Goal: Task Accomplishment & Management: Manage account settings

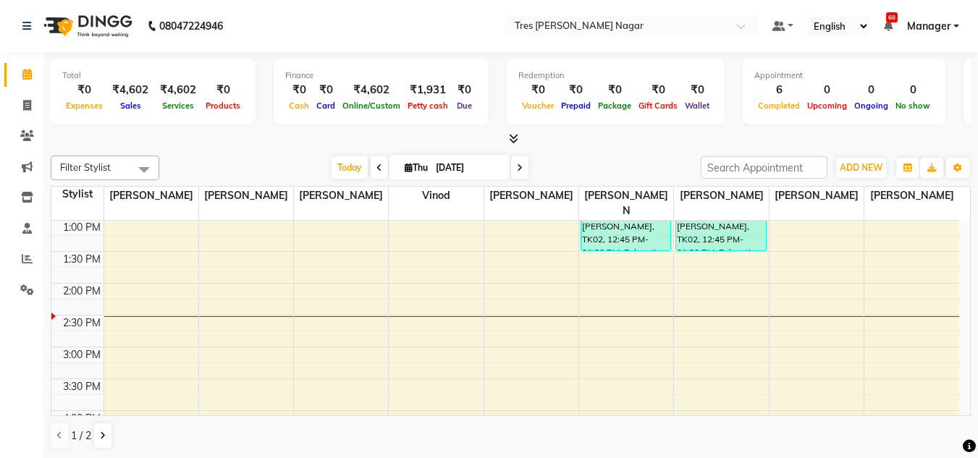
scroll to position [392, 0]
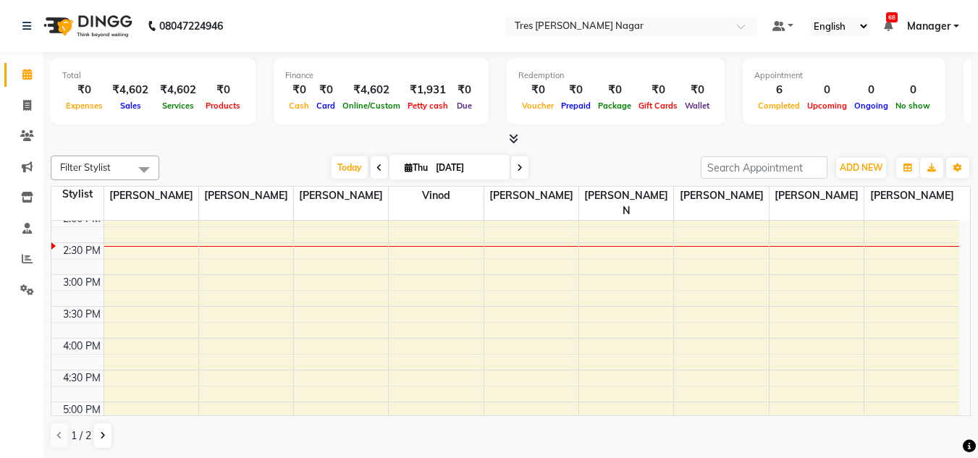
click at [578, 164] on div "[DATE] [DATE]" at bounding box center [429, 168] width 527 height 22
click at [514, 142] on icon at bounding box center [513, 138] width 9 height 11
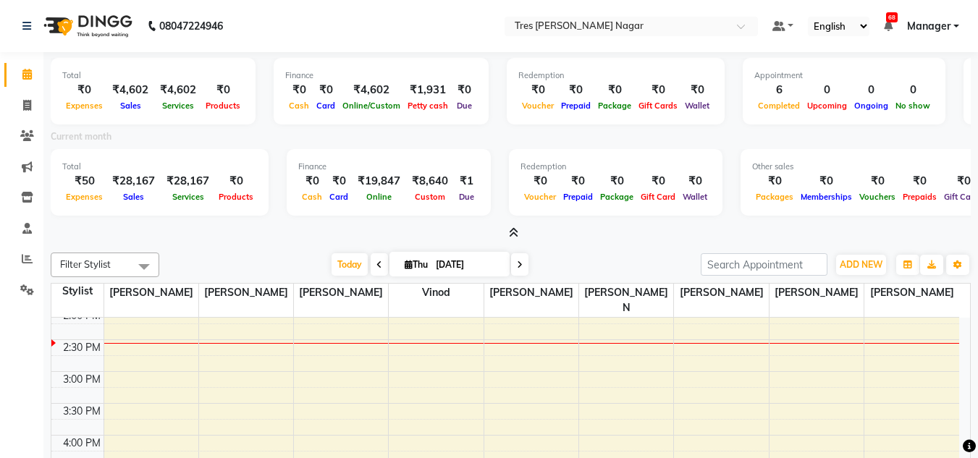
click at [507, 235] on span at bounding box center [510, 233] width 15 height 15
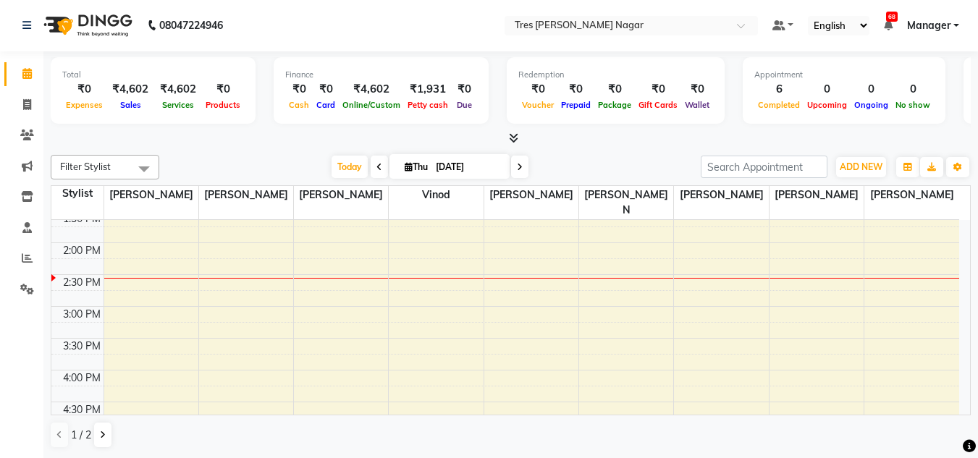
scroll to position [362, 0]
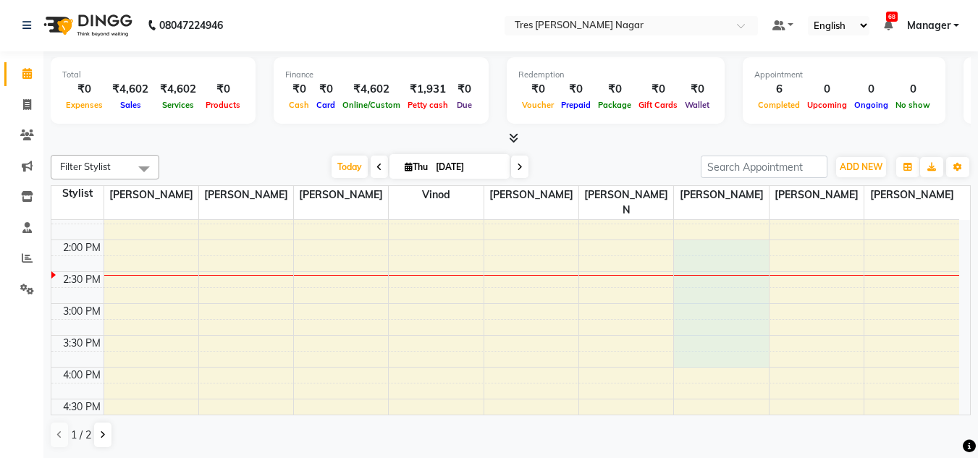
drag, startPoint x: 719, startPoint y: 343, endPoint x: 719, endPoint y: 352, distance: 8.7
click at [719, 352] on div "8:00 AM 8:30 AM 9:00 AM 9:30 AM 10:00 AM 10:30 AM 11:00 AM 11:30 AM 12:00 PM 12…" at bounding box center [505, 271] width 908 height 827
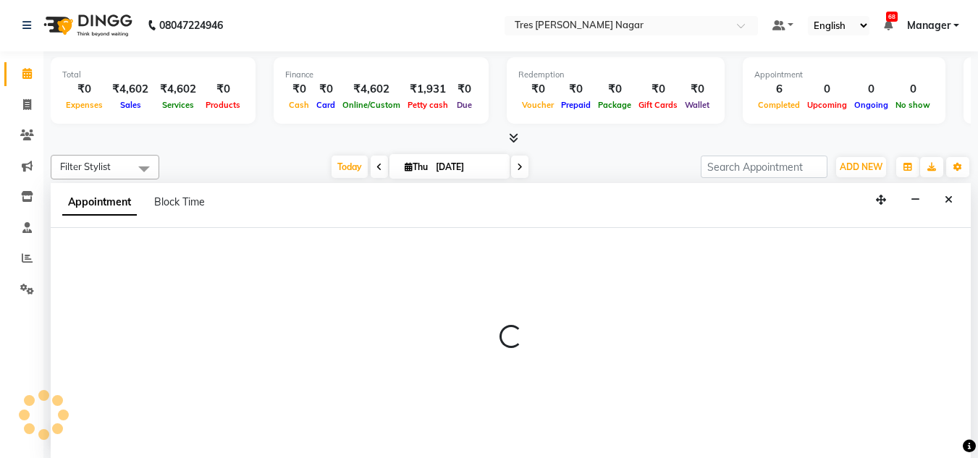
select select "85930"
select select "840"
select select "tentative"
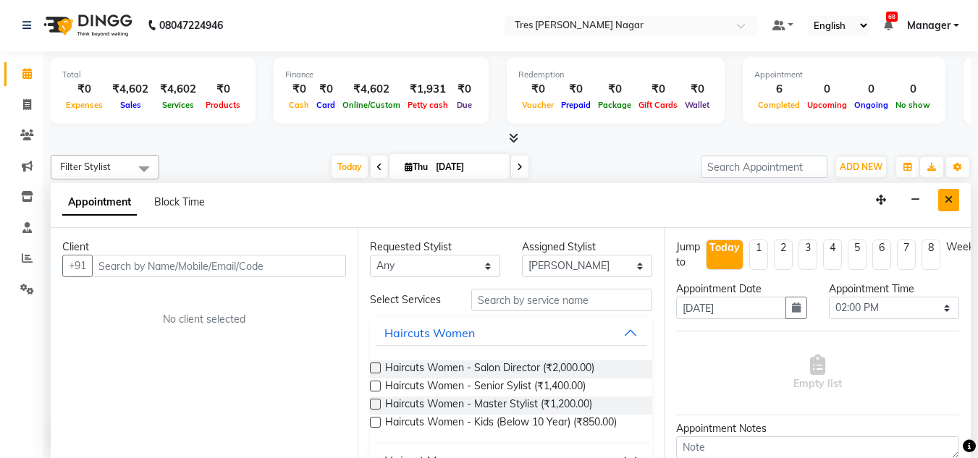
click at [957, 203] on button "Close" at bounding box center [948, 200] width 21 height 22
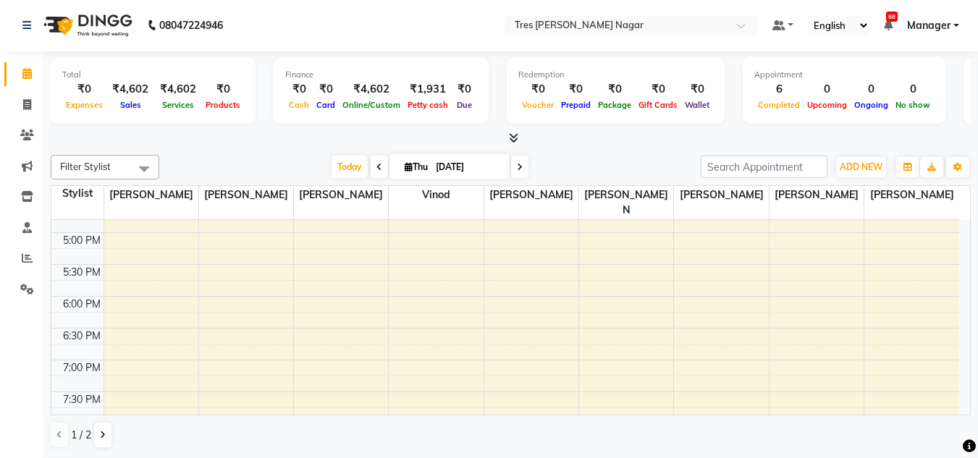
scroll to position [617, 0]
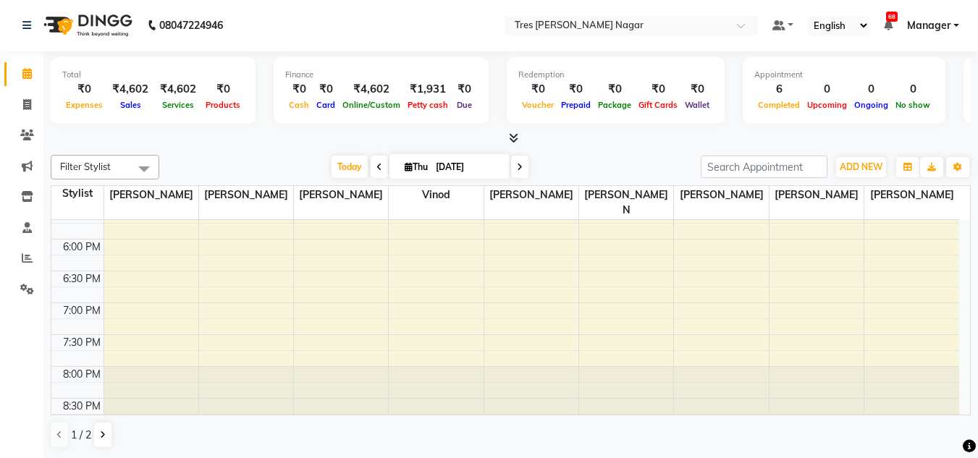
click at [525, 169] on span at bounding box center [519, 167] width 17 height 22
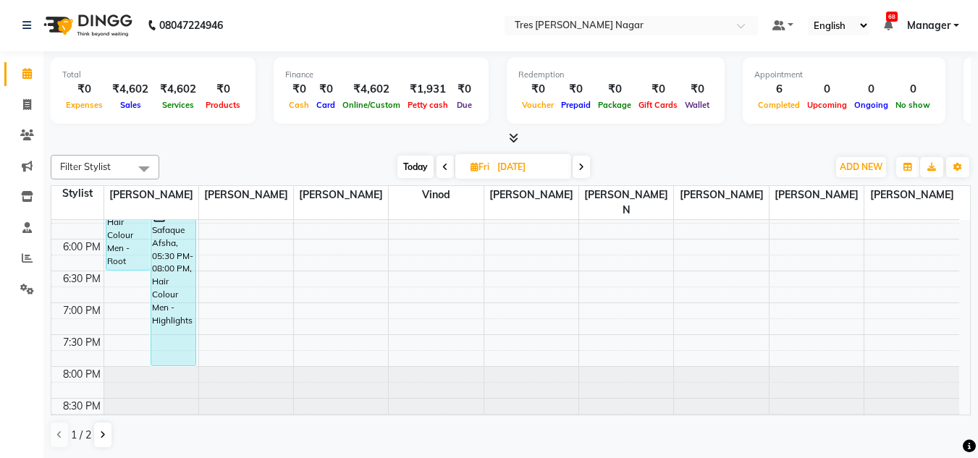
click at [418, 174] on span "Today" at bounding box center [415, 167] width 36 height 22
type input "[DATE]"
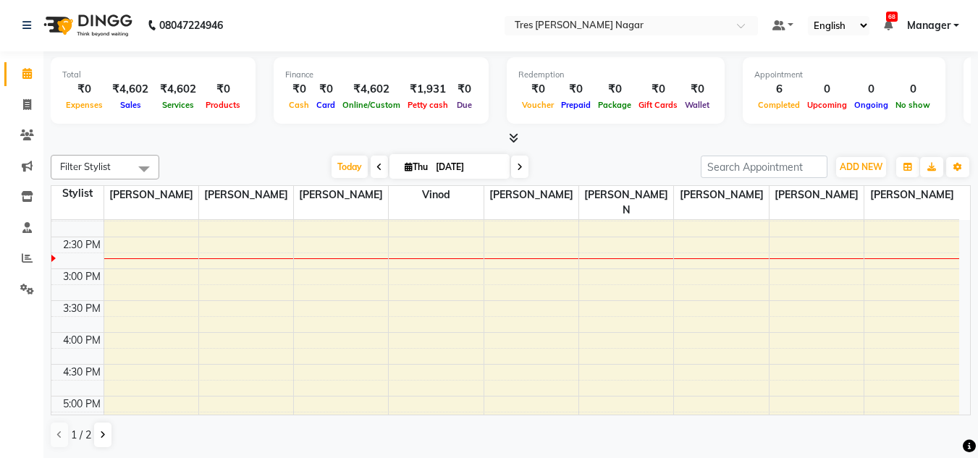
scroll to position [397, 0]
click at [403, 258] on div "8:00 AM 8:30 AM 9:00 AM 9:30 AM 10:00 AM 10:30 AM 11:00 AM 11:30 AM 12:00 PM 12…" at bounding box center [505, 236] width 908 height 827
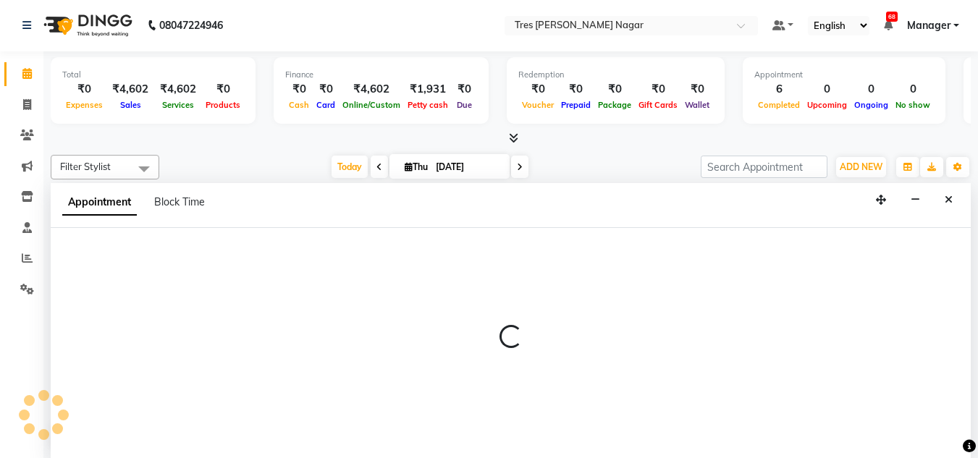
select select "84330"
select select "tentative"
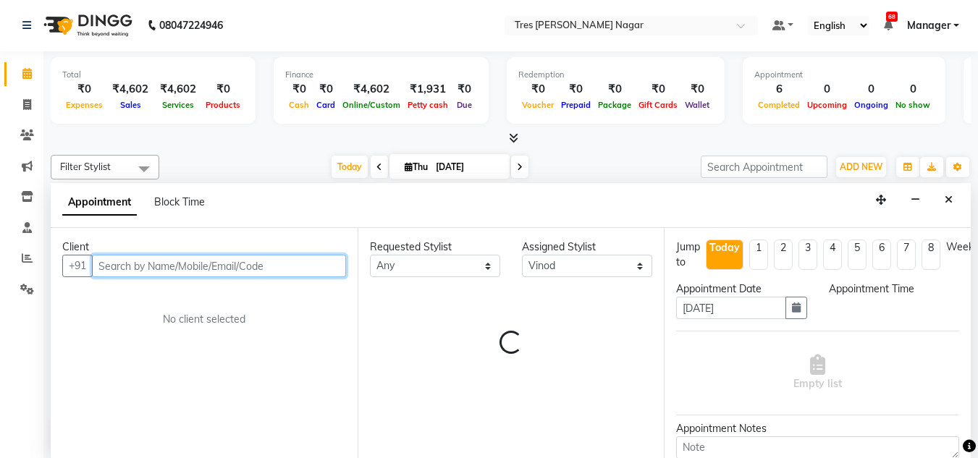
select select "900"
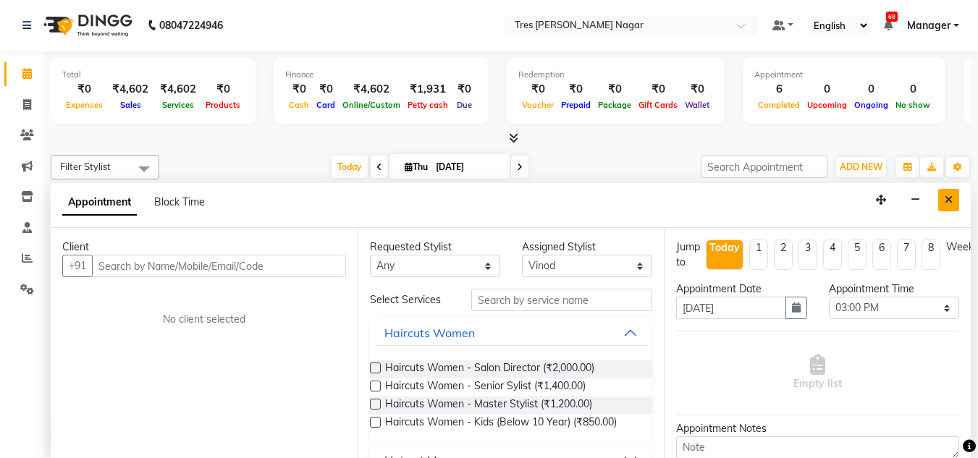
click at [950, 201] on icon "Close" at bounding box center [949, 200] width 8 height 10
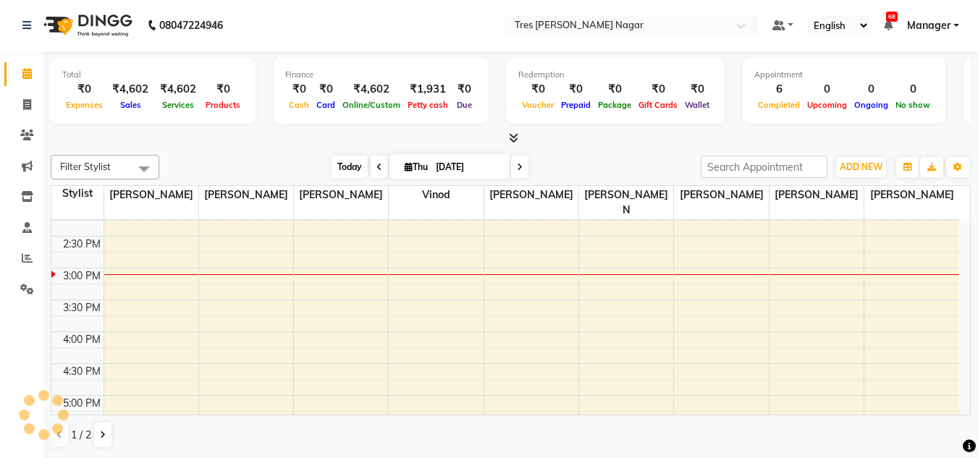
click at [340, 167] on span "Today" at bounding box center [349, 167] width 36 height 22
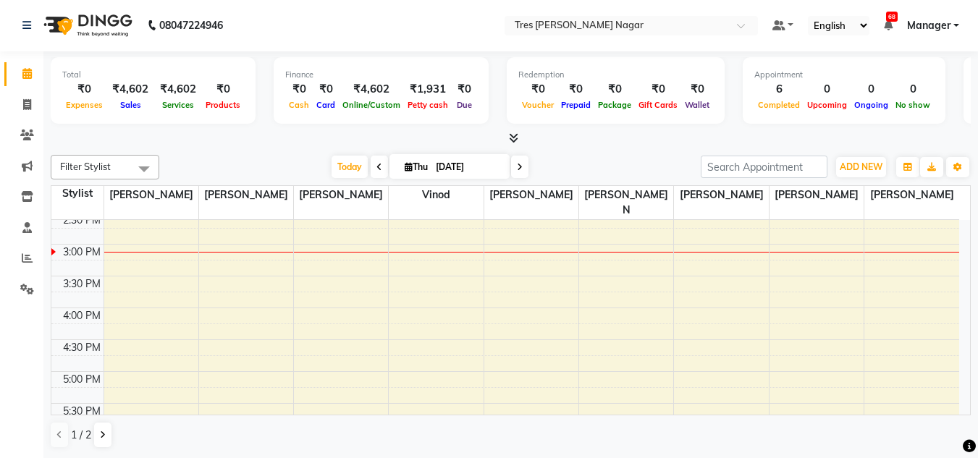
scroll to position [447, 0]
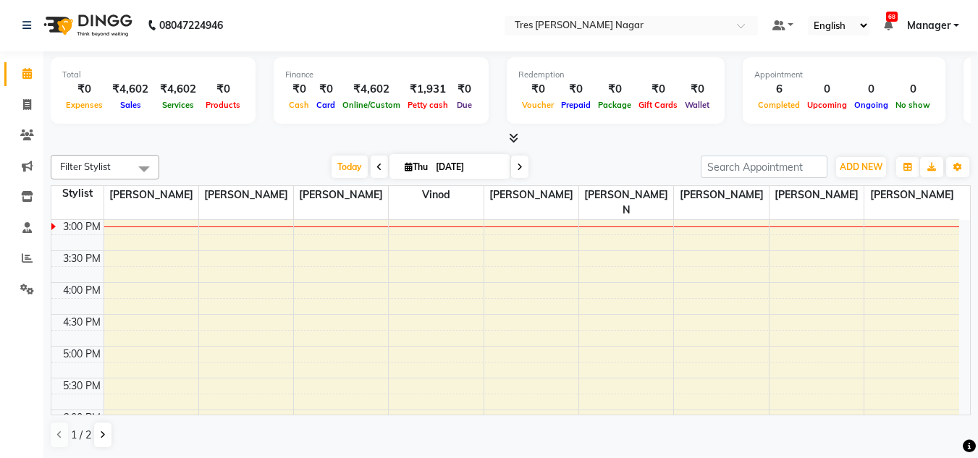
click at [517, 172] on span at bounding box center [519, 167] width 17 height 22
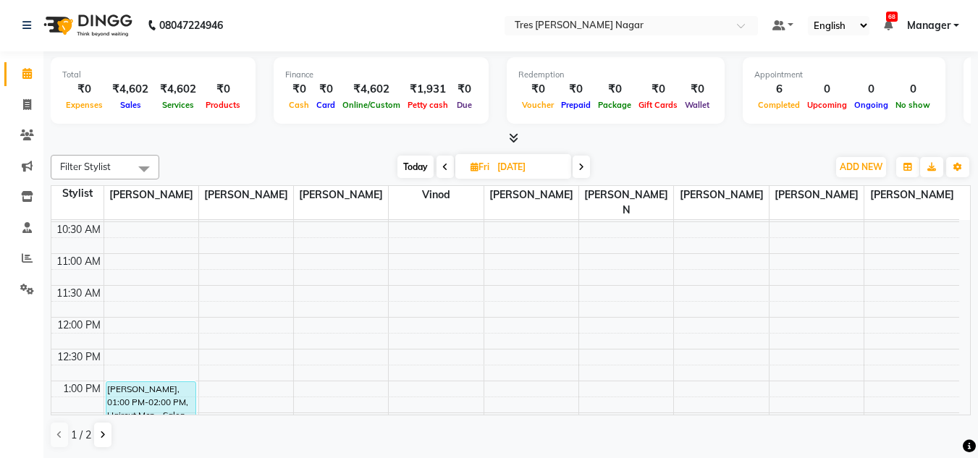
click at [420, 156] on span "Today" at bounding box center [415, 167] width 36 height 22
type input "[DATE]"
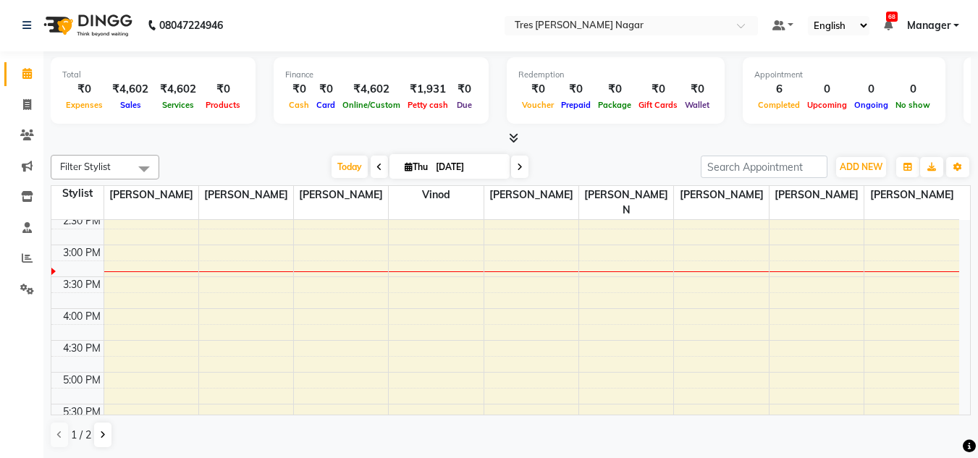
scroll to position [400, 0]
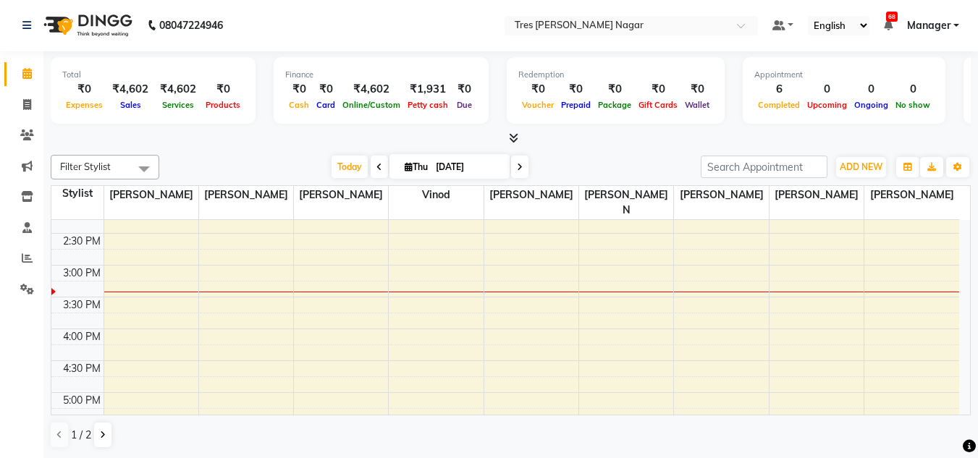
click at [426, 261] on div "8:00 AM 8:30 AM 9:00 AM 9:30 AM 10:00 AM 10:30 AM 11:00 AM 11:30 AM 12:00 PM 12…" at bounding box center [505, 233] width 908 height 827
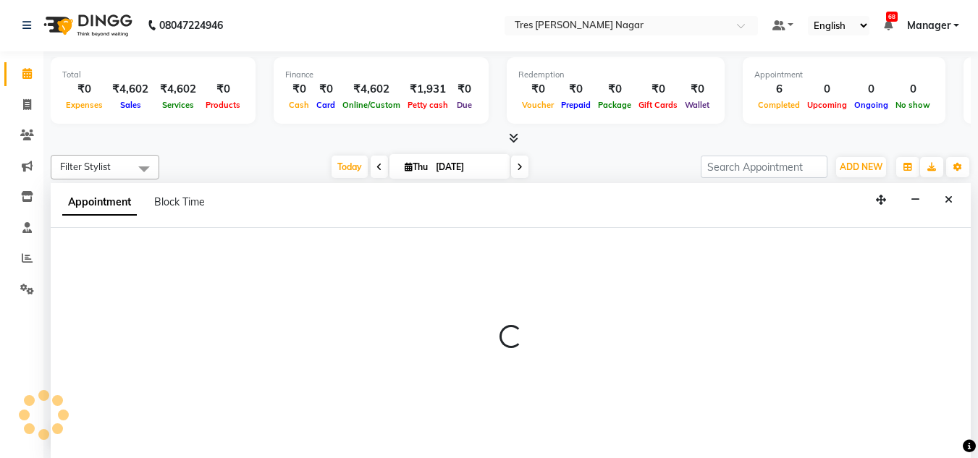
select select "84330"
select select "900"
select select "tentative"
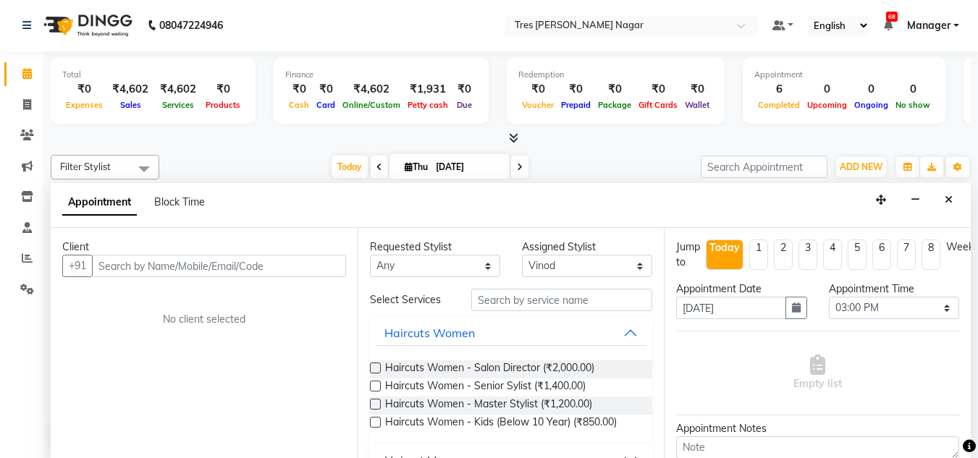
drag, startPoint x: 299, startPoint y: 275, endPoint x: 236, endPoint y: 263, distance: 64.2
click at [236, 263] on input "text" at bounding box center [219, 266] width 254 height 22
click at [128, 260] on input "9764121917" at bounding box center [189, 266] width 194 height 22
click at [137, 263] on input "9764221917" at bounding box center [189, 266] width 194 height 22
click at [144, 264] on input "9764211917" at bounding box center [189, 266] width 194 height 22
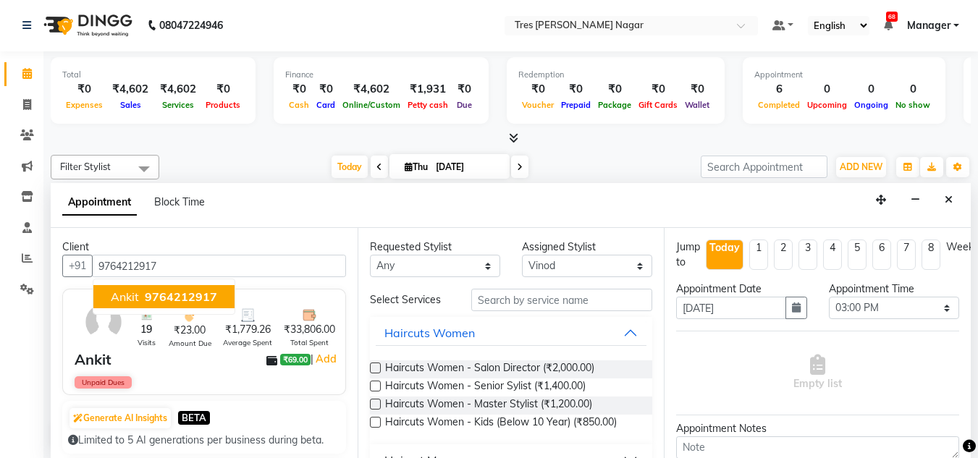
click at [153, 308] on button "Ankit 9764212917" at bounding box center [163, 296] width 141 height 23
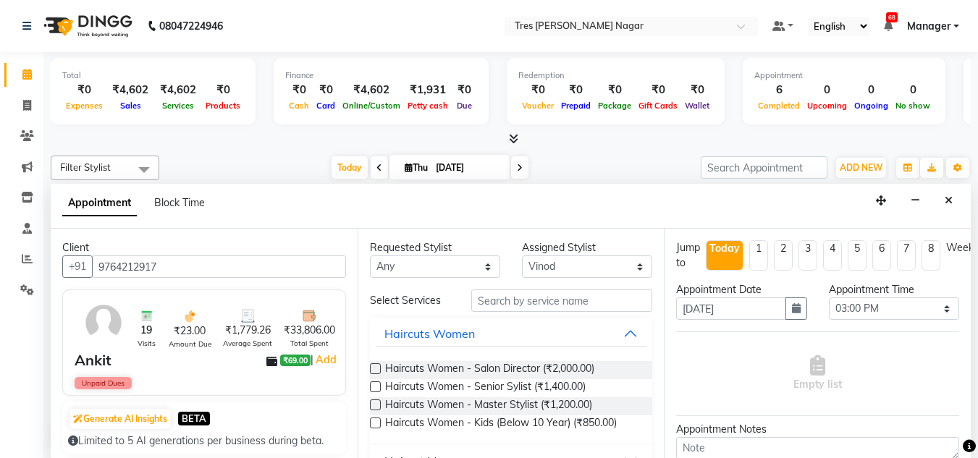
type input "9764212917"
click at [518, 308] on input "text" at bounding box center [561, 301] width 181 height 22
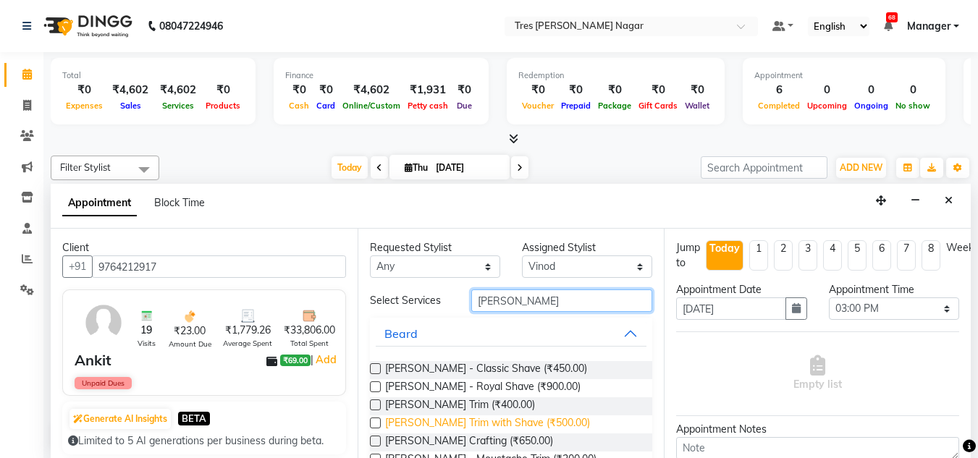
type input "[PERSON_NAME]"
click at [515, 416] on span "[PERSON_NAME] Trim with Shave (₹500.00)" at bounding box center [487, 424] width 205 height 18
checkbox input "false"
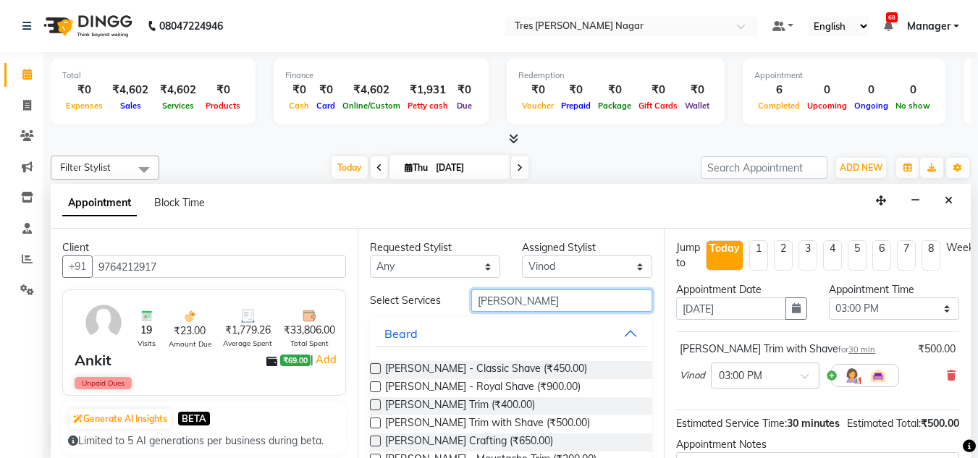
drag, startPoint x: 524, startPoint y: 303, endPoint x: 436, endPoint y: 293, distance: 88.9
click at [436, 293] on div "Select Services [PERSON_NAME]" at bounding box center [511, 301] width 305 height 22
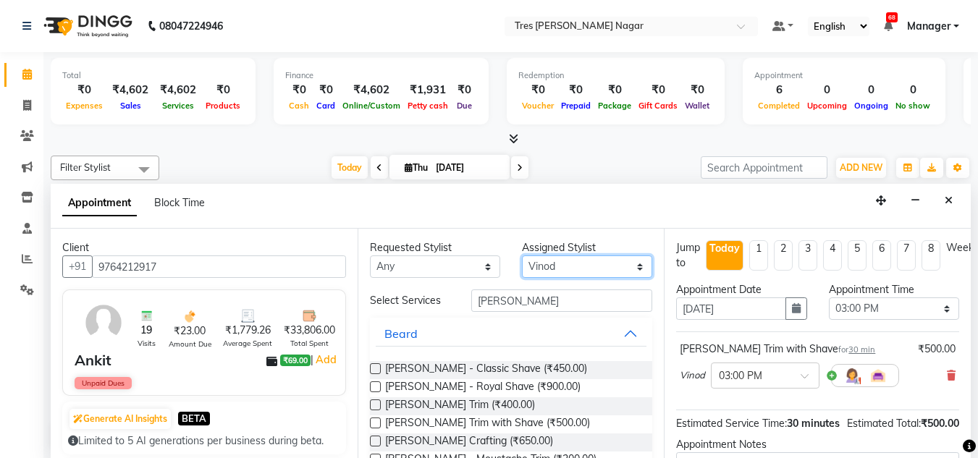
click at [592, 270] on select "Select [PERSON_NAME] [PERSON_NAME] [PERSON_NAME] [PERSON_NAME] Neha Aywale [PER…" at bounding box center [587, 266] width 130 height 22
select select "85930"
click at [522, 255] on select "Select [PERSON_NAME] [PERSON_NAME] [PERSON_NAME] [PERSON_NAME] Neha Aywale [PER…" at bounding box center [587, 266] width 130 height 22
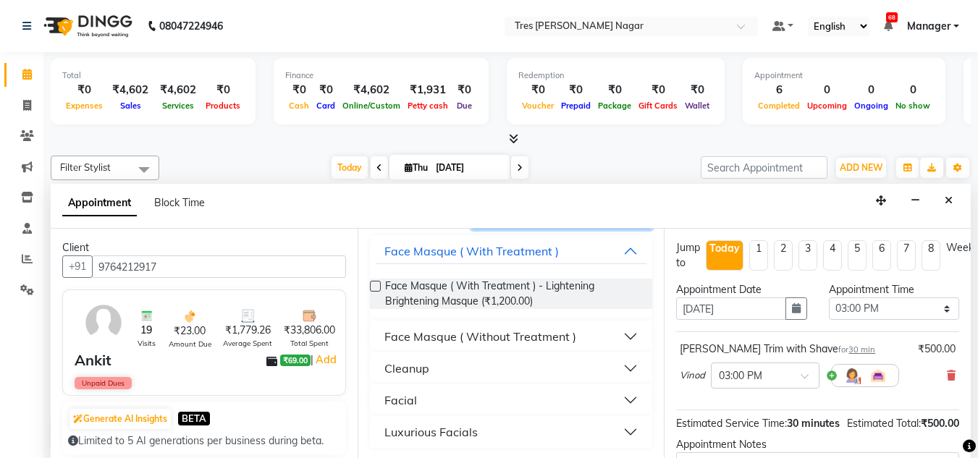
scroll to position [83, 0]
type input "bright"
click at [439, 369] on button "Cleanup" at bounding box center [511, 368] width 271 height 26
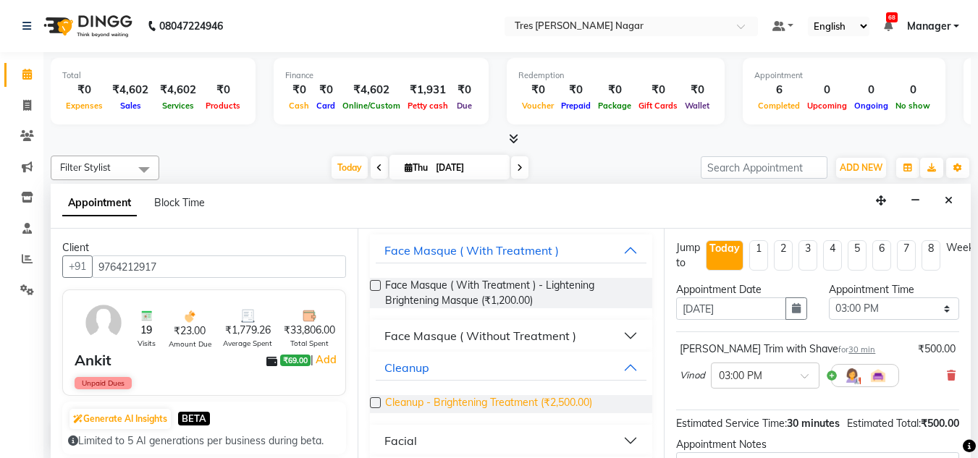
click at [520, 404] on span "Cleanup - Brightening Treatment (₹2,500.00)" at bounding box center [488, 404] width 207 height 18
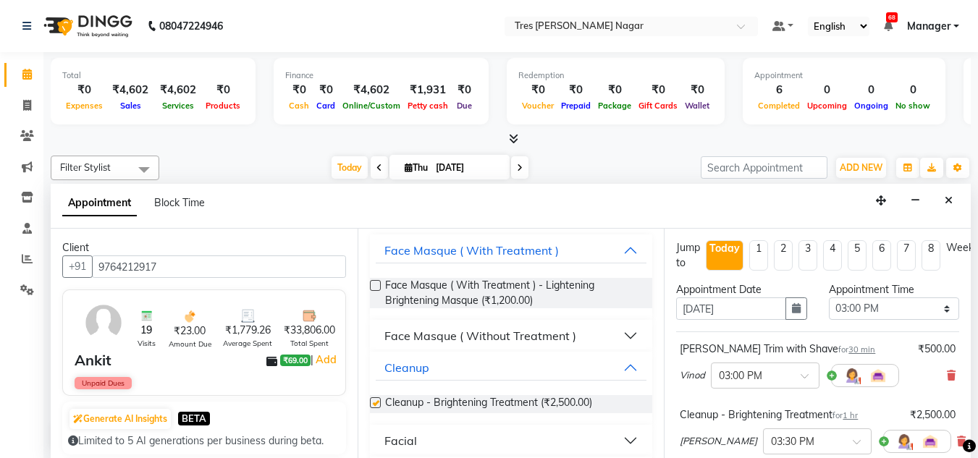
checkbox input "false"
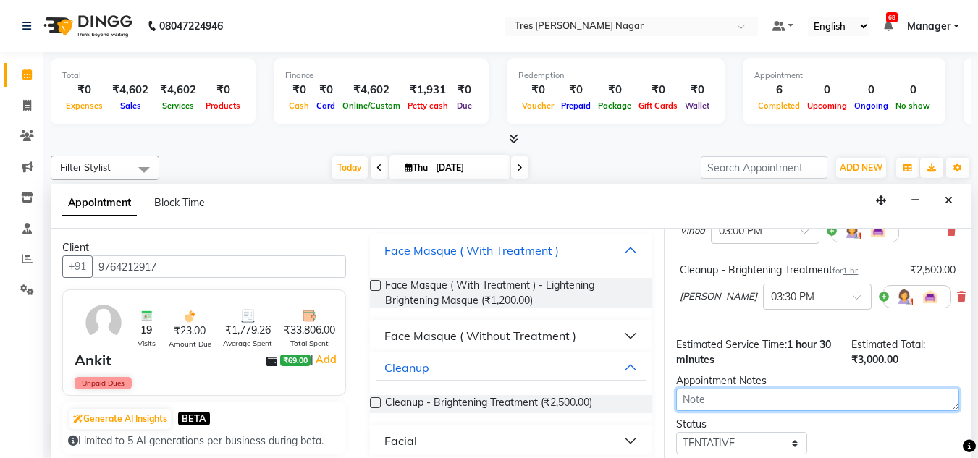
click at [764, 395] on textarea at bounding box center [817, 400] width 283 height 22
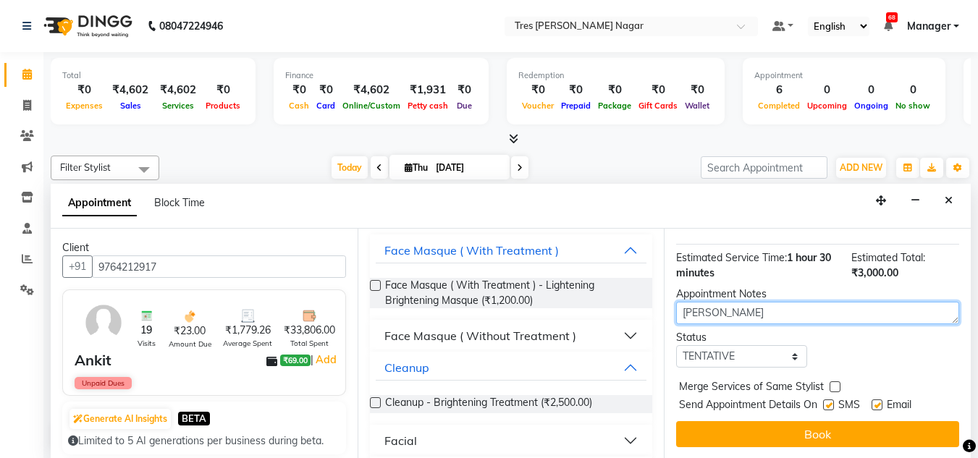
scroll to position [245, 0]
type textarea "[PERSON_NAME]"
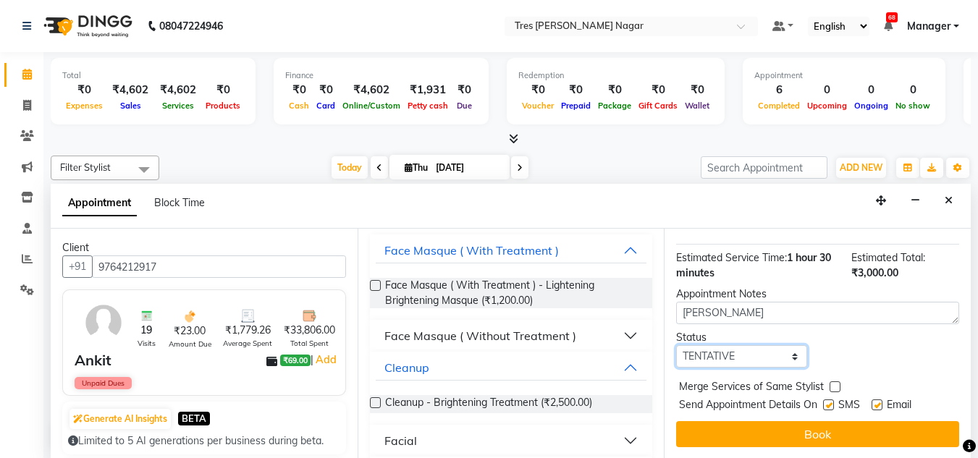
click at [734, 346] on select "Select TENTATIVE CONFIRM CHECK-IN UPCOMING" at bounding box center [741, 356] width 130 height 22
select select "confirm booking"
click at [676, 345] on select "Select TENTATIVE CONFIRM CHECK-IN UPCOMING" at bounding box center [741, 356] width 130 height 22
click at [765, 441] on div "Jump to [DATE] 1 2 3 4 5 6 7 8 Weeks Appointment Date [DATE] Appointment Time S…" at bounding box center [817, 344] width 307 height 230
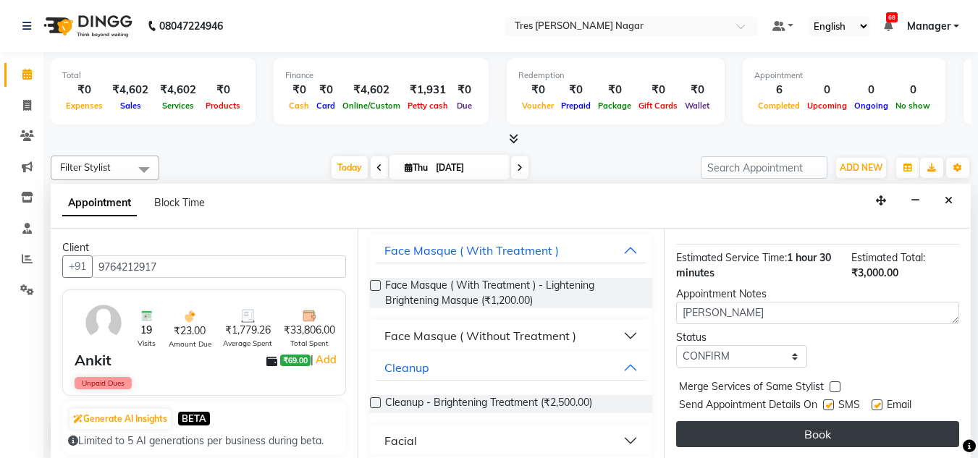
click at [901, 421] on button "Book" at bounding box center [817, 434] width 283 height 26
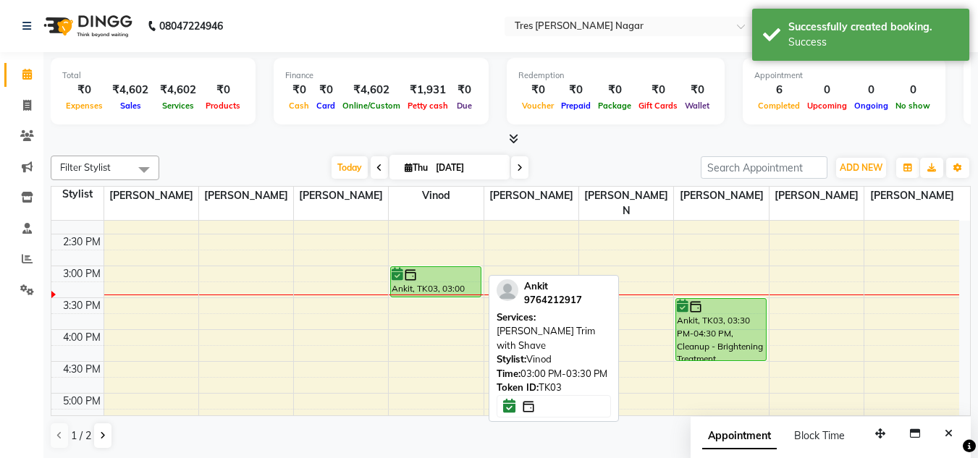
click at [423, 268] on div at bounding box center [436, 275] width 88 height 14
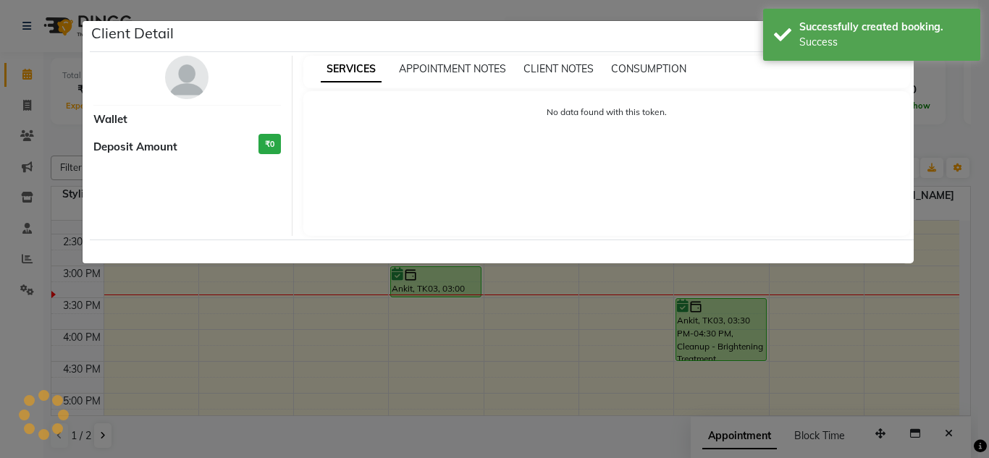
select select "6"
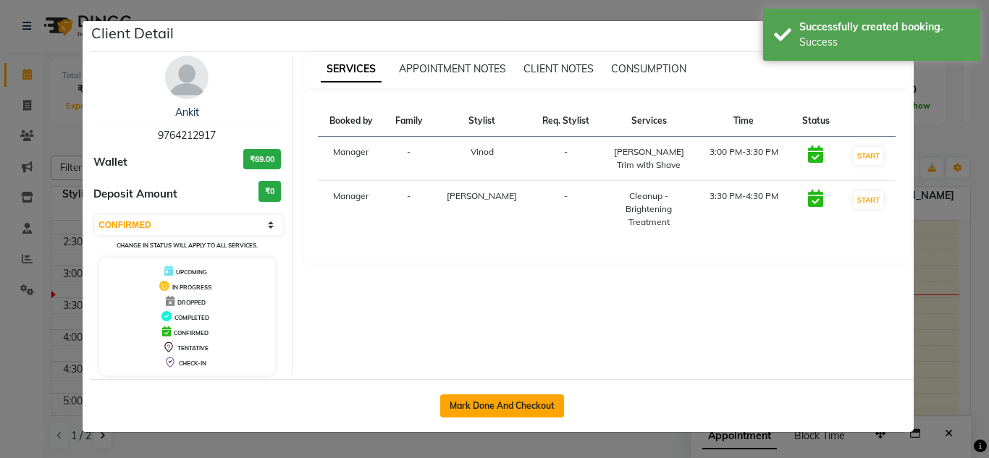
click at [505, 410] on button "Mark Done And Checkout" at bounding box center [502, 405] width 124 height 23
select select "service"
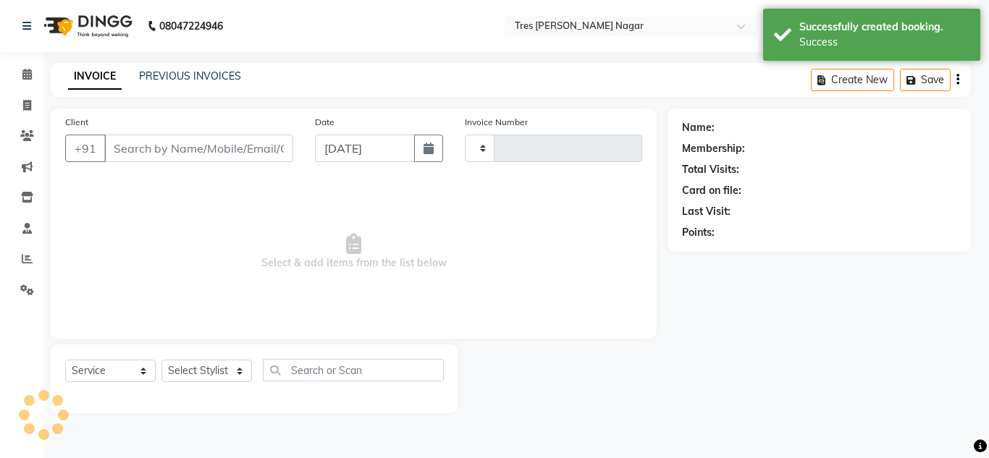
type input "1093"
select select "3"
select select "8052"
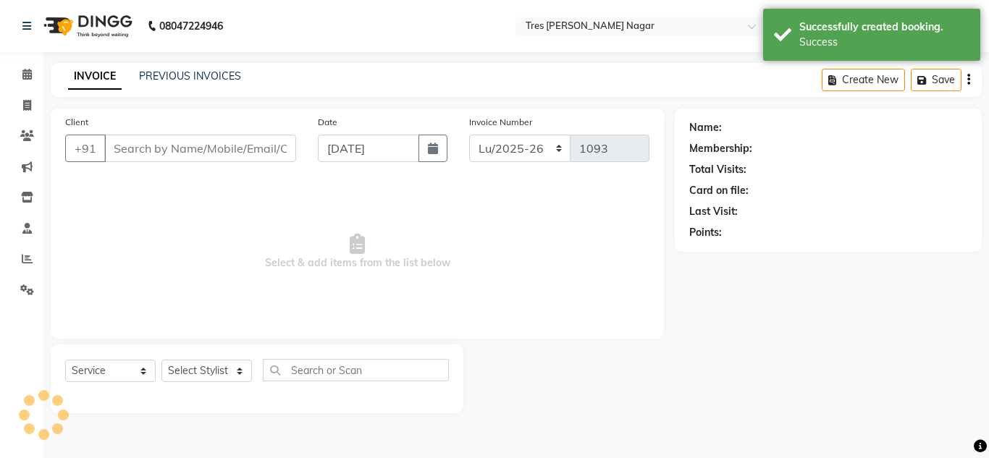
type input "9764212917"
select select "85930"
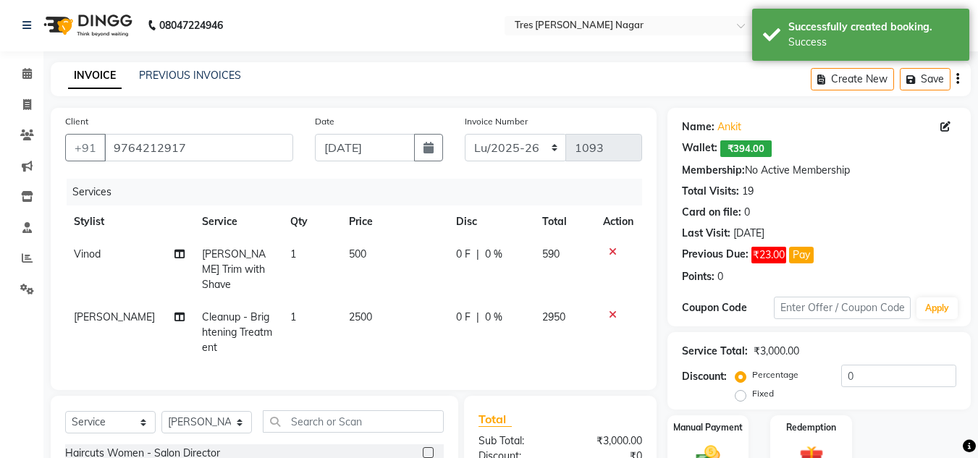
scroll to position [72, 0]
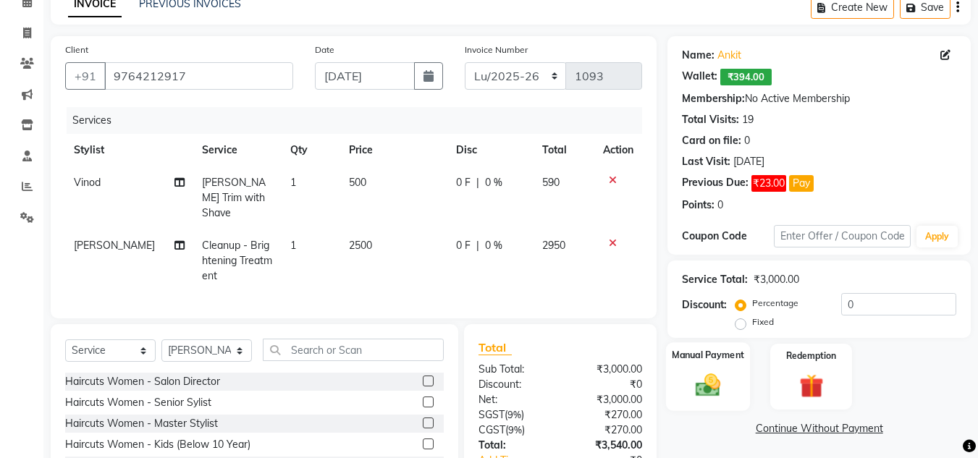
click at [715, 375] on img at bounding box center [708, 385] width 41 height 29
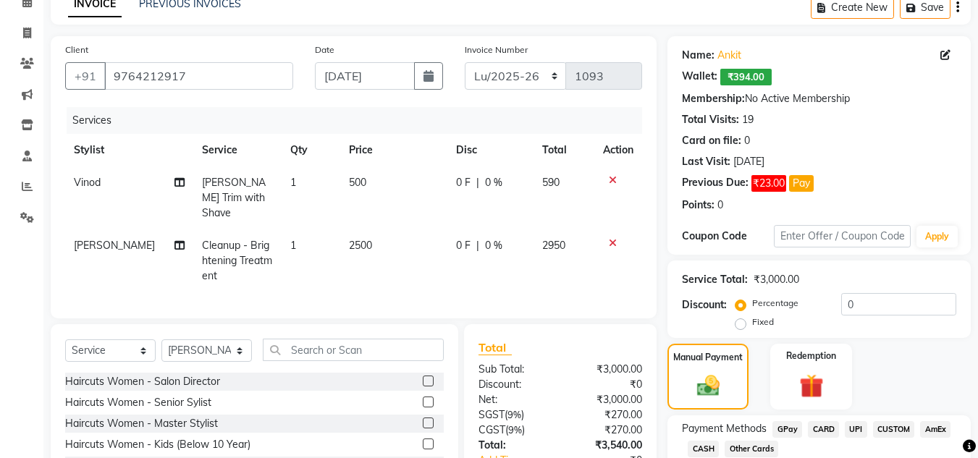
scroll to position [185, 0]
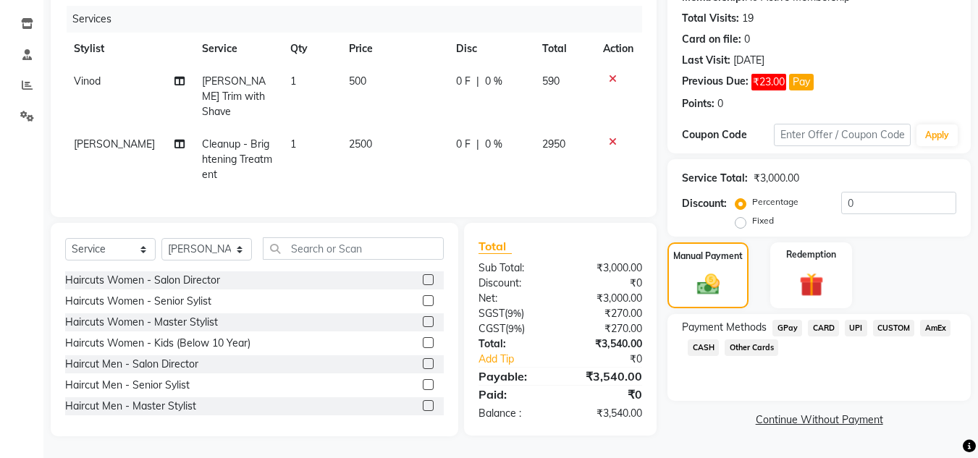
click at [893, 320] on span "CUSTOM" at bounding box center [894, 328] width 42 height 17
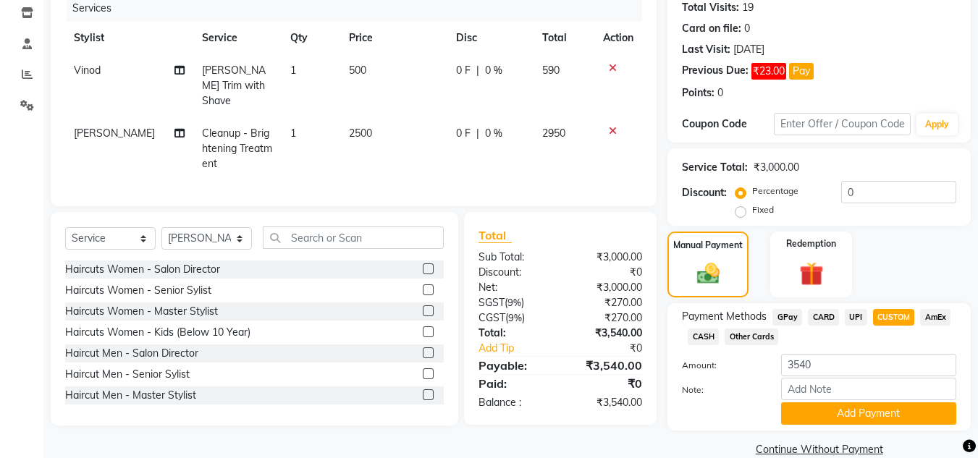
click at [845, 352] on div "Payment Methods GPay CARD UPI CUSTOM AmEx CASH Other Cards Amount: 3540 Note: A…" at bounding box center [819, 367] width 274 height 116
click at [838, 363] on input "3540" at bounding box center [868, 365] width 175 height 22
type input "3500"
click at [855, 409] on button "Add Payment" at bounding box center [868, 413] width 175 height 22
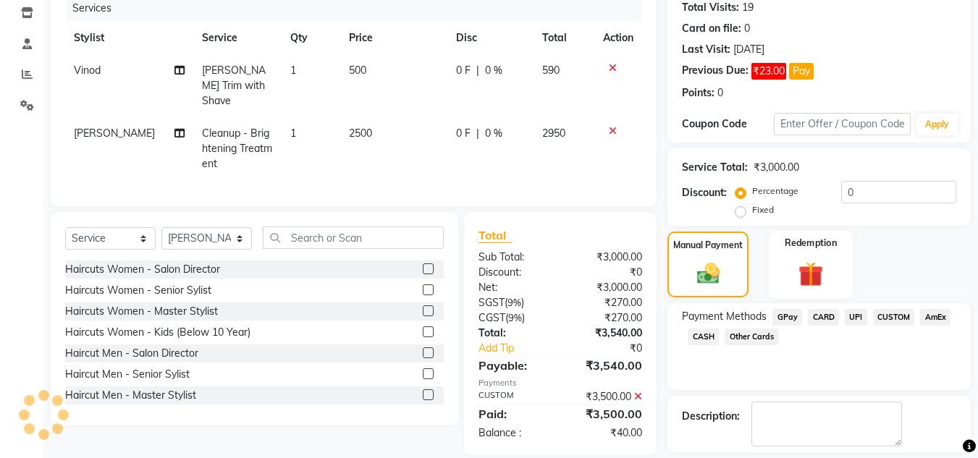
click at [821, 263] on img at bounding box center [810, 273] width 41 height 31
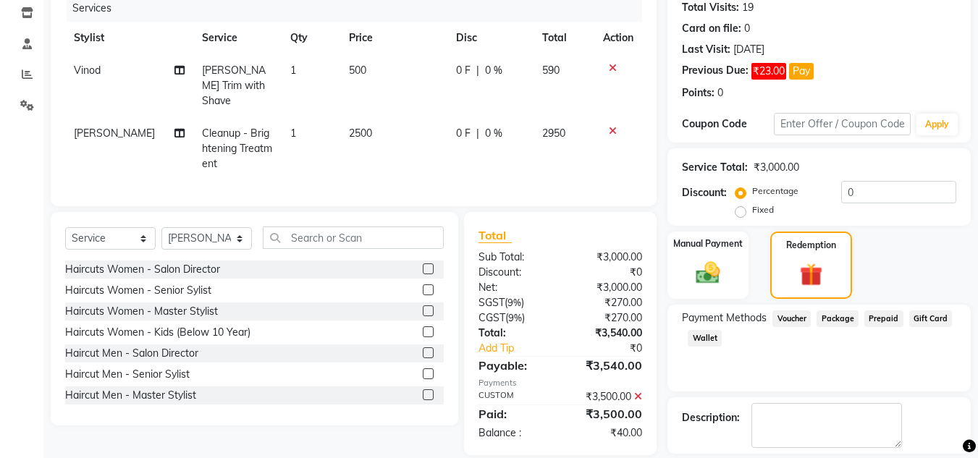
click at [714, 340] on span "Wallet" at bounding box center [705, 338] width 34 height 17
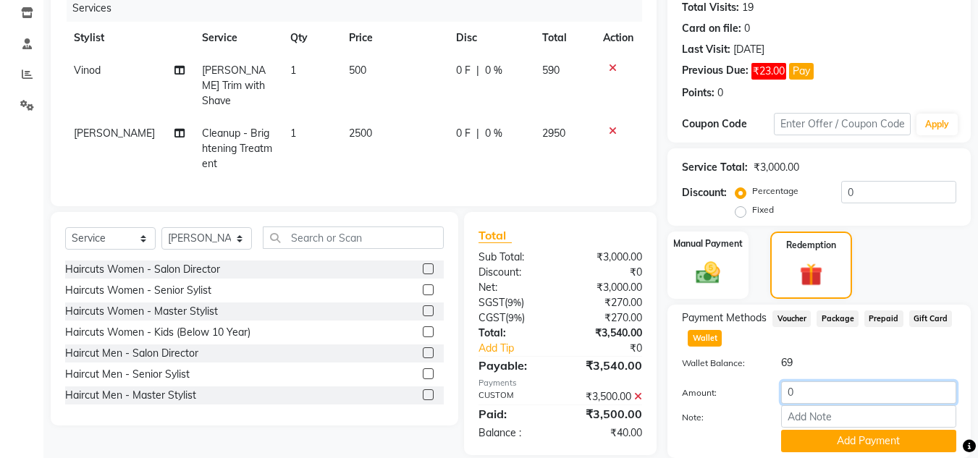
drag, startPoint x: 815, startPoint y: 388, endPoint x: 709, endPoint y: 384, distance: 105.7
click at [709, 384] on div "Amount: 0" at bounding box center [819, 393] width 296 height 25
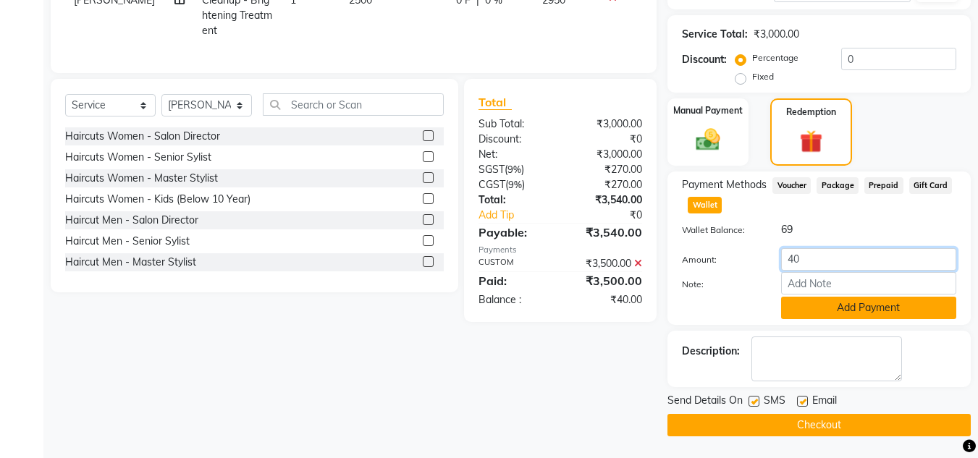
type input "40"
click at [842, 317] on button "Add Payment" at bounding box center [868, 308] width 175 height 22
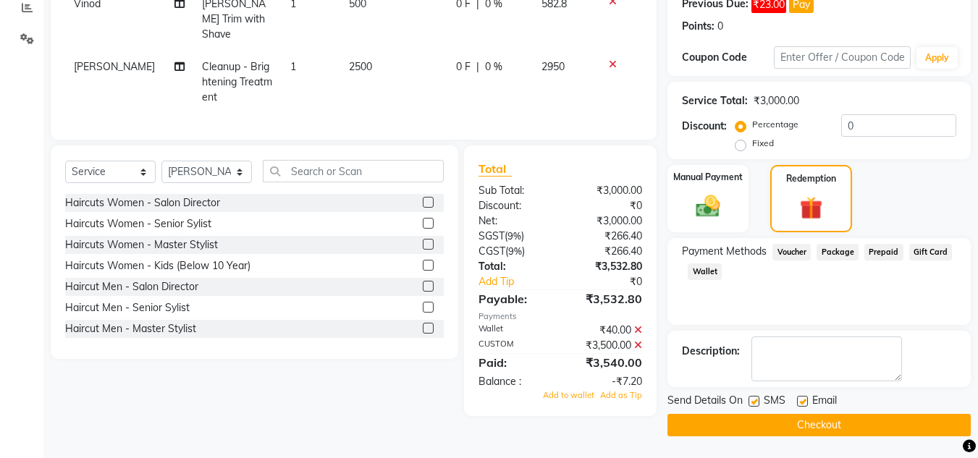
scroll to position [251, 0]
click at [640, 335] on icon at bounding box center [638, 330] width 8 height 10
click at [700, 271] on span "Wallet" at bounding box center [705, 271] width 34 height 17
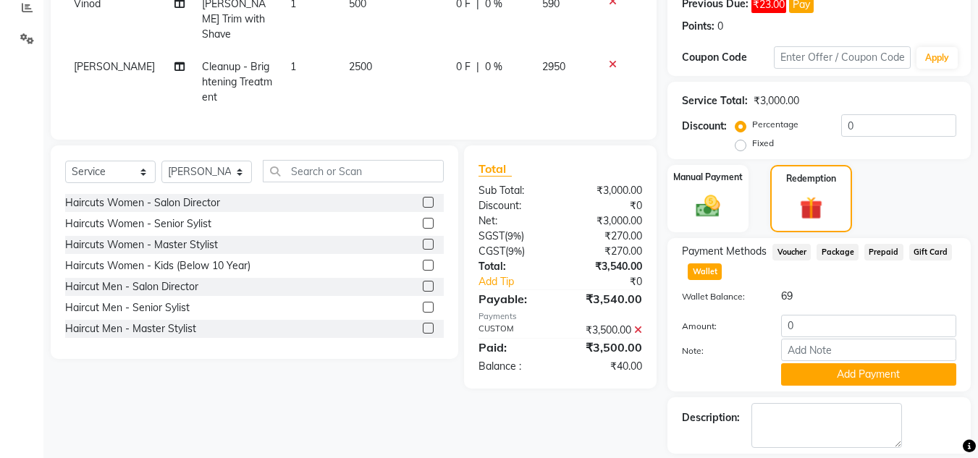
scroll to position [318, 0]
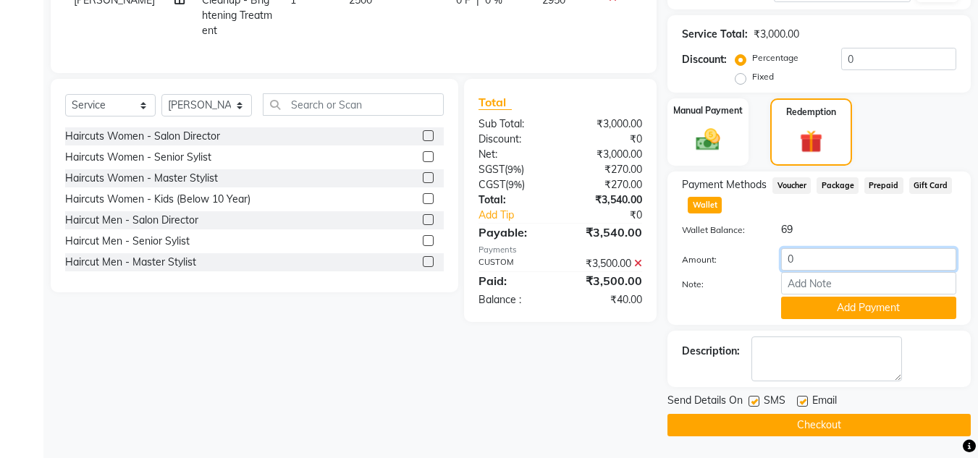
click at [815, 268] on input "0" at bounding box center [868, 259] width 175 height 22
type input "40"
click at [850, 311] on button "Add Payment" at bounding box center [868, 308] width 175 height 22
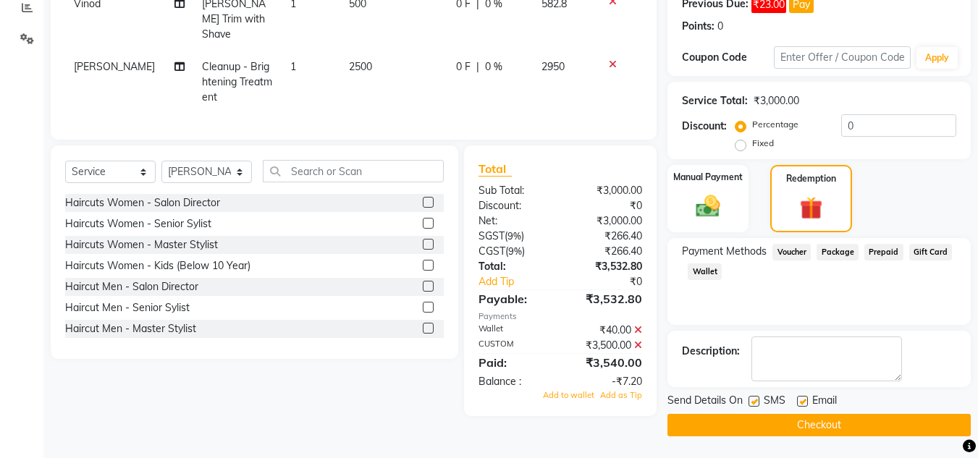
scroll to position [251, 0]
click at [564, 400] on span "Add to wallet" at bounding box center [568, 395] width 51 height 10
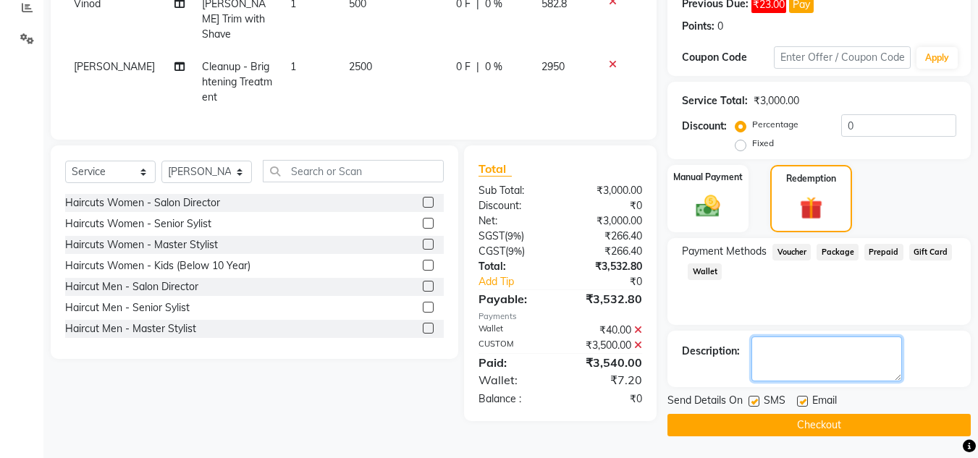
click at [816, 372] on textarea at bounding box center [826, 359] width 151 height 45
type textarea "[PERSON_NAME]"
click at [769, 421] on button "Checkout" at bounding box center [818, 425] width 303 height 22
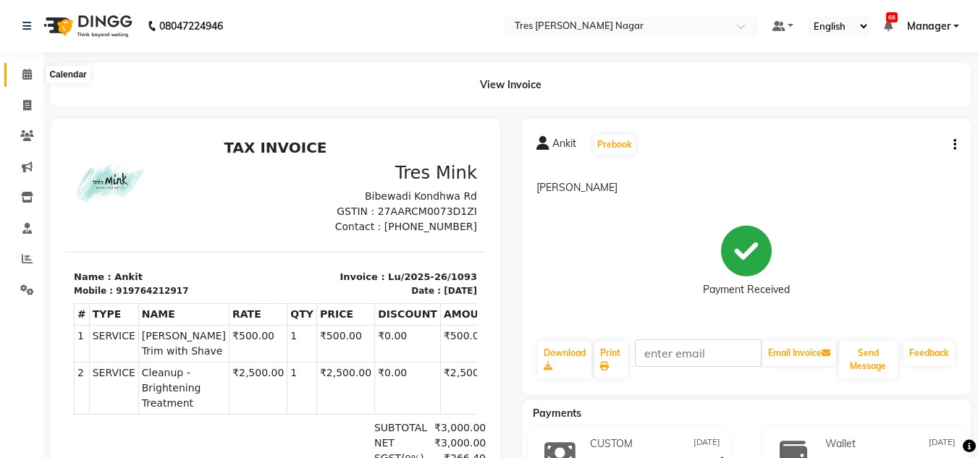
click at [33, 74] on span at bounding box center [26, 75] width 25 height 17
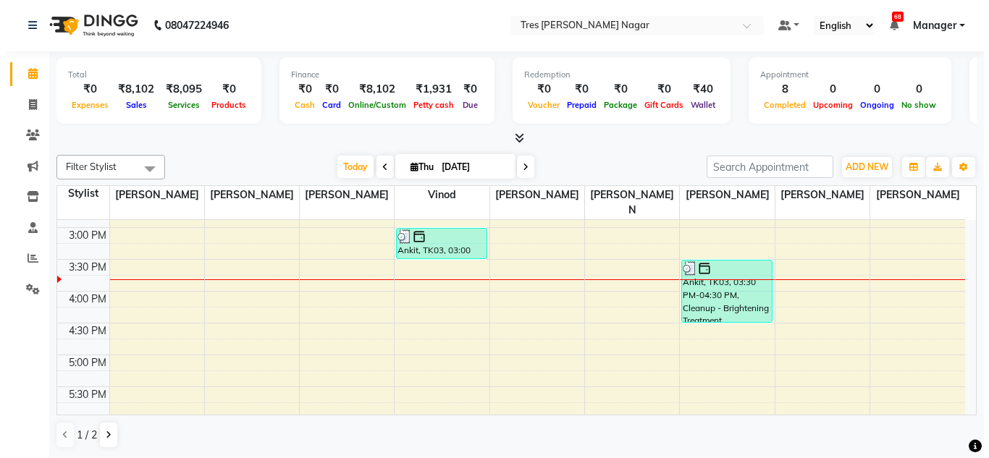
scroll to position [473, 0]
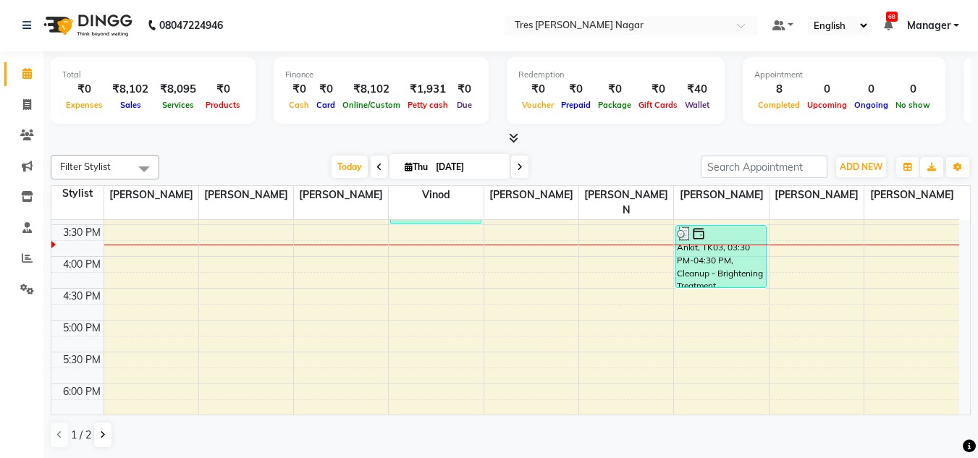
click at [334, 263] on div "8:00 AM 8:30 AM 9:00 AM 9:30 AM 10:00 AM 10:30 AM 11:00 AM 11:30 AM 12:00 PM 12…" at bounding box center [505, 160] width 908 height 827
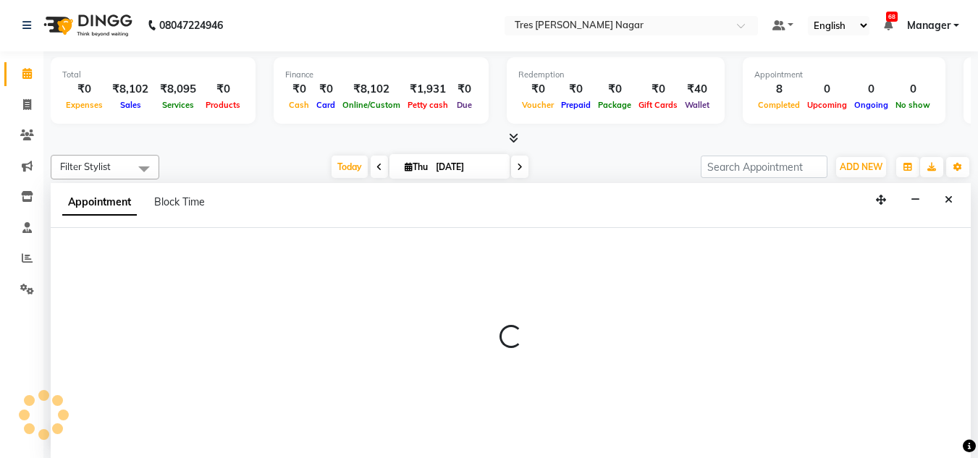
select select "47307"
select select "975"
select select "tentative"
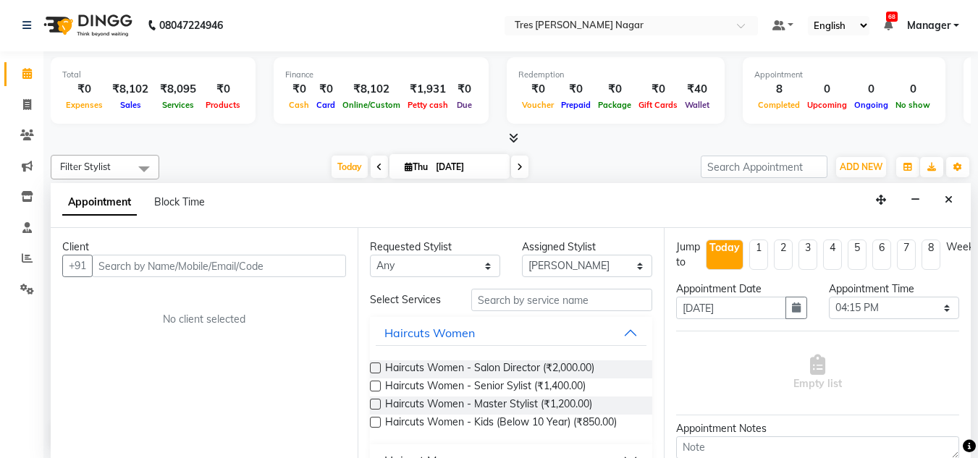
click at [238, 266] on input "text" at bounding box center [219, 266] width 254 height 22
type input "9923889180"
click at [318, 268] on span "Add Client" at bounding box center [316, 265] width 48 height 13
select select "22"
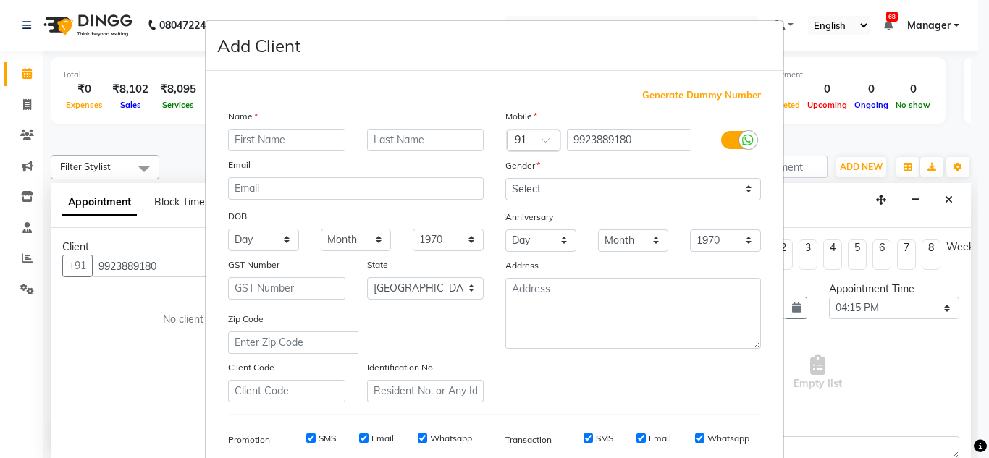
click at [308, 151] on input "text" at bounding box center [286, 140] width 117 height 22
type input "[PERSON_NAME]"
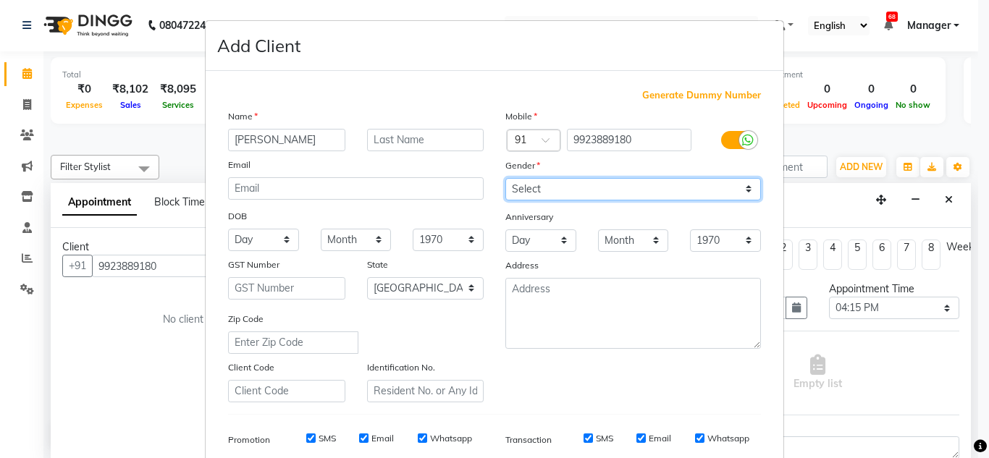
click at [597, 185] on select "Select [DEMOGRAPHIC_DATA] [DEMOGRAPHIC_DATA] Other Prefer Not To Say" at bounding box center [632, 189] width 255 height 22
select select "[DEMOGRAPHIC_DATA]"
click at [505, 178] on select "Select [DEMOGRAPHIC_DATA] [DEMOGRAPHIC_DATA] Other Prefer Not To Say" at bounding box center [632, 189] width 255 height 22
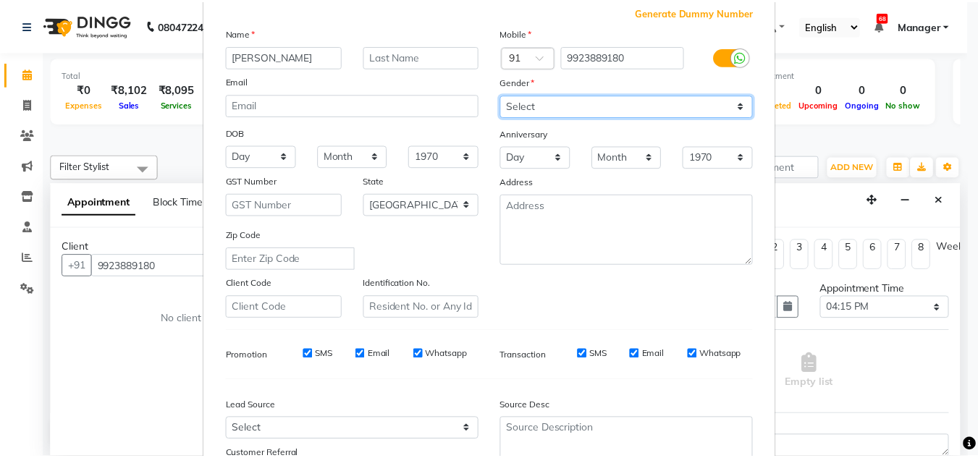
scroll to position [210, 0]
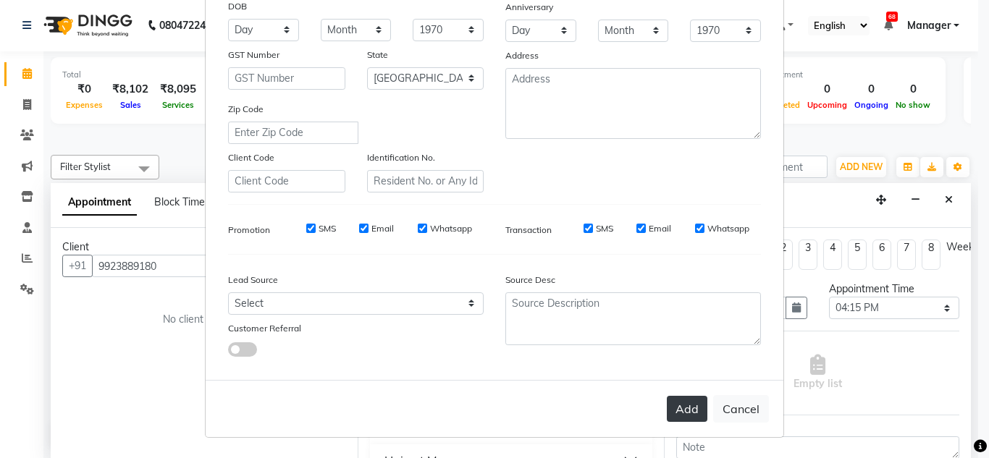
click at [667, 406] on button "Add" at bounding box center [687, 409] width 41 height 26
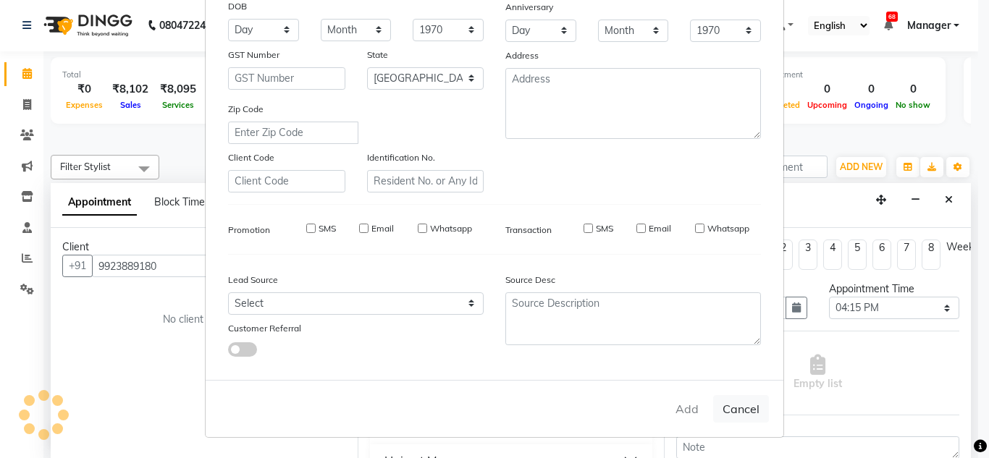
select select
select select "null"
select select
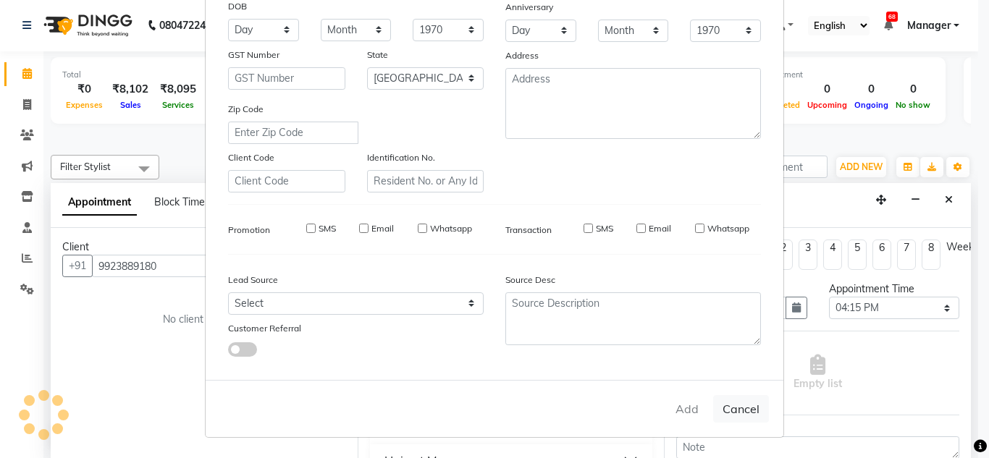
select select
checkbox input "false"
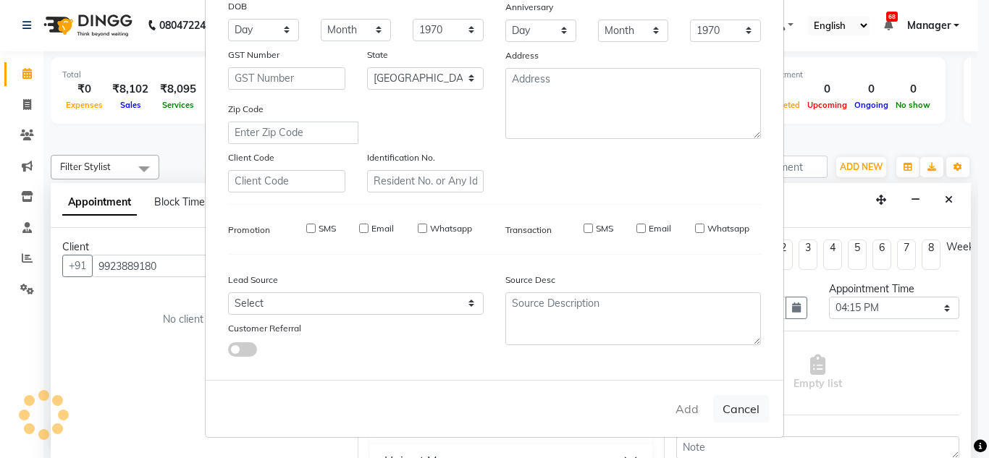
checkbox input "false"
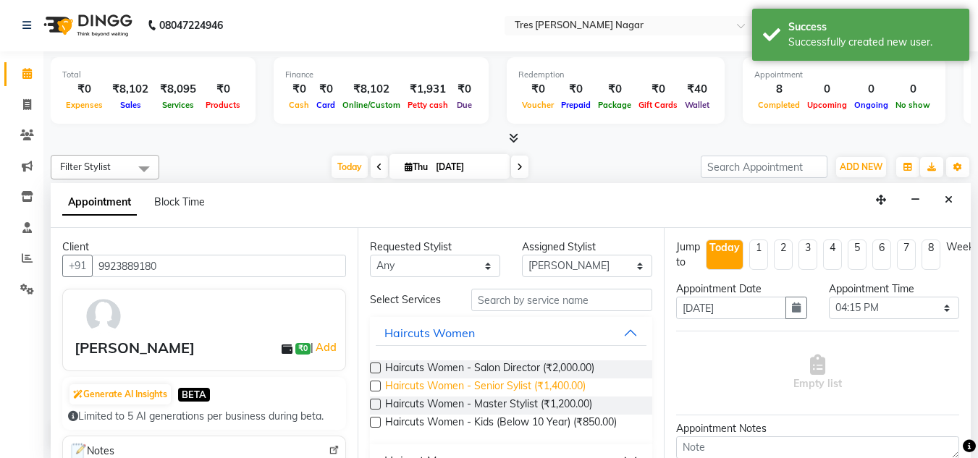
click at [528, 383] on span "Haircuts Women - Senior Sylist (₹1,400.00)" at bounding box center [485, 388] width 200 height 18
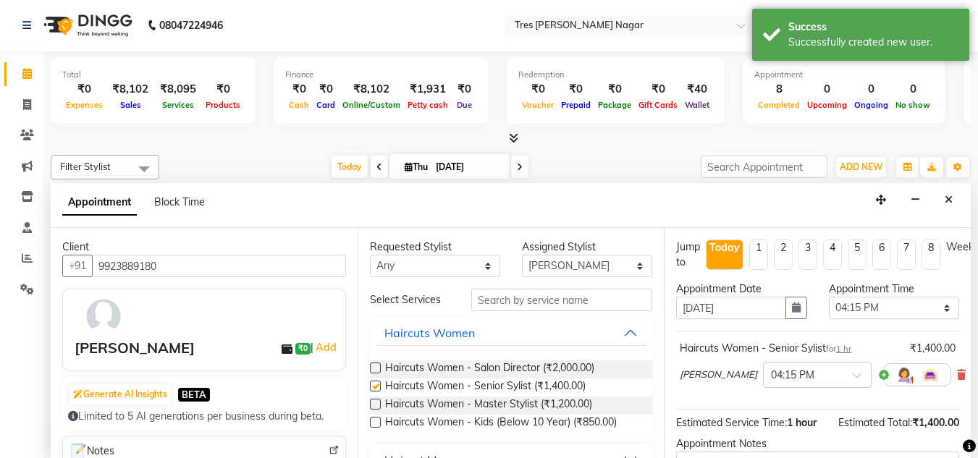
checkbox input "false"
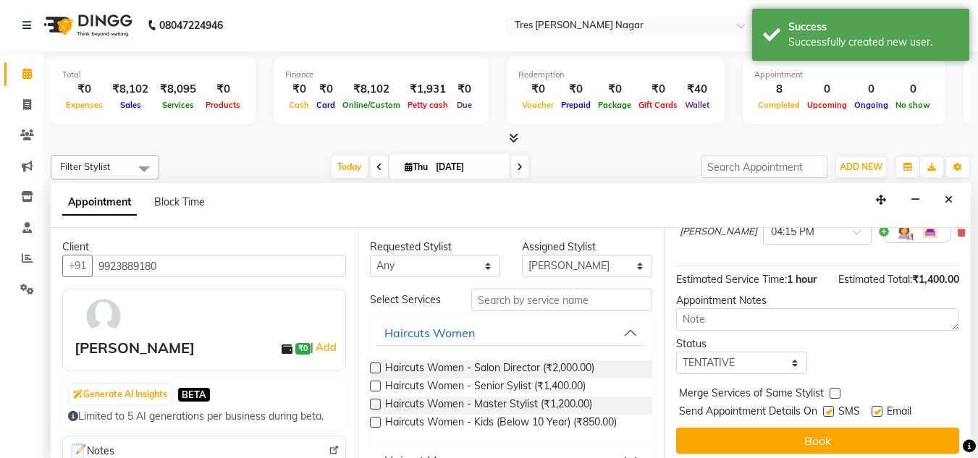
scroll to position [145, 0]
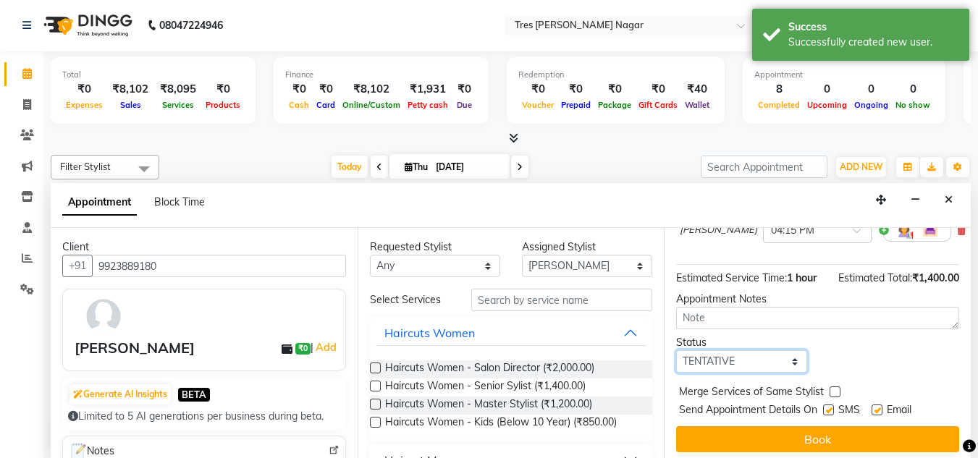
click at [764, 366] on select "Select TENTATIVE CONFIRM CHECK-IN UPCOMING" at bounding box center [741, 361] width 130 height 22
select select "confirm booking"
click at [676, 350] on select "Select TENTATIVE CONFIRM CHECK-IN UPCOMING" at bounding box center [741, 361] width 130 height 22
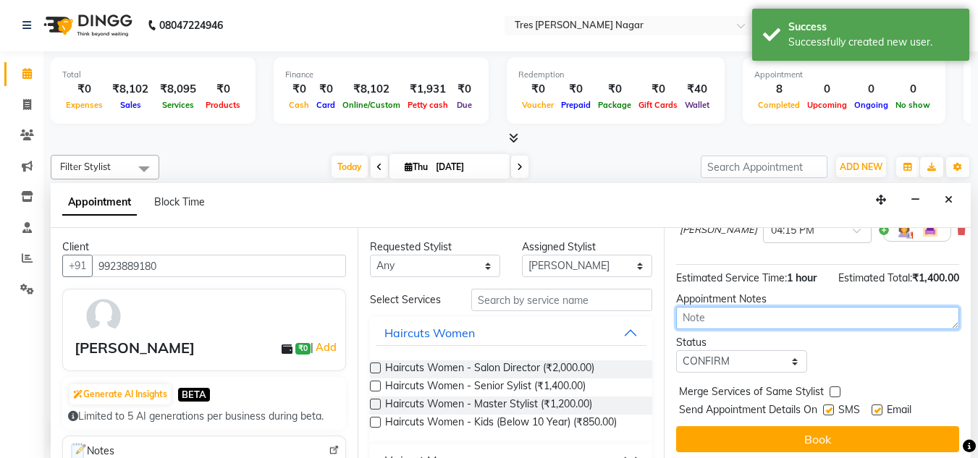
click at [704, 317] on textarea at bounding box center [817, 318] width 283 height 22
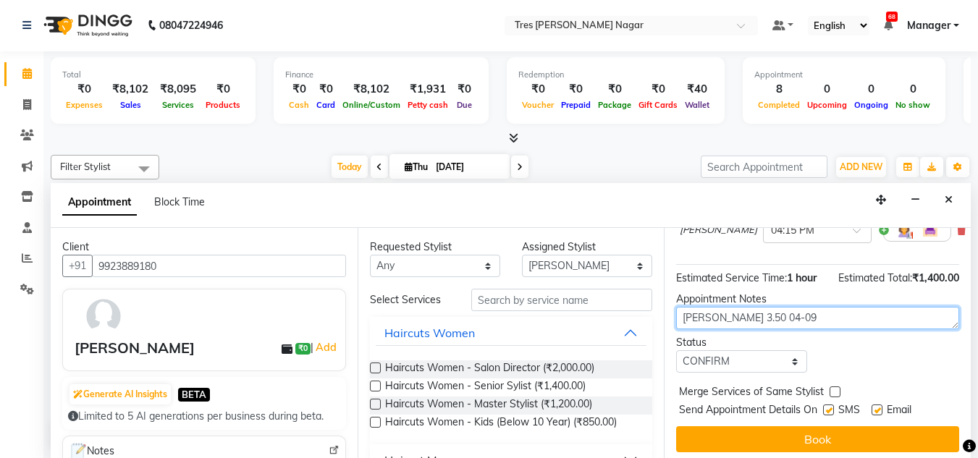
scroll to position [161, 0]
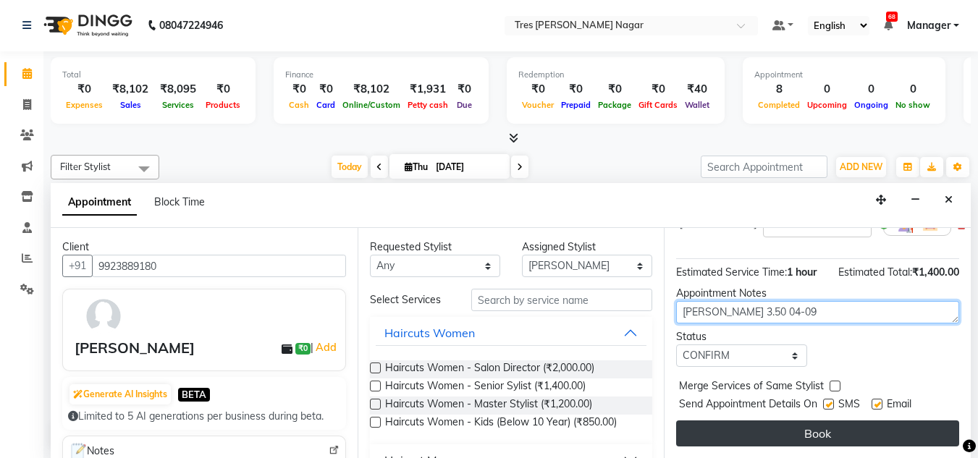
type textarea "[PERSON_NAME] 3.50 04-09"
click at [801, 423] on button "Book" at bounding box center [817, 434] width 283 height 26
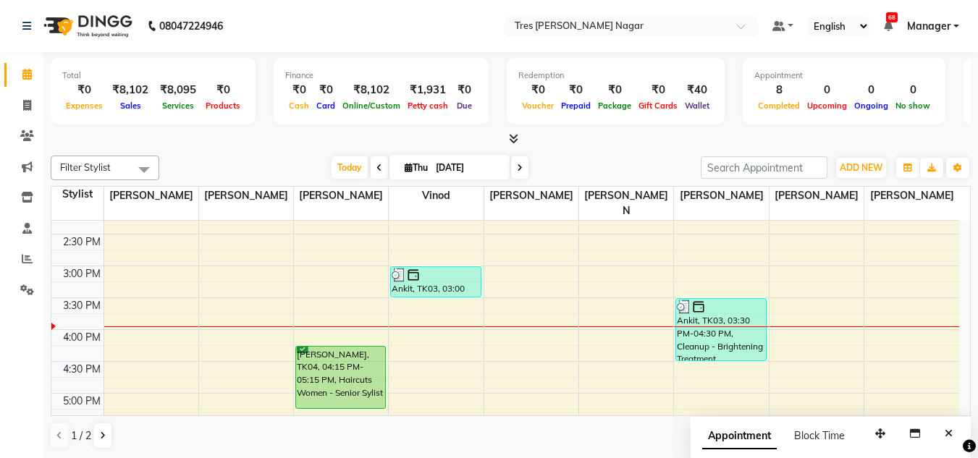
scroll to position [473, 0]
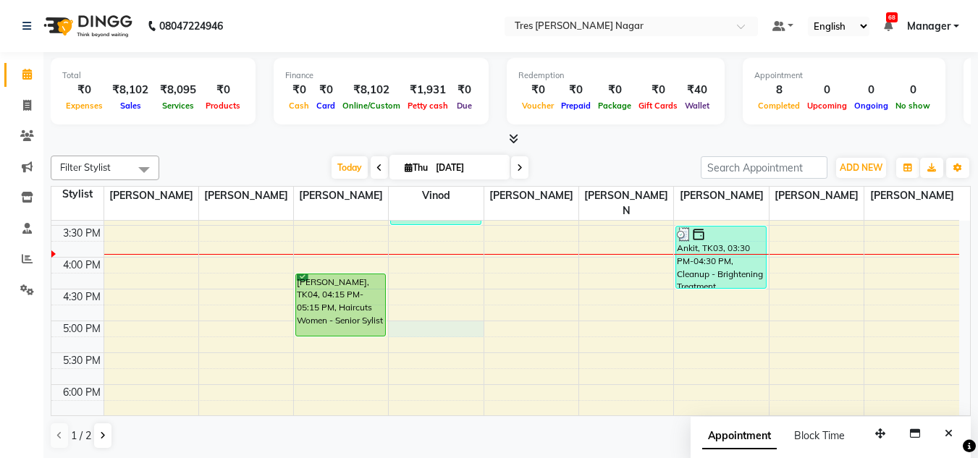
click at [417, 316] on div "8:00 AM 8:30 AM 9:00 AM 9:30 AM 10:00 AM 10:30 AM 11:00 AM 11:30 AM 12:00 PM 12…" at bounding box center [505, 161] width 908 height 827
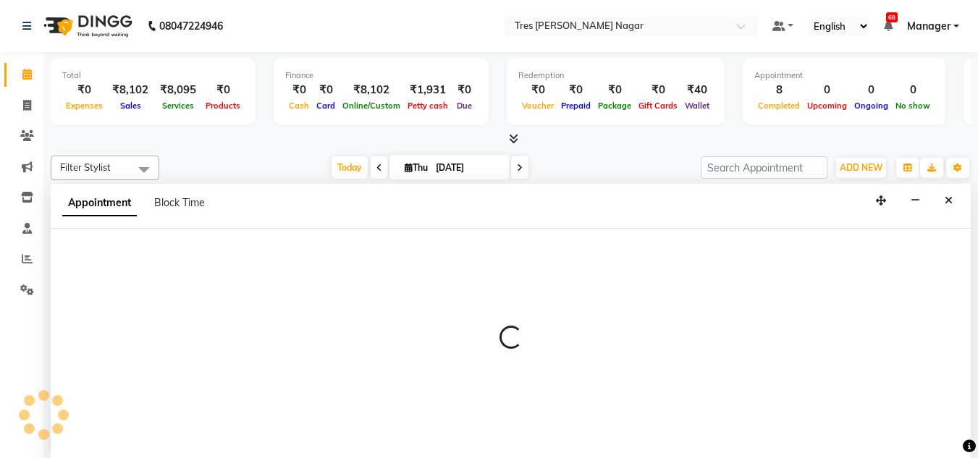
scroll to position [1, 0]
select select "84330"
select select "1020"
select select "tentative"
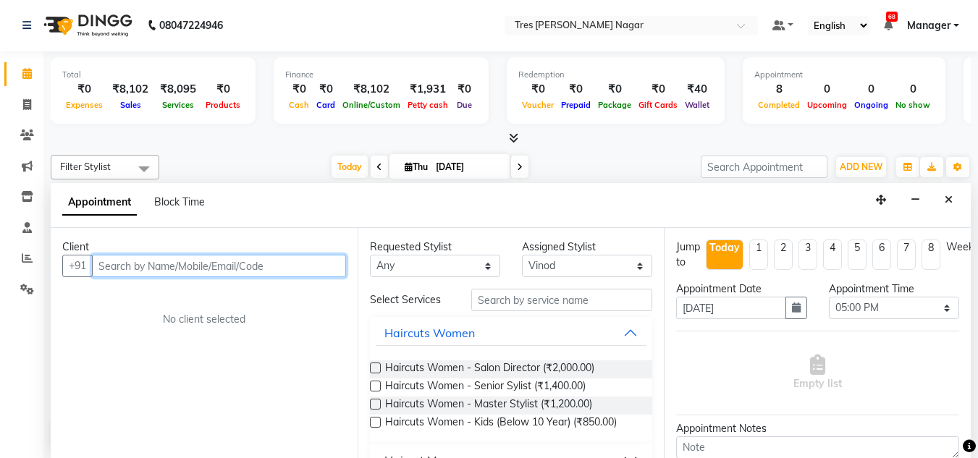
click at [228, 271] on input "text" at bounding box center [219, 266] width 254 height 22
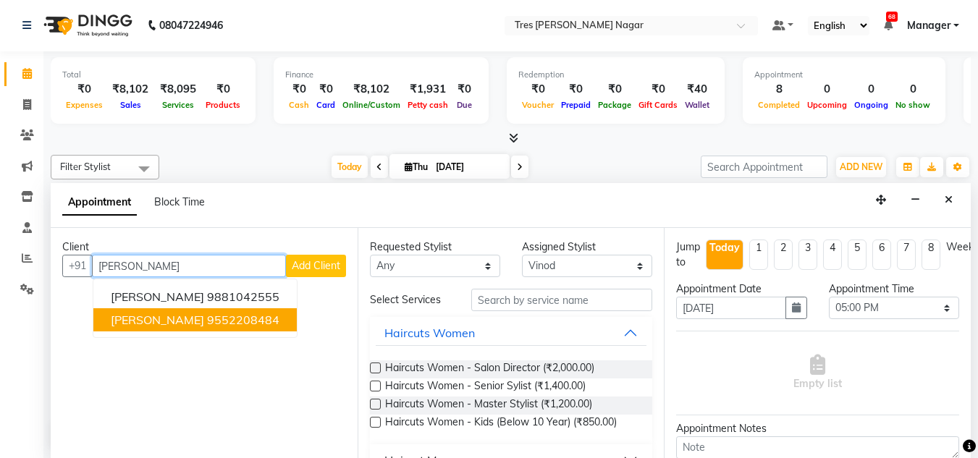
click at [207, 316] on ngb-highlight "9552208484" at bounding box center [243, 320] width 72 height 14
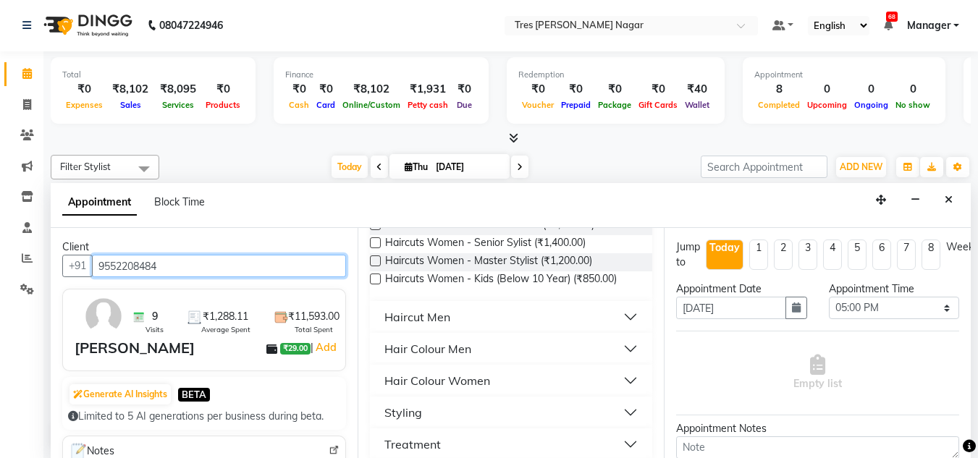
scroll to position [145, 0]
type input "9552208484"
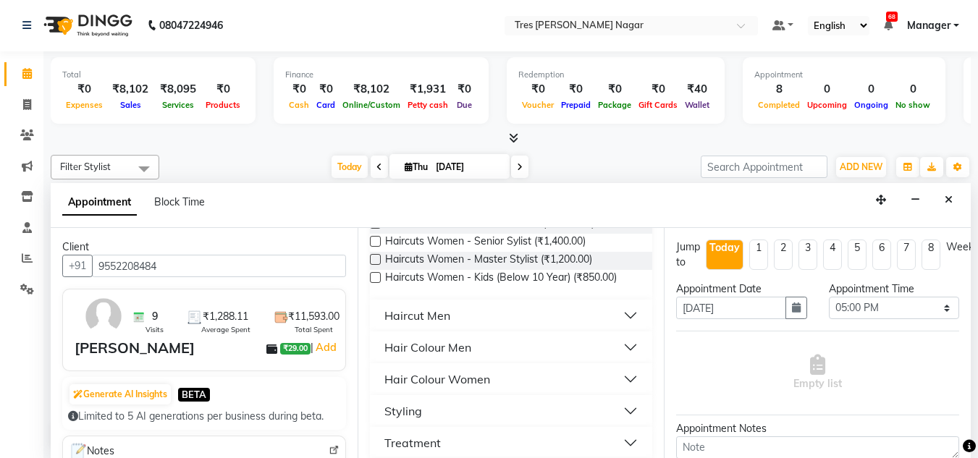
click at [431, 319] on div "Haircut Men" at bounding box center [417, 315] width 66 height 17
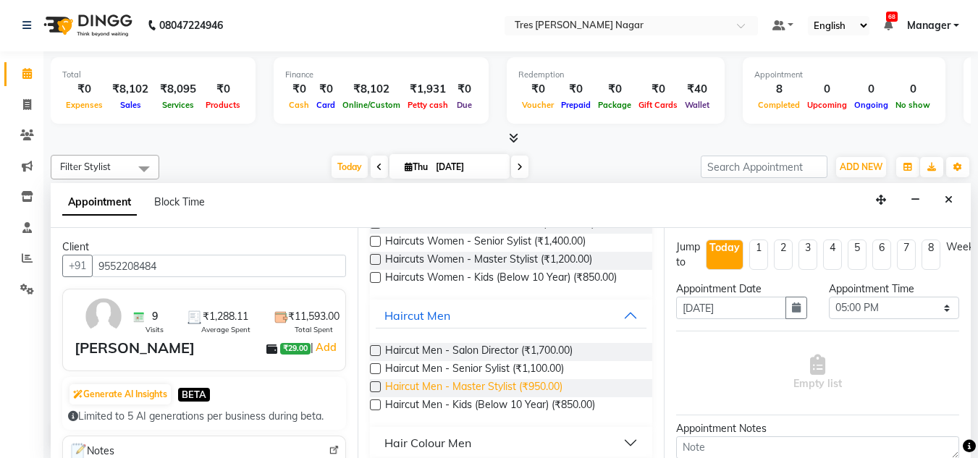
click at [533, 389] on span "Haircut Men - Master Stylist (₹950.00)" at bounding box center [473, 388] width 177 height 18
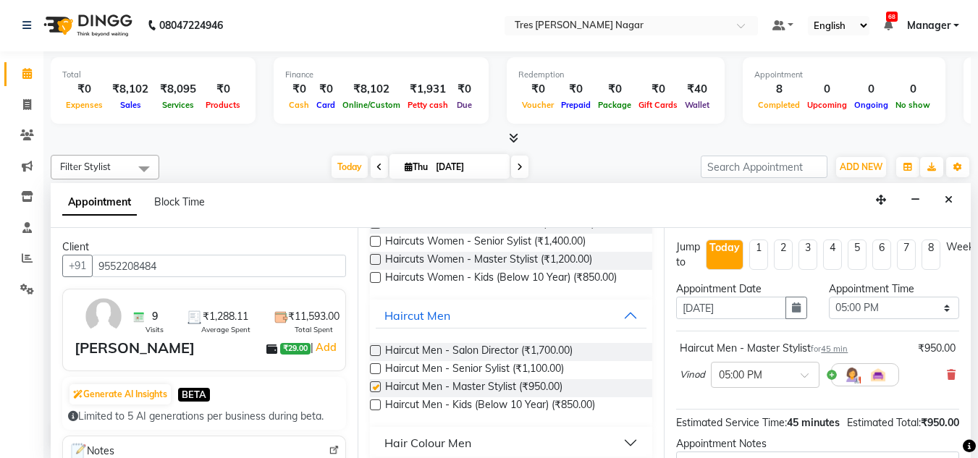
checkbox input "false"
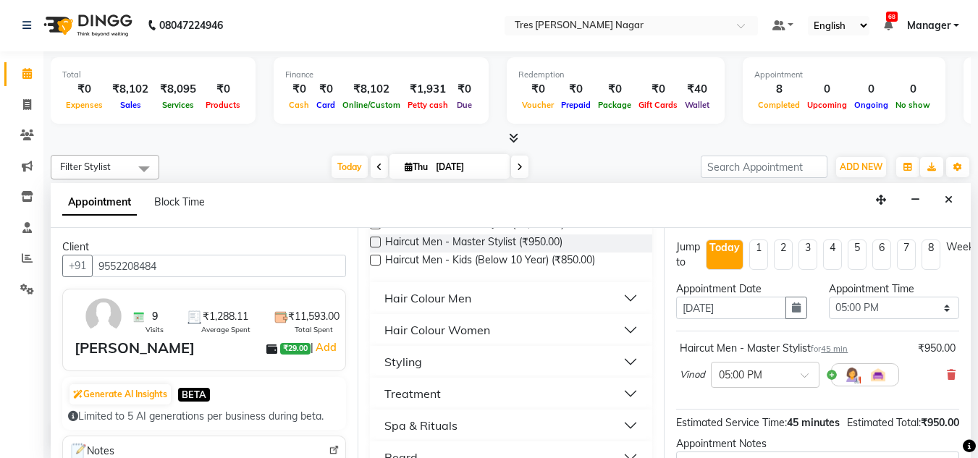
scroll to position [362, 0]
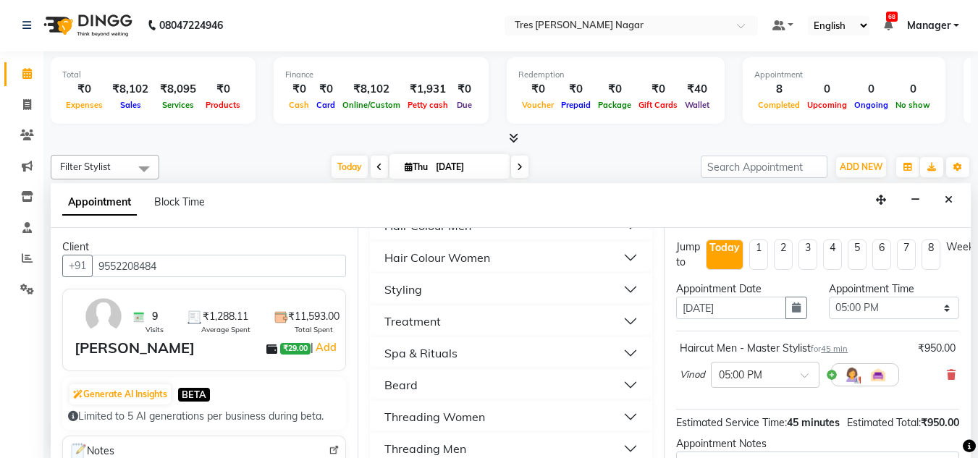
click at [417, 381] on button "Beard" at bounding box center [511, 385] width 271 height 26
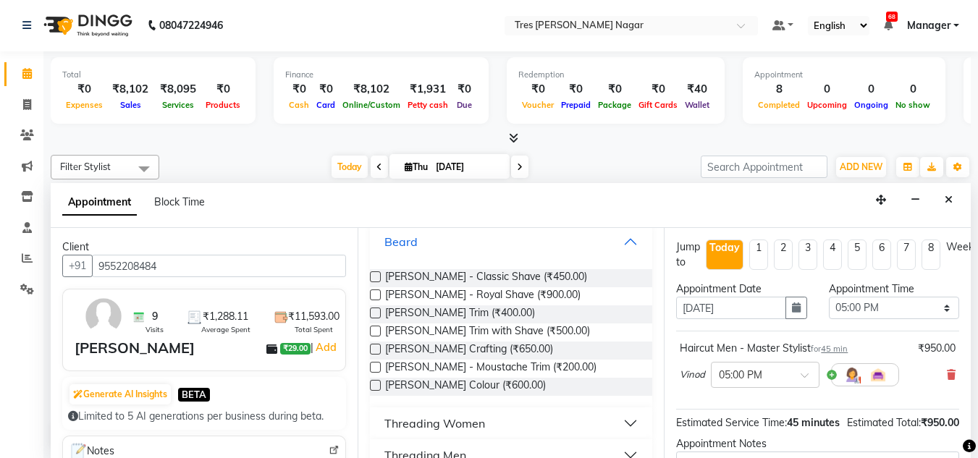
scroll to position [507, 0]
click at [526, 331] on span "[PERSON_NAME] Trim with Shave (₹500.00)" at bounding box center [487, 331] width 205 height 18
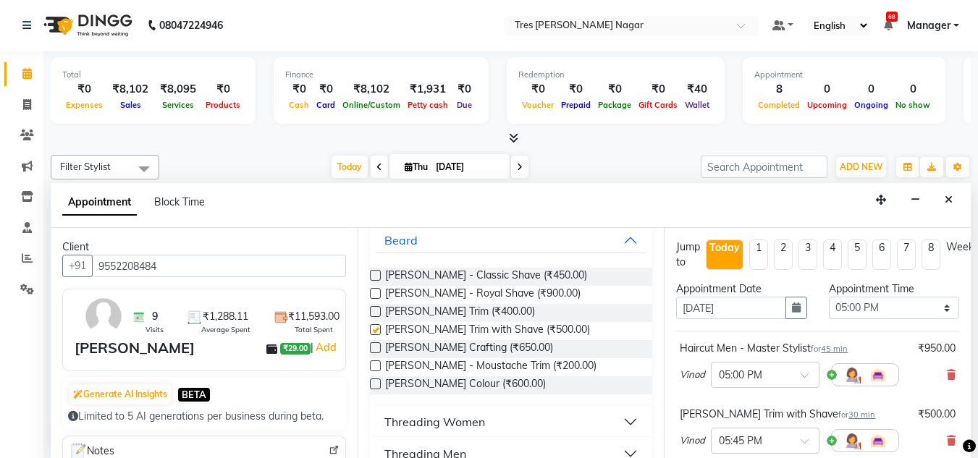
checkbox input "false"
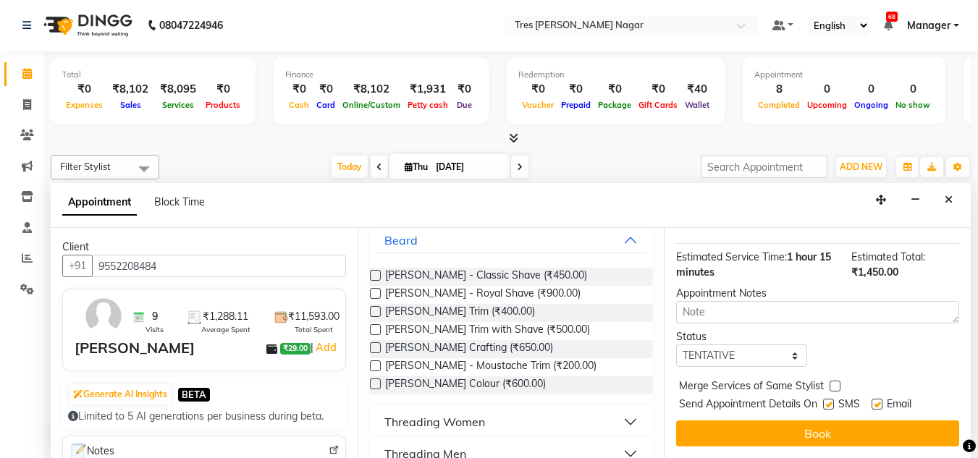
scroll to position [242, 0]
click at [768, 353] on select "Select TENTATIVE CONFIRM CHECK-IN UPCOMING" at bounding box center [741, 356] width 130 height 22
select select "confirm booking"
click at [676, 345] on select "Select TENTATIVE CONFIRM CHECK-IN UPCOMING" at bounding box center [741, 356] width 130 height 22
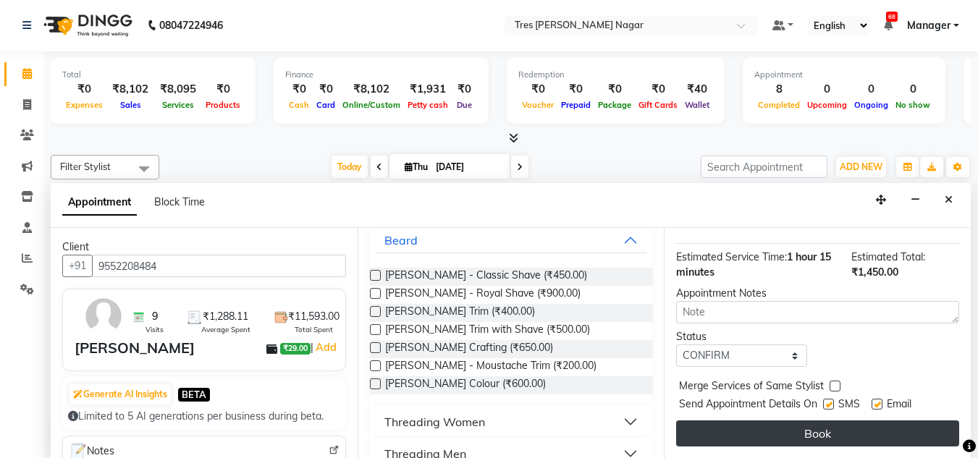
click at [783, 421] on button "Book" at bounding box center [817, 434] width 283 height 26
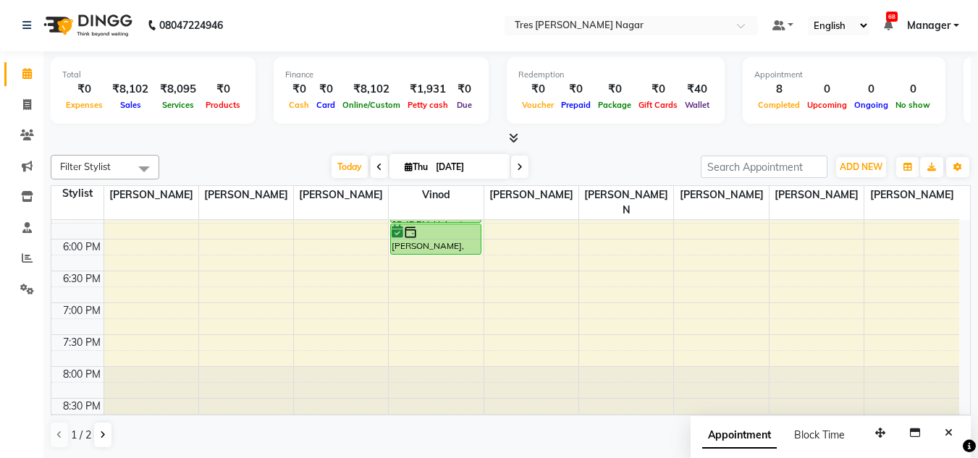
scroll to position [545, 0]
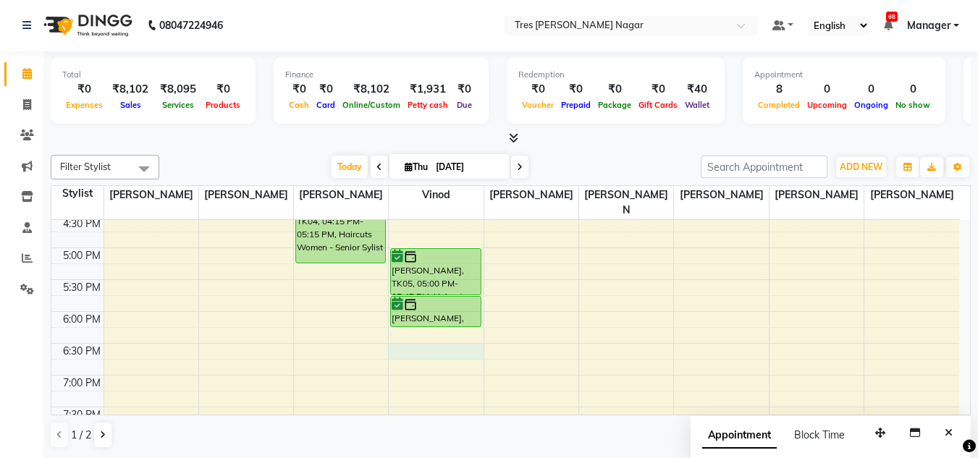
click at [452, 335] on div "8:00 AM 8:30 AM 9:00 AM 9:30 AM 10:00 AM 10:30 AM 11:00 AM 11:30 AM 12:00 PM 12…" at bounding box center [505, 88] width 908 height 827
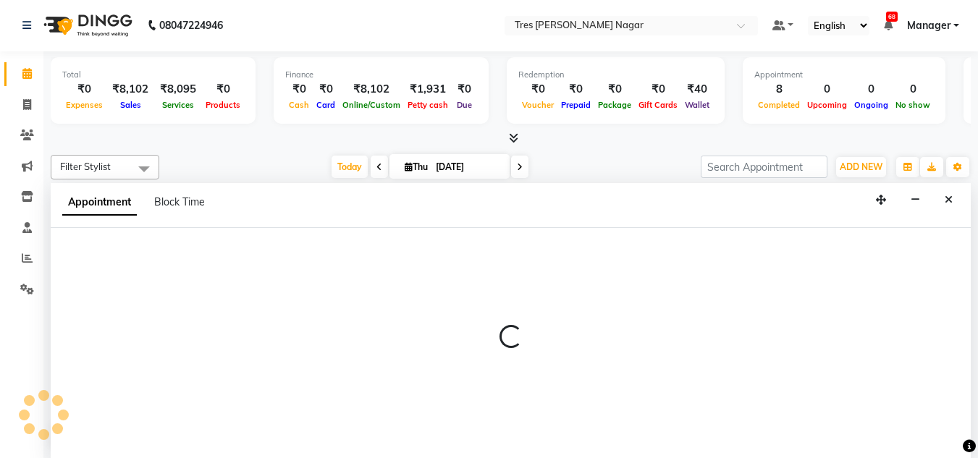
select select "84330"
select select "1110"
select select "tentative"
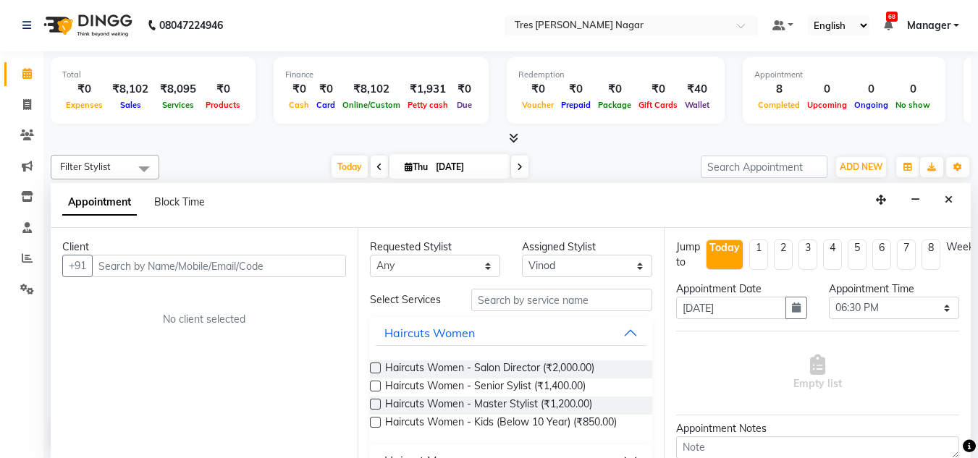
click at [289, 271] on input "text" at bounding box center [219, 266] width 254 height 22
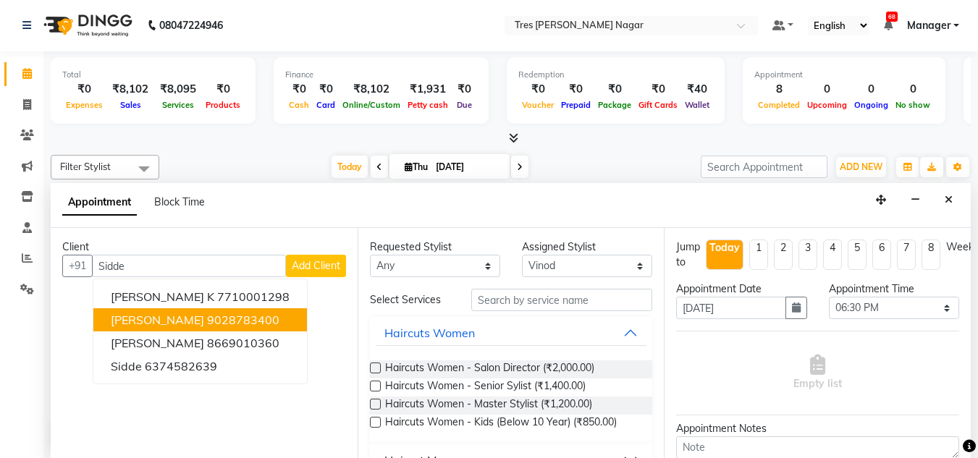
click at [266, 316] on ngb-highlight "9028783400" at bounding box center [243, 320] width 72 height 14
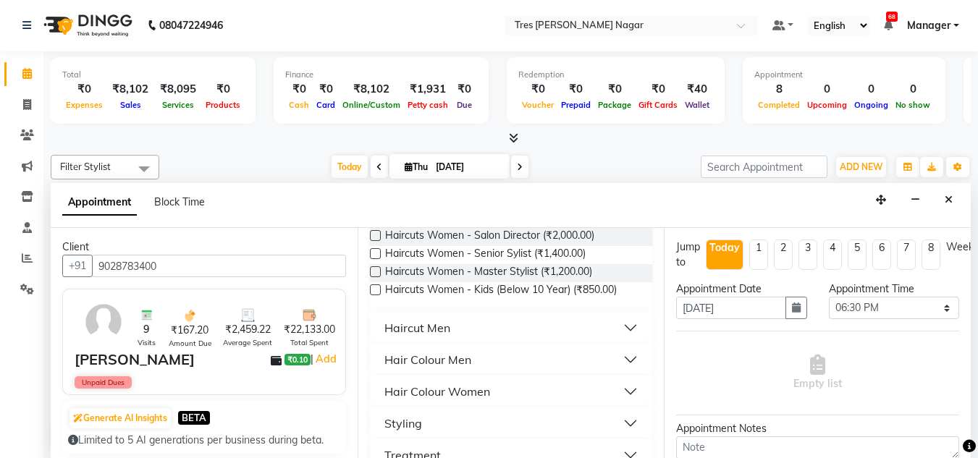
scroll to position [145, 0]
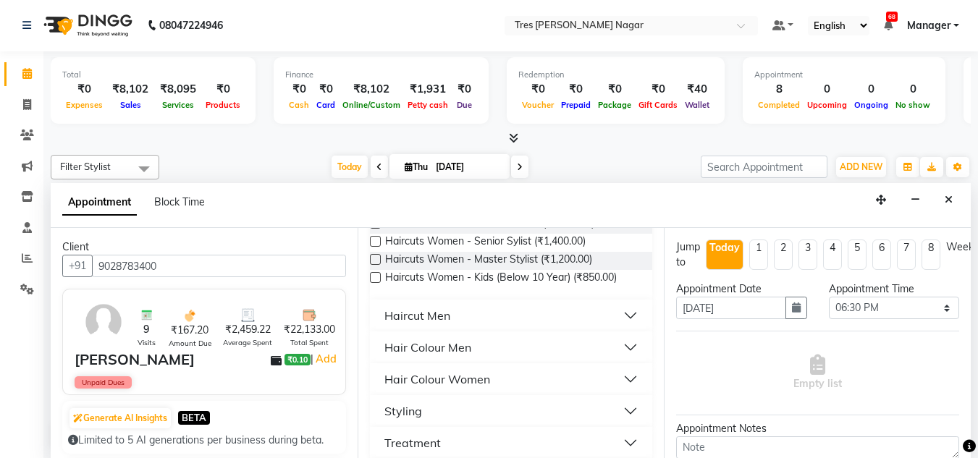
type input "9028783400"
click at [445, 321] on div "Haircut Men" at bounding box center [417, 315] width 66 height 17
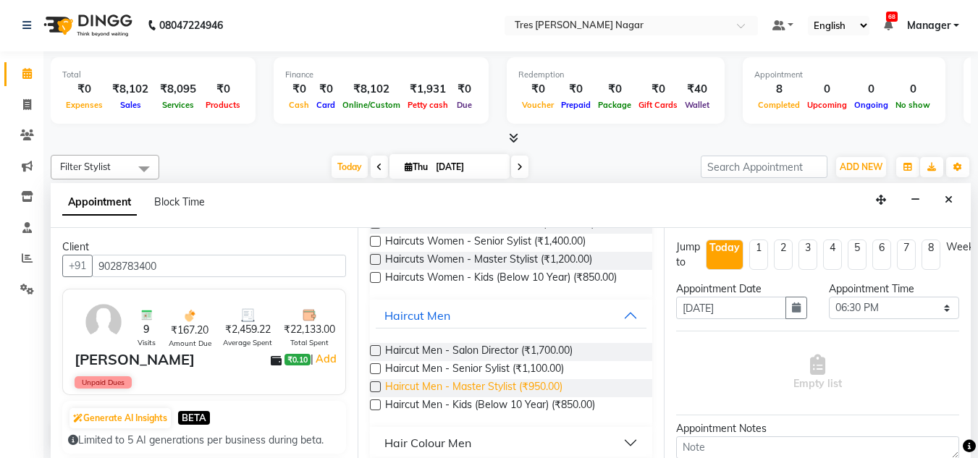
click at [471, 385] on span "Haircut Men - Master Stylist (₹950.00)" at bounding box center [473, 388] width 177 height 18
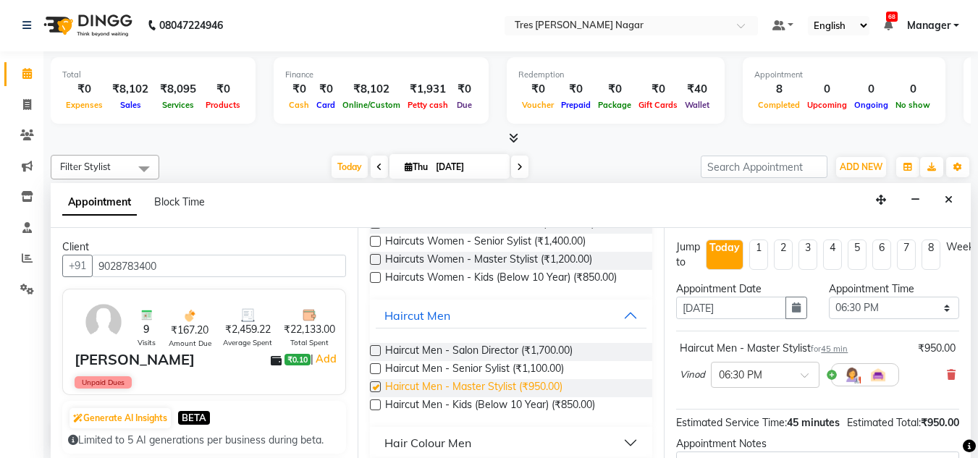
checkbox input "false"
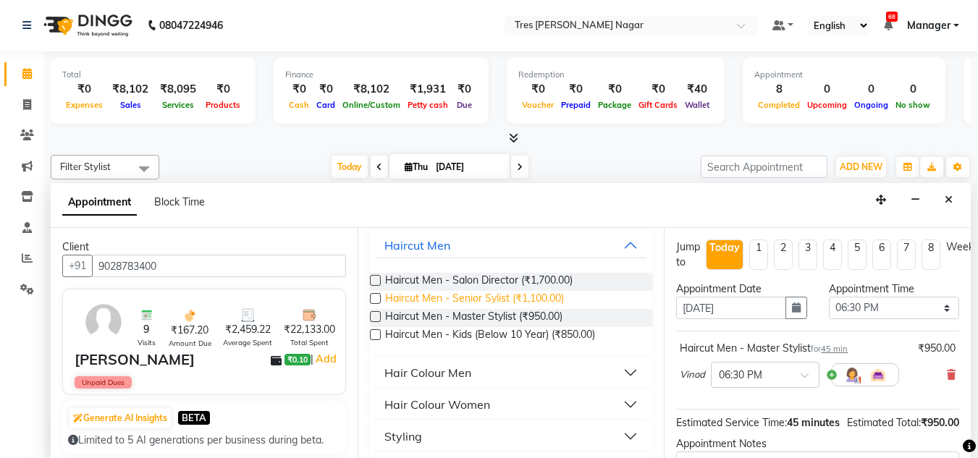
scroll to position [217, 0]
click at [464, 374] on div "Hair Colour Men" at bounding box center [427, 370] width 87 height 17
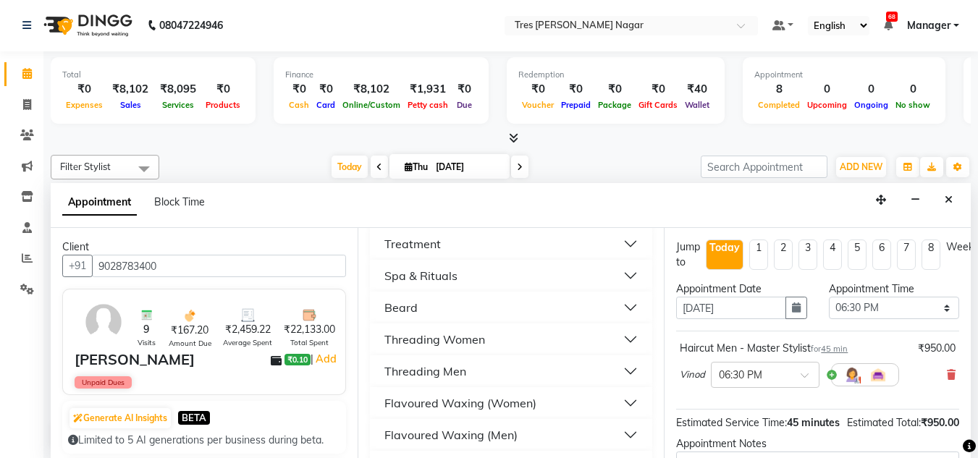
scroll to position [579, 0]
click at [481, 311] on button "Beard" at bounding box center [511, 306] width 271 height 26
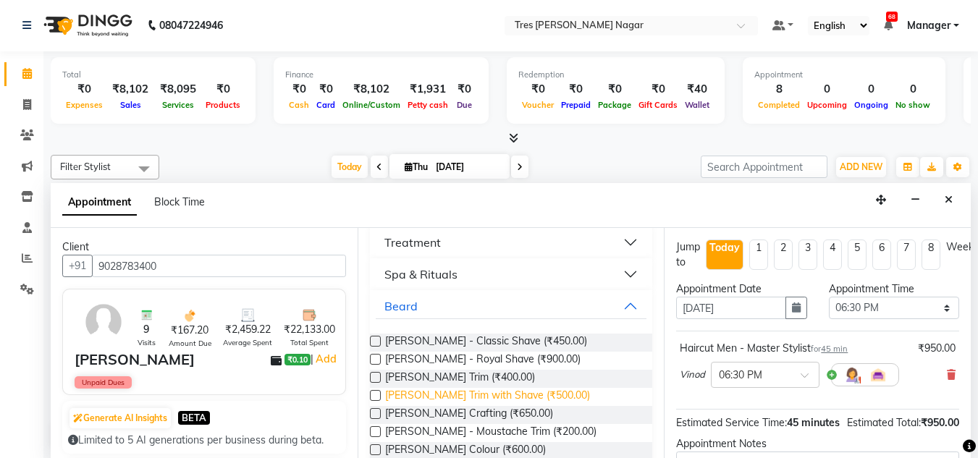
click at [504, 394] on span "[PERSON_NAME] Trim with Shave (₹500.00)" at bounding box center [487, 397] width 205 height 18
checkbox input "false"
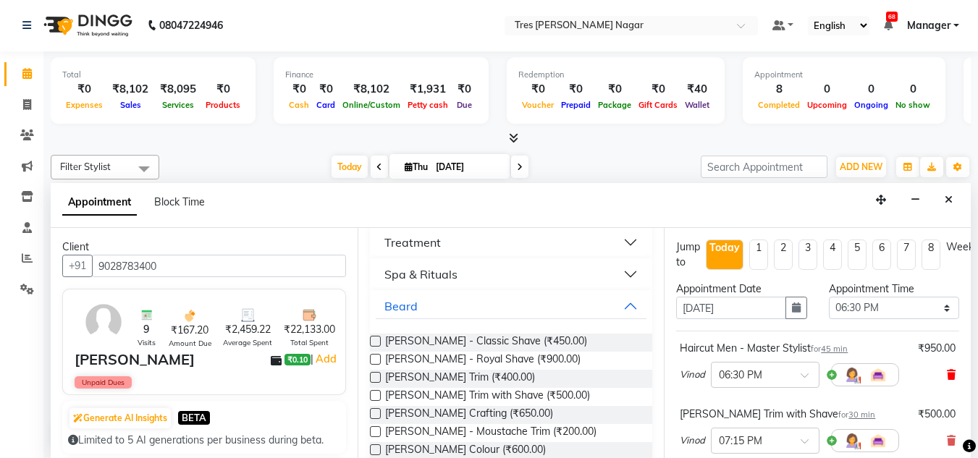
click at [947, 377] on icon at bounding box center [951, 375] width 9 height 10
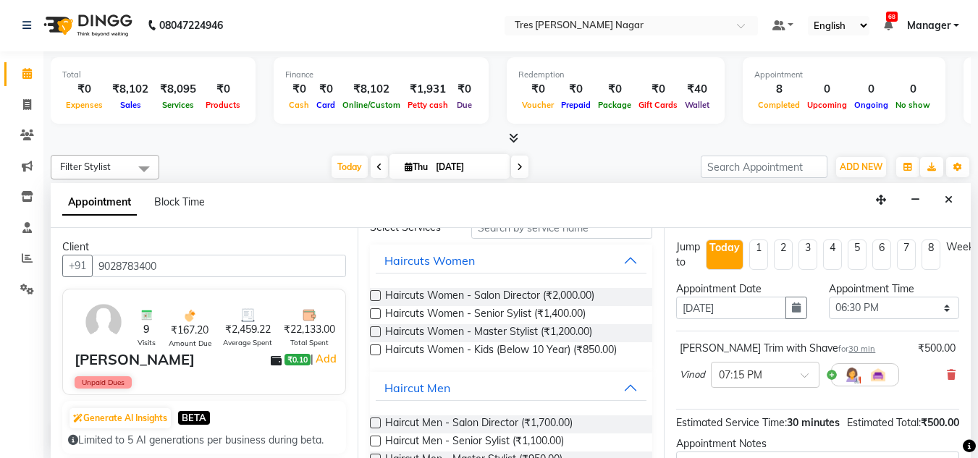
scroll to position [0, 0]
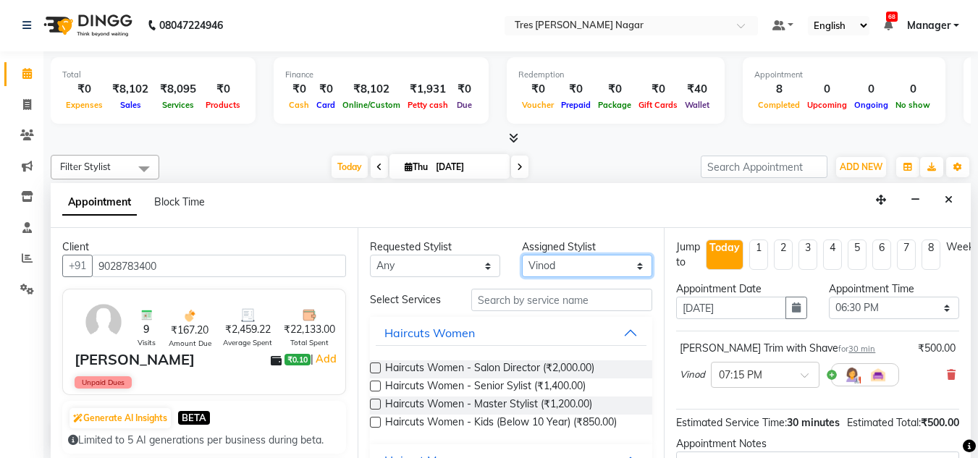
click at [588, 261] on select "Select [PERSON_NAME] [PERSON_NAME] [PERSON_NAME] [PERSON_NAME] Neha Aywale [PER…" at bounding box center [587, 266] width 130 height 22
select select "47307"
click at [522, 255] on select "Select [PERSON_NAME] [PERSON_NAME] [PERSON_NAME] [PERSON_NAME] Neha Aywale [PER…" at bounding box center [587, 266] width 130 height 22
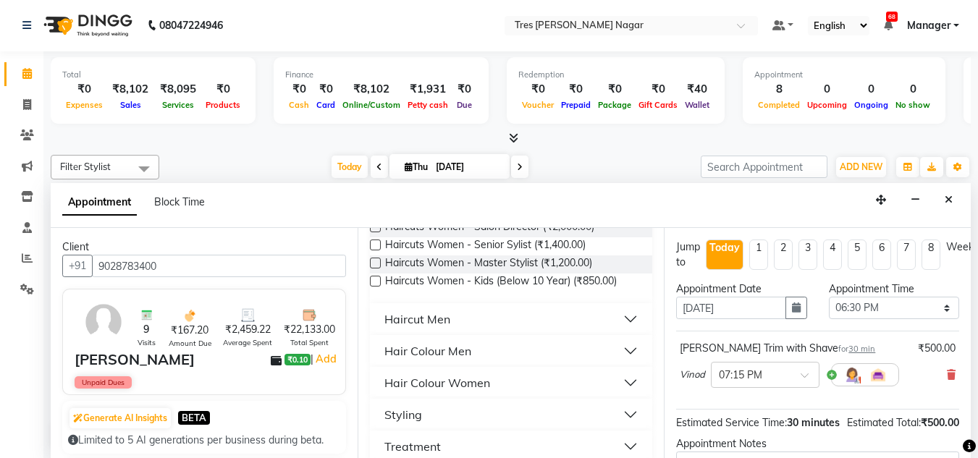
scroll to position [145, 0]
click at [459, 318] on button "Haircut Men" at bounding box center [511, 316] width 271 height 26
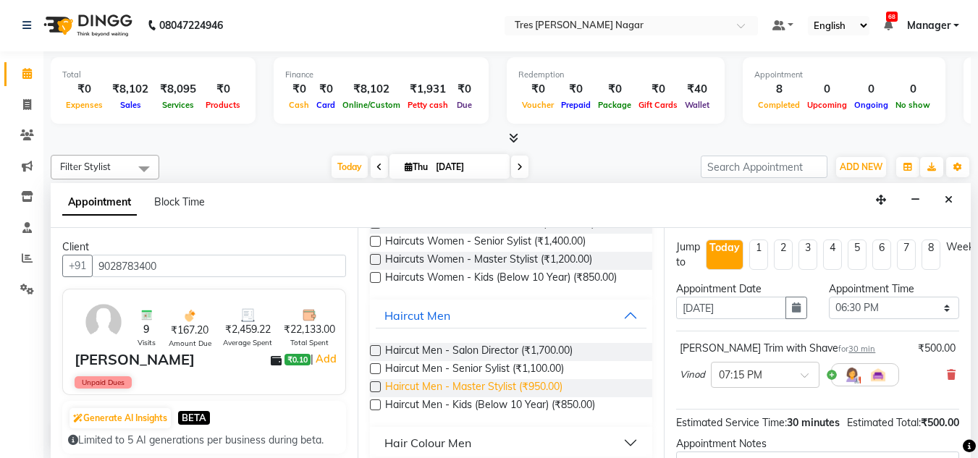
click at [525, 383] on span "Haircut Men - Master Stylist (₹950.00)" at bounding box center [473, 388] width 177 height 18
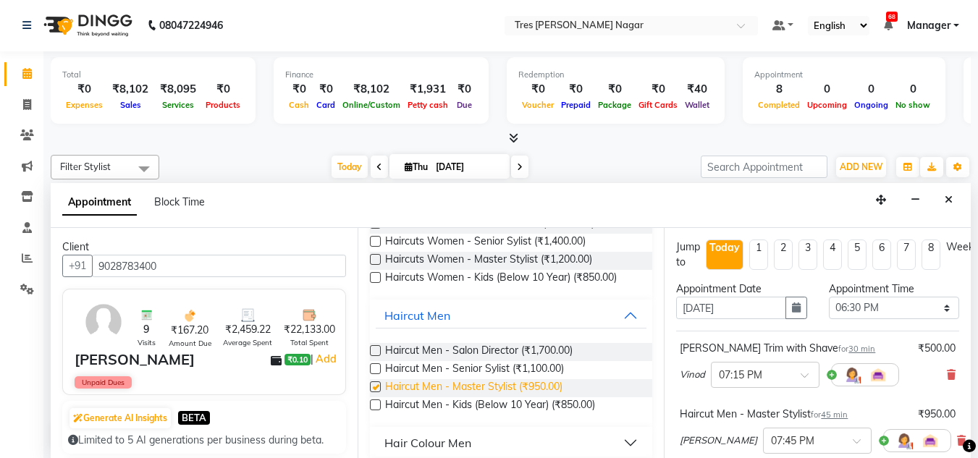
checkbox input "false"
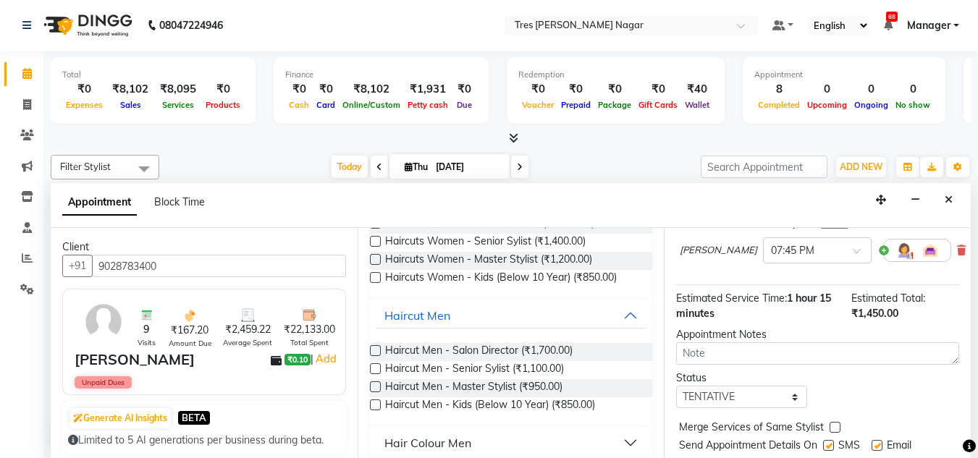
scroll to position [242, 0]
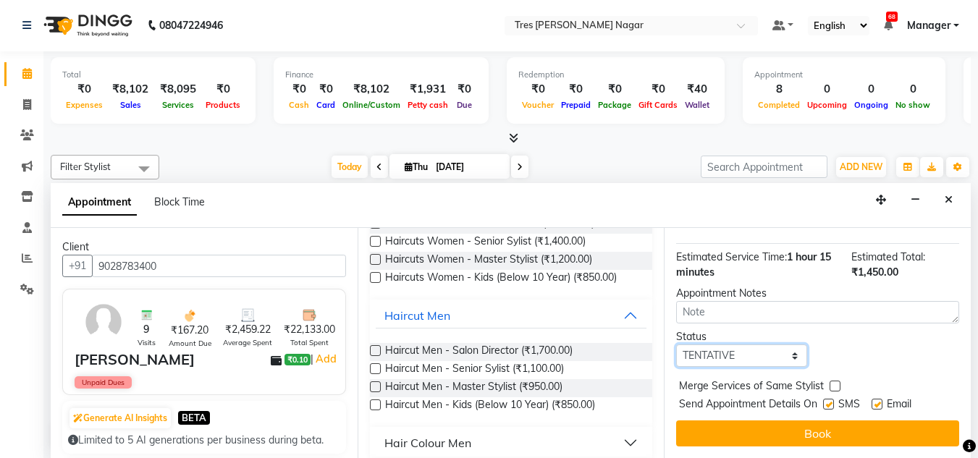
click at [751, 351] on select "Select TENTATIVE CONFIRM CHECK-IN UPCOMING" at bounding box center [741, 356] width 130 height 22
select select "confirm booking"
click at [676, 345] on select "Select TENTATIVE CONFIRM CHECK-IN UPCOMING" at bounding box center [741, 356] width 130 height 22
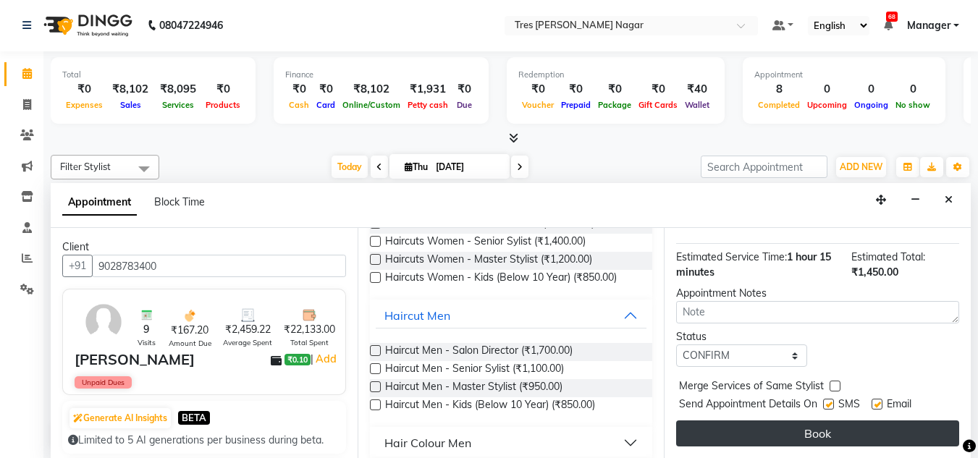
click at [774, 423] on button "Book" at bounding box center [817, 434] width 283 height 26
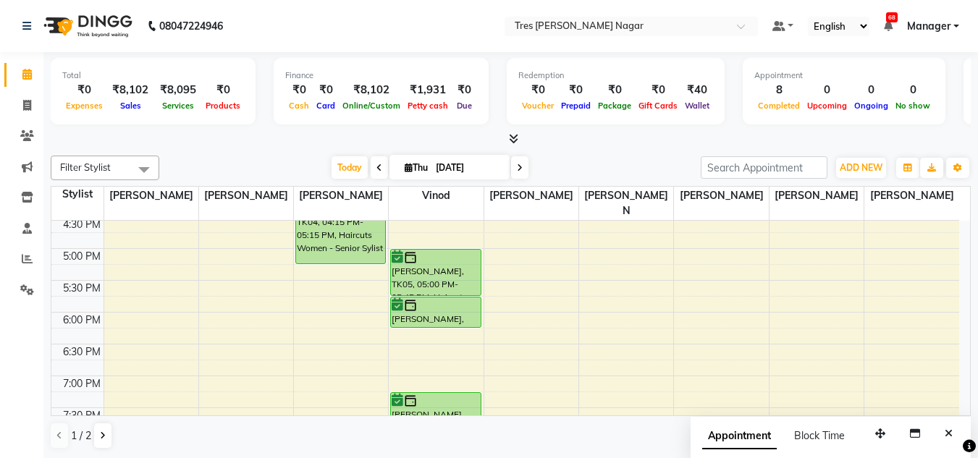
scroll to position [617, 0]
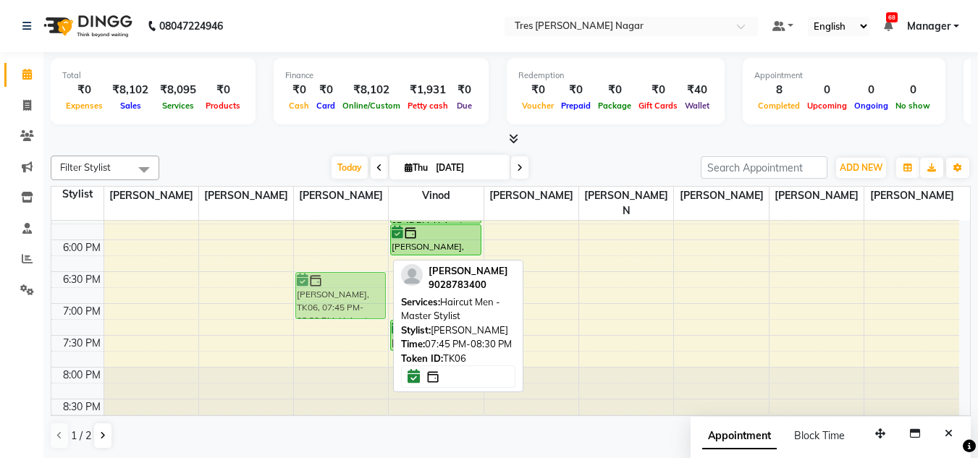
drag, startPoint x: 334, startPoint y: 360, endPoint x: 345, endPoint y: 277, distance: 84.0
click at [345, 277] on div "[PERSON_NAME], TK04, 04:15 PM-05:15 PM, Haircuts Women - Senior Sylist [PERSON_…" at bounding box center [341, 16] width 94 height 827
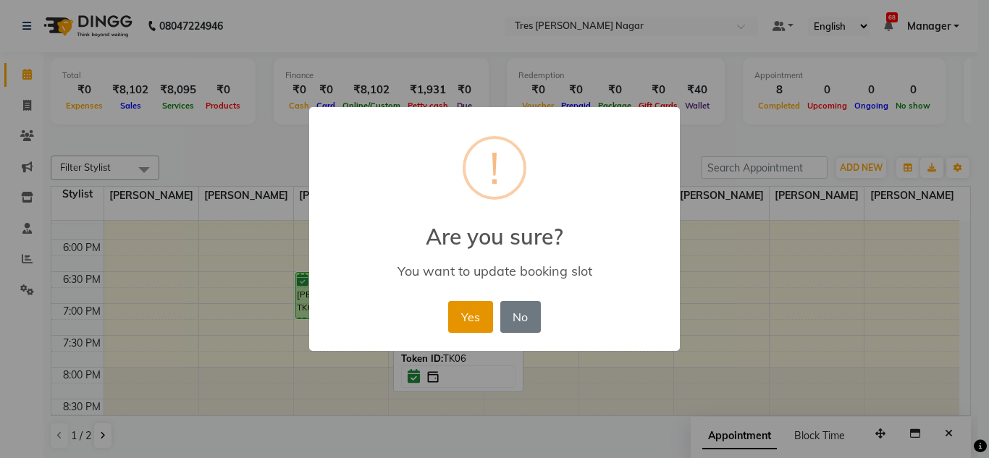
click at [457, 310] on button "Yes" at bounding box center [470, 317] width 44 height 32
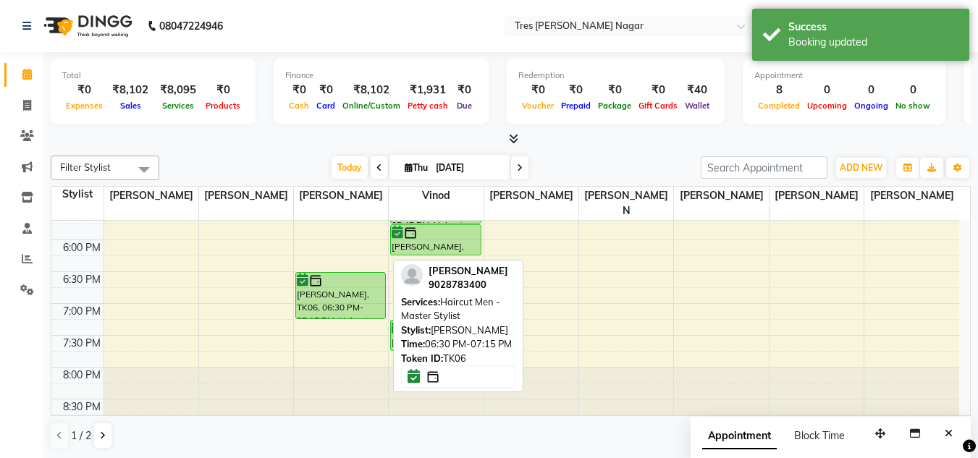
click at [318, 308] on div "[PERSON_NAME], TK04, 04:15 PM-05:15 PM, Haircuts Women - Senior Sylist [PERSON_…" at bounding box center [341, 16] width 94 height 827
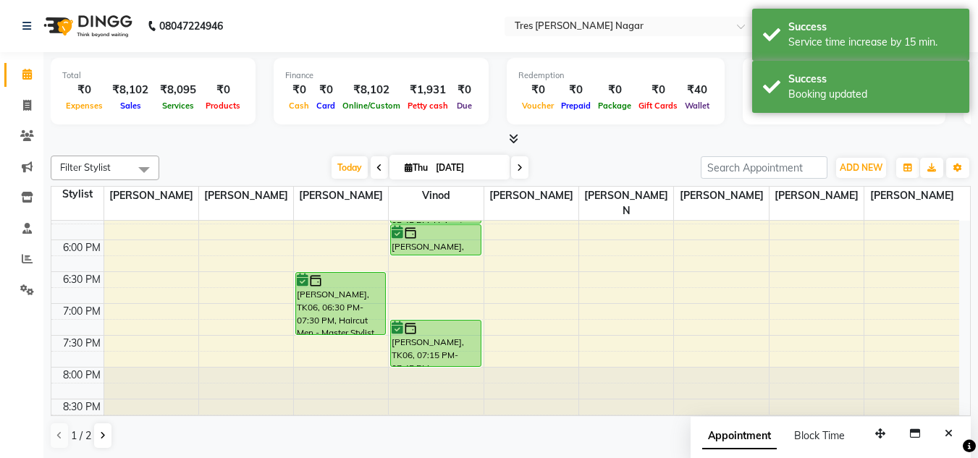
click at [416, 345] on div "[PERSON_NAME], TK02, 12:00 PM-12:45 PM, Haircut Men - Master Stylist Ankit, TK0…" at bounding box center [436, 16] width 94 height 827
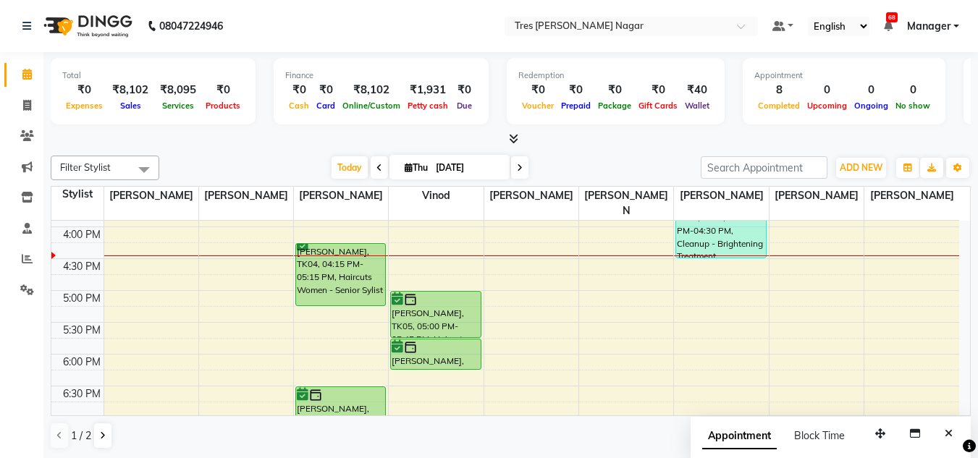
scroll to position [473, 0]
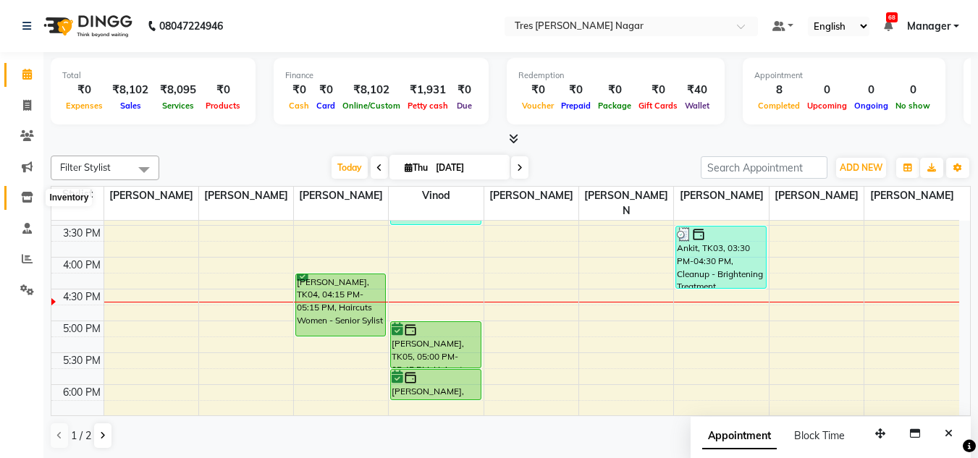
click at [26, 195] on icon at bounding box center [27, 197] width 12 height 11
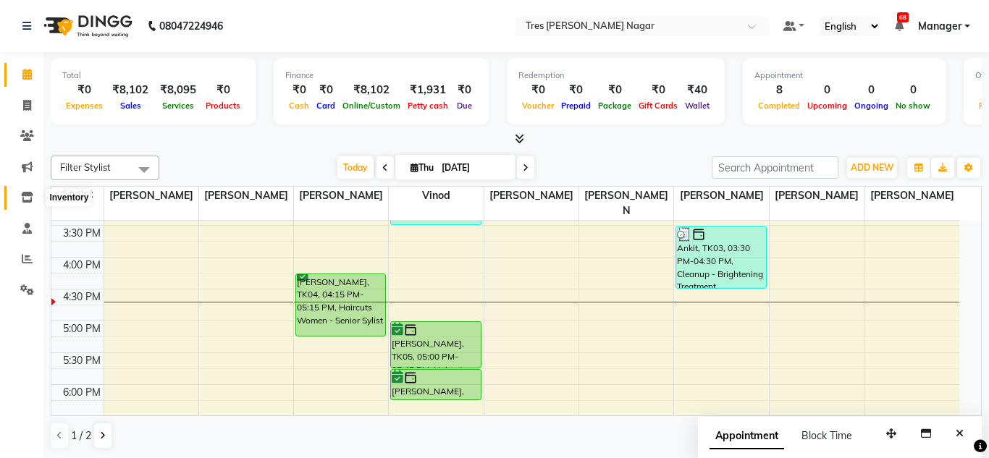
select select
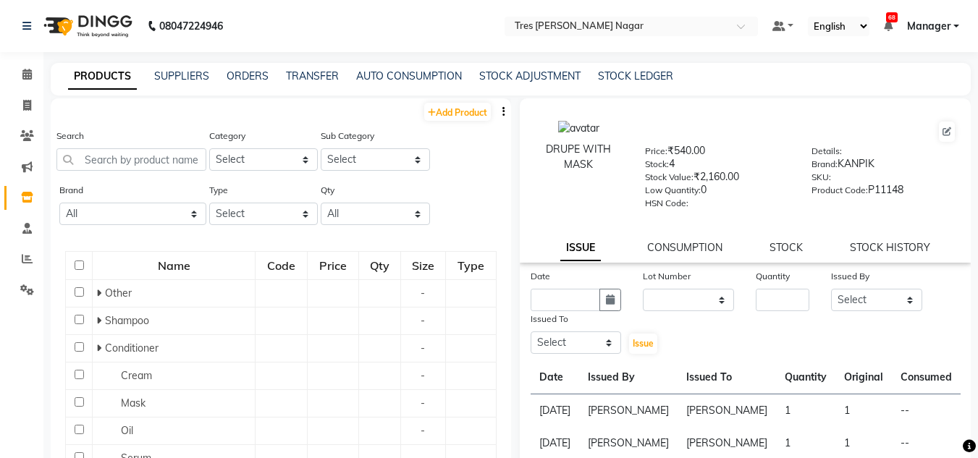
click at [235, 69] on div "ORDERS" at bounding box center [248, 76] width 42 height 15
click at [242, 78] on link "ORDERS" at bounding box center [248, 75] width 42 height 13
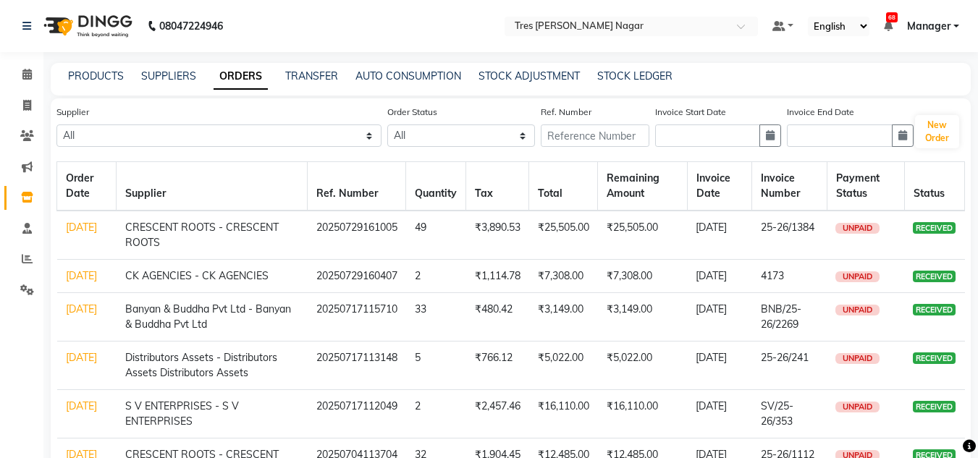
click at [67, 364] on link "[DATE]" at bounding box center [81, 357] width 31 height 13
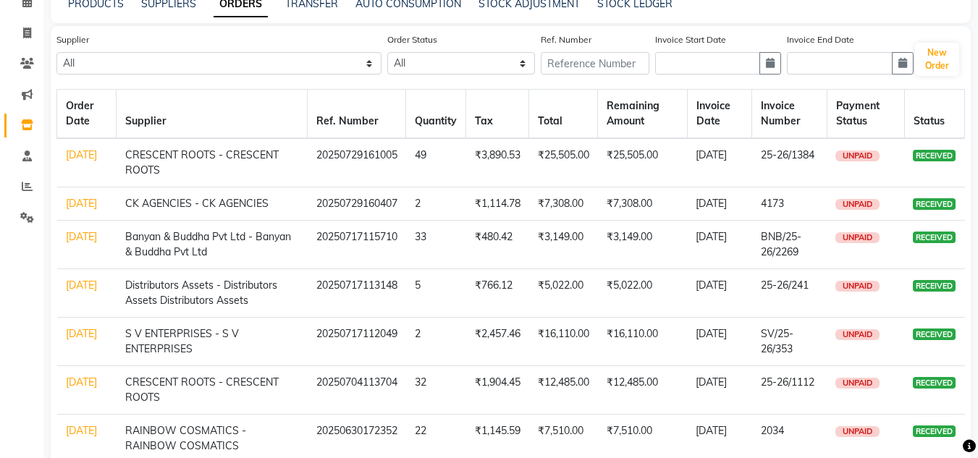
scroll to position [145, 0]
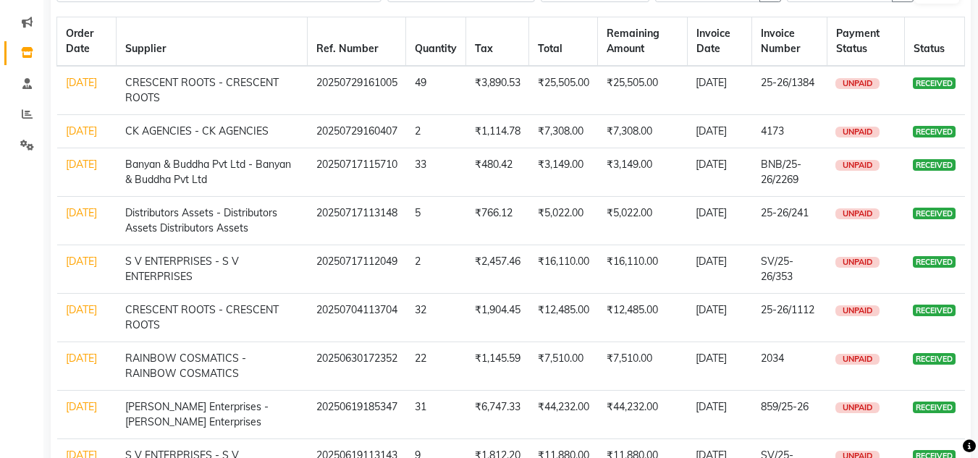
click at [81, 365] on link "[DATE]" at bounding box center [81, 358] width 31 height 13
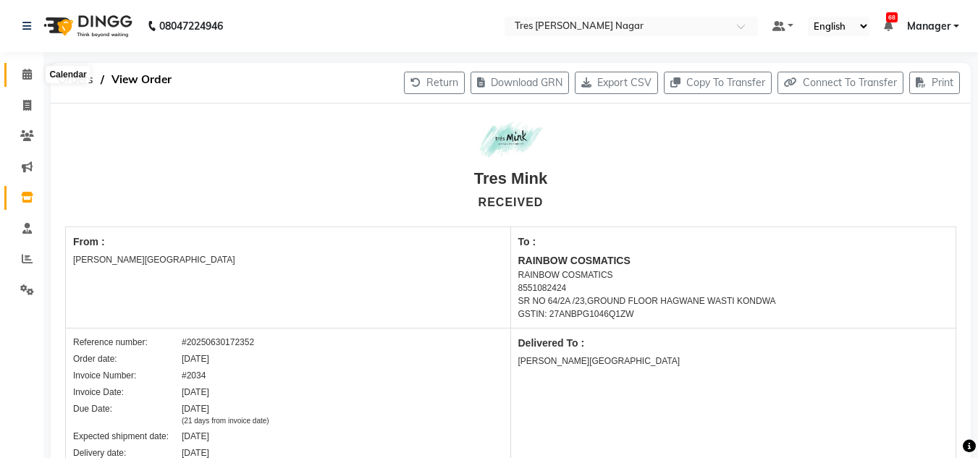
click at [27, 77] on icon at bounding box center [26, 74] width 9 height 11
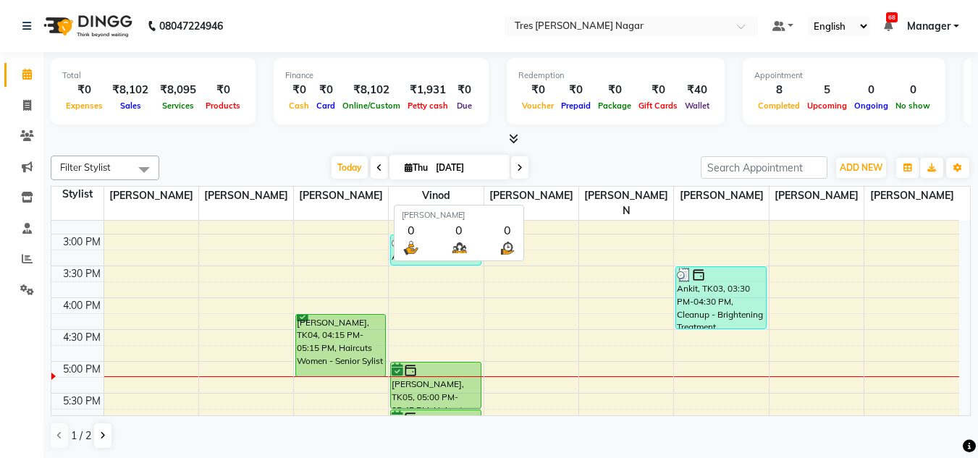
scroll to position [400, 0]
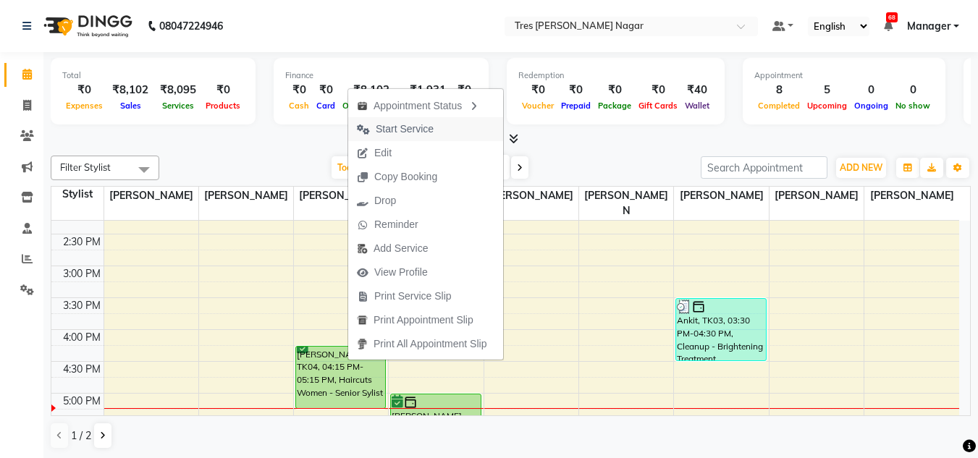
click at [427, 124] on span "Start Service" at bounding box center [405, 129] width 58 height 15
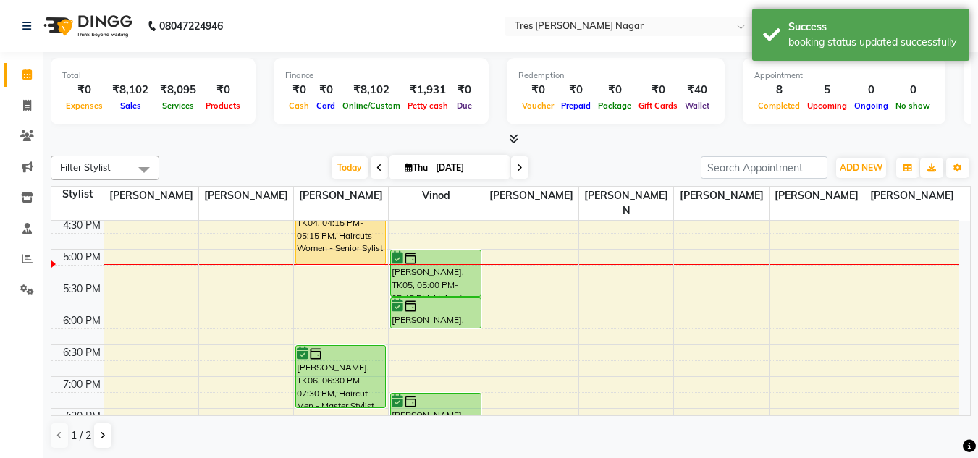
scroll to position [545, 0]
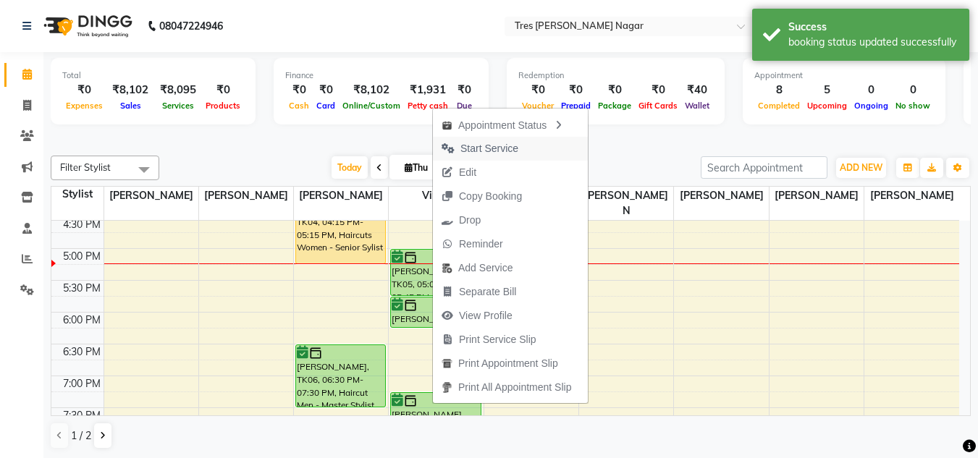
click at [497, 153] on span "Start Service" at bounding box center [489, 148] width 58 height 15
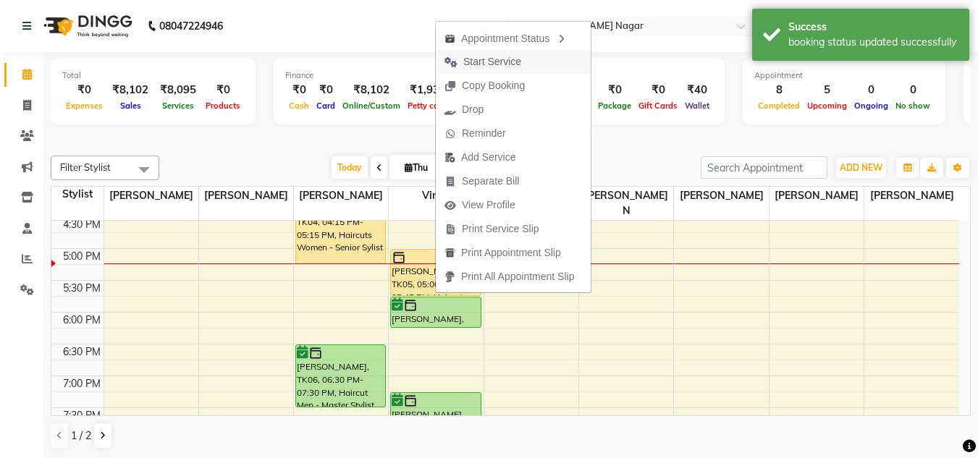
click at [499, 66] on span "Start Service" at bounding box center [492, 61] width 58 height 15
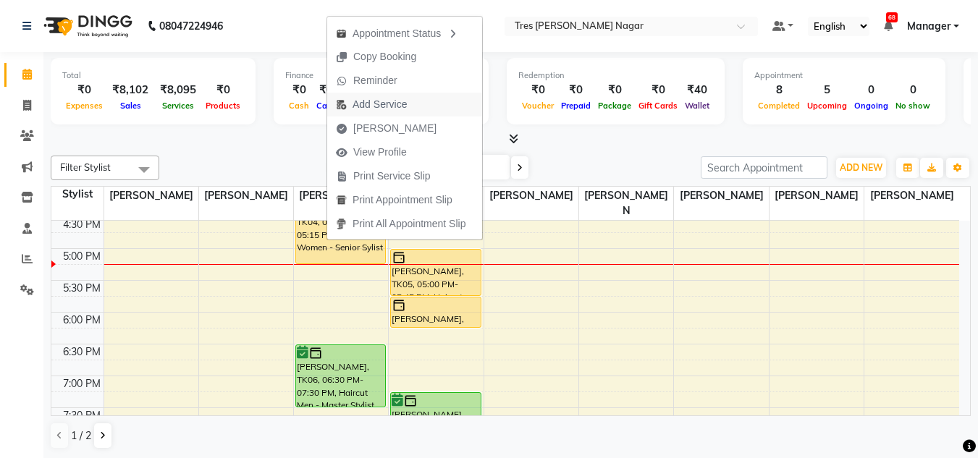
click at [361, 97] on span "Add Service" at bounding box center [379, 104] width 54 height 15
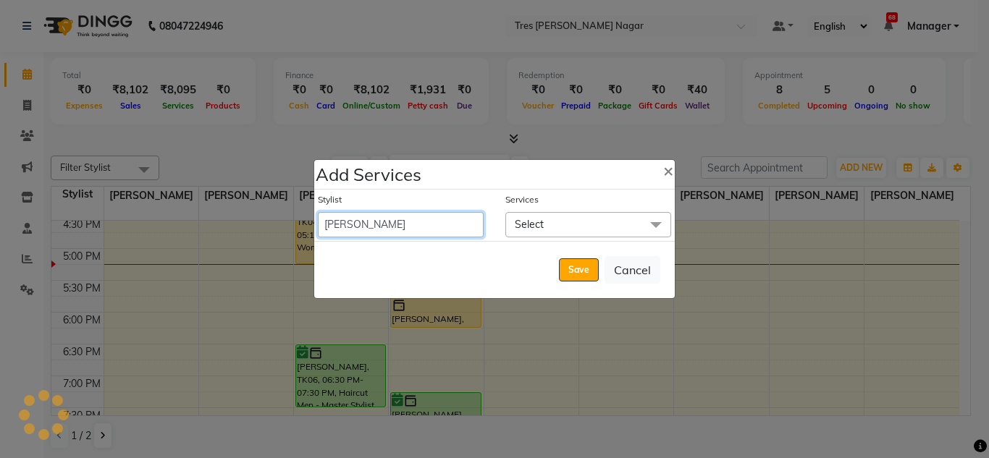
click at [424, 220] on select "[PERSON_NAME] [PERSON_NAME] [PERSON_NAME] [PERSON_NAME] Manager [PERSON_NAME] […" at bounding box center [401, 224] width 166 height 25
select select "84648"
click at [318, 212] on select "[PERSON_NAME] [PERSON_NAME] [PERSON_NAME] [PERSON_NAME] Manager [PERSON_NAME] […" at bounding box center [401, 224] width 166 height 25
select select "1035"
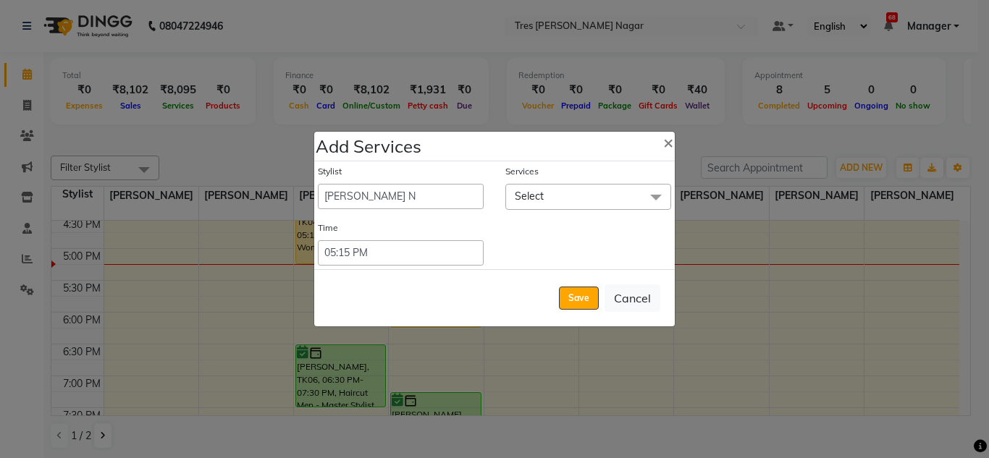
click at [537, 198] on span "Select" at bounding box center [529, 196] width 29 height 13
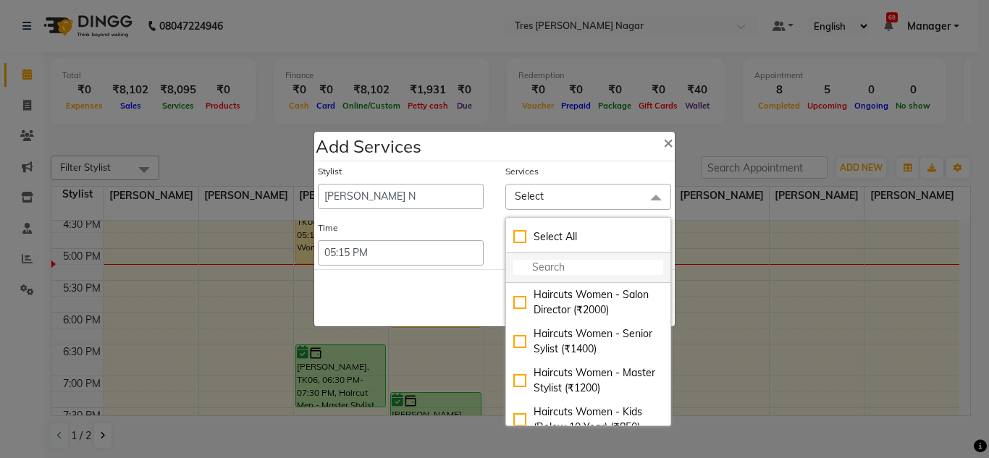
click at [554, 267] on input "multiselect-search" at bounding box center [588, 267] width 150 height 15
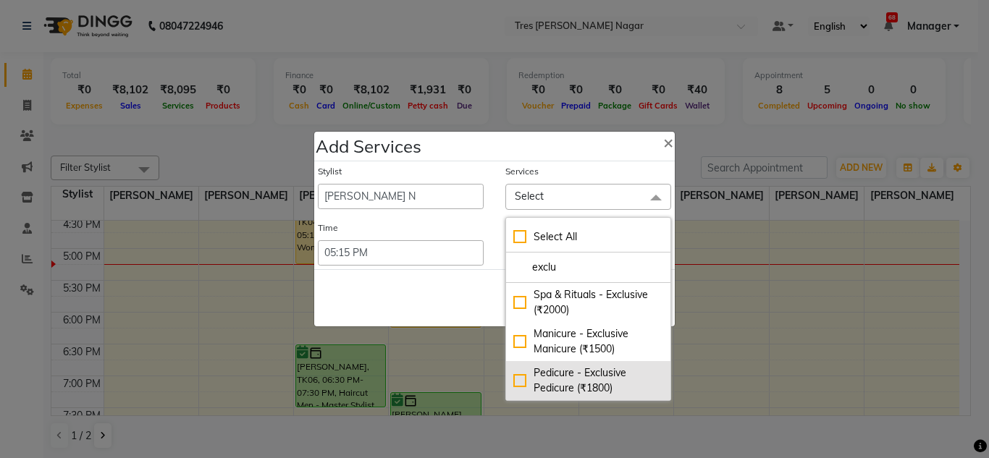
type input "exclu"
click at [630, 366] on div "Pedicure - Exclusive Pedicure (₹1800)" at bounding box center [588, 381] width 150 height 30
checkbox input "true"
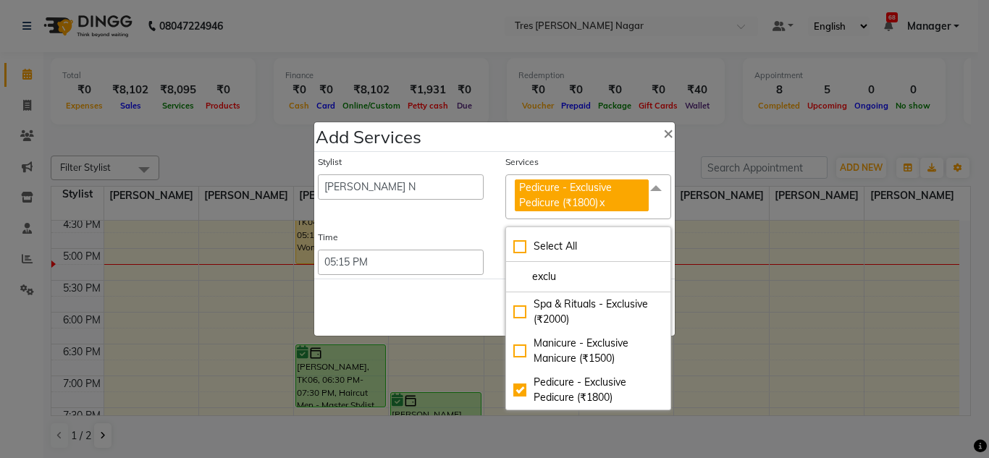
click at [435, 290] on div "Save Cancel" at bounding box center [494, 307] width 360 height 57
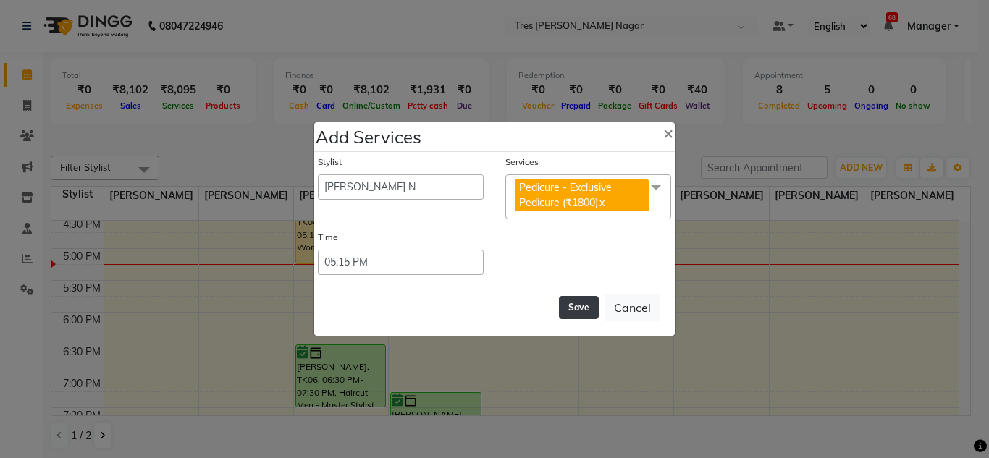
click at [588, 312] on button "Save" at bounding box center [579, 307] width 40 height 23
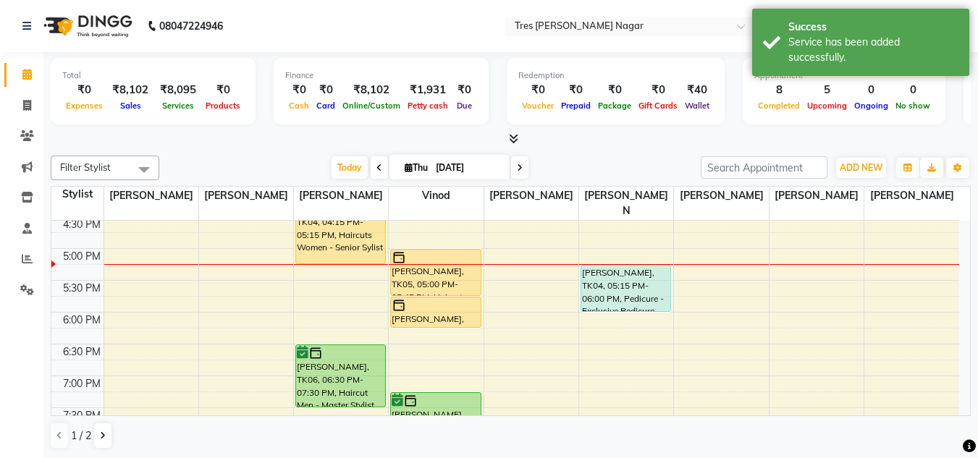
scroll to position [473, 0]
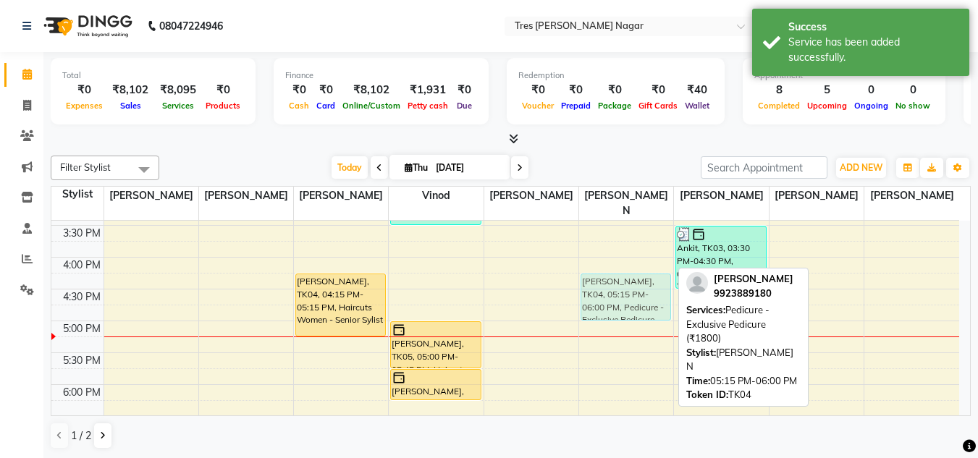
drag, startPoint x: 636, startPoint y: 340, endPoint x: 632, endPoint y: 280, distance: 60.2
click at [632, 280] on div "[PERSON_NAME], TK01, 11:30 AM-11:40 AM, Threading Women - Eyebrows [PERSON_NAME…" at bounding box center [626, 161] width 94 height 827
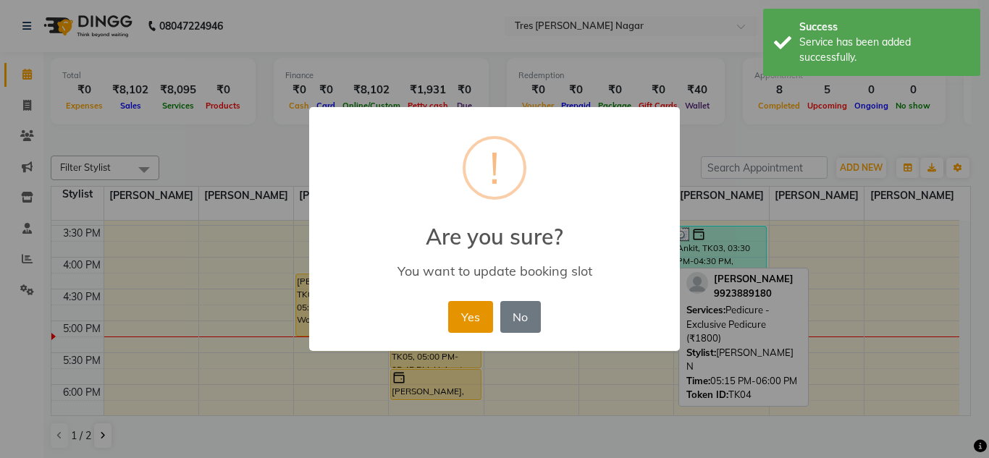
click at [473, 310] on button "Yes" at bounding box center [470, 317] width 44 height 32
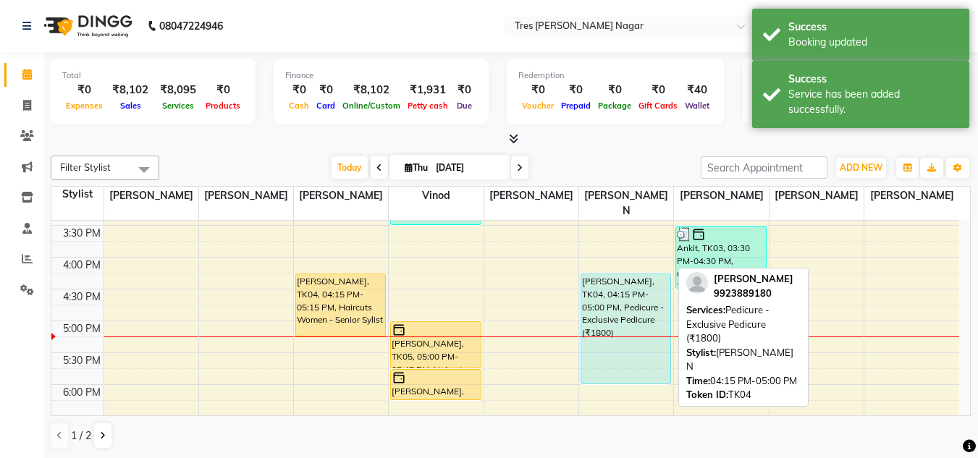
drag, startPoint x: 597, startPoint y: 301, endPoint x: 593, endPoint y: 359, distance: 58.0
click at [593, 359] on div "[PERSON_NAME], TK01, 11:30 AM-11:40 AM, Threading Women - Eyebrows [PERSON_NAME…" at bounding box center [626, 161] width 94 height 827
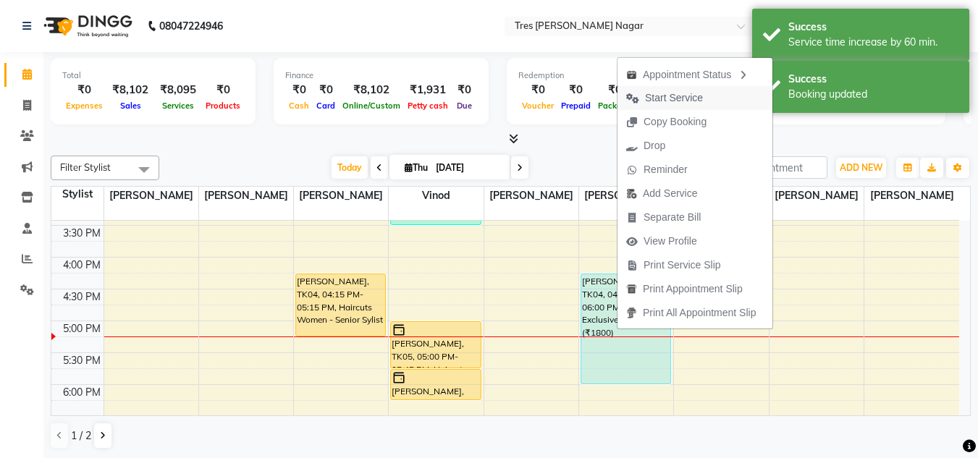
click at [683, 102] on span "Start Service" at bounding box center [674, 97] width 58 height 15
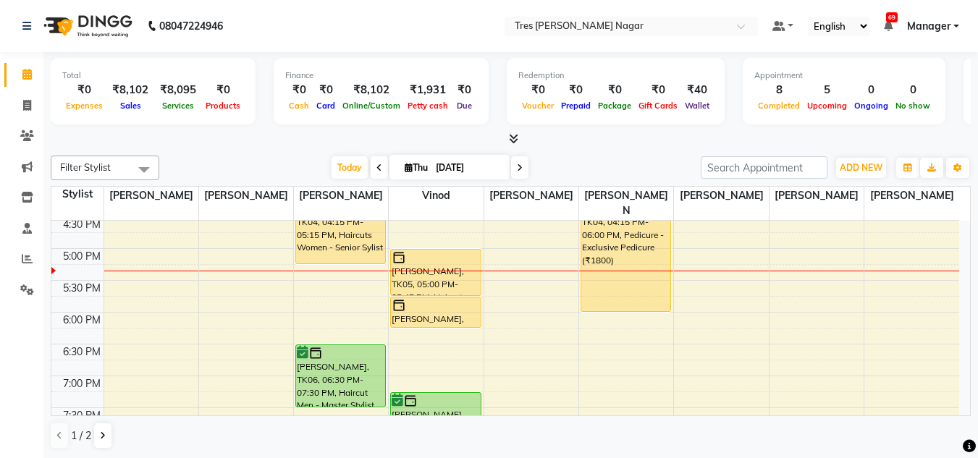
scroll to position [617, 0]
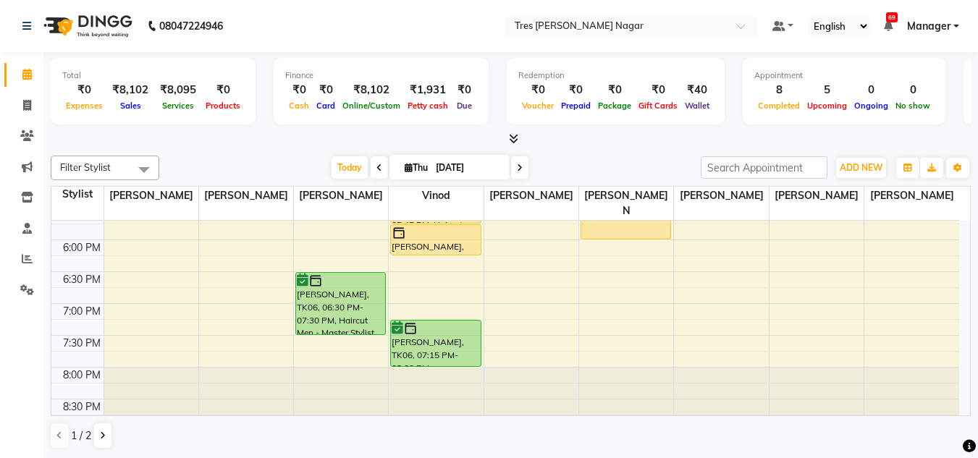
click at [524, 167] on span at bounding box center [519, 167] width 17 height 22
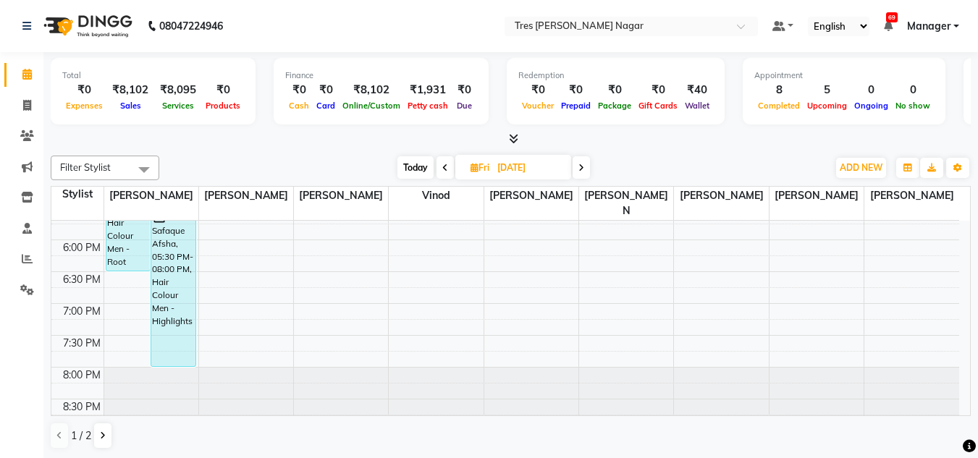
click at [423, 169] on span "Today" at bounding box center [415, 167] width 36 height 22
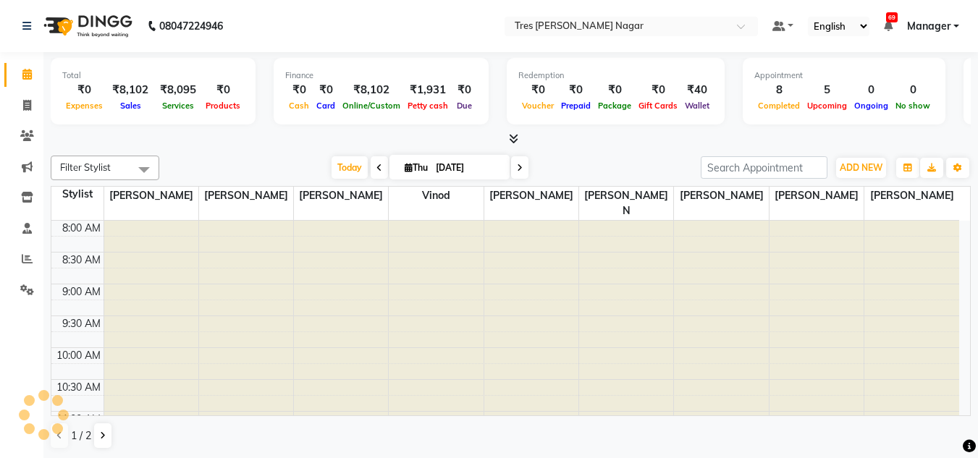
scroll to position [574, 0]
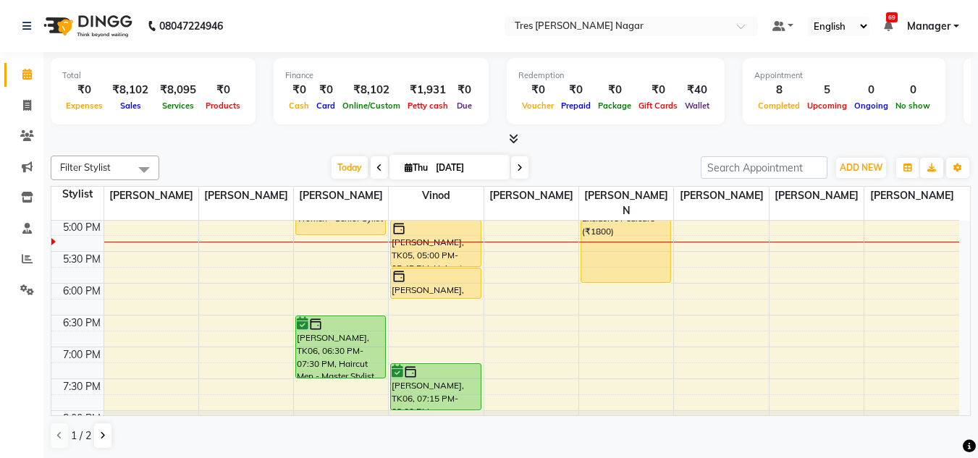
click at [520, 166] on icon at bounding box center [520, 168] width 6 height 9
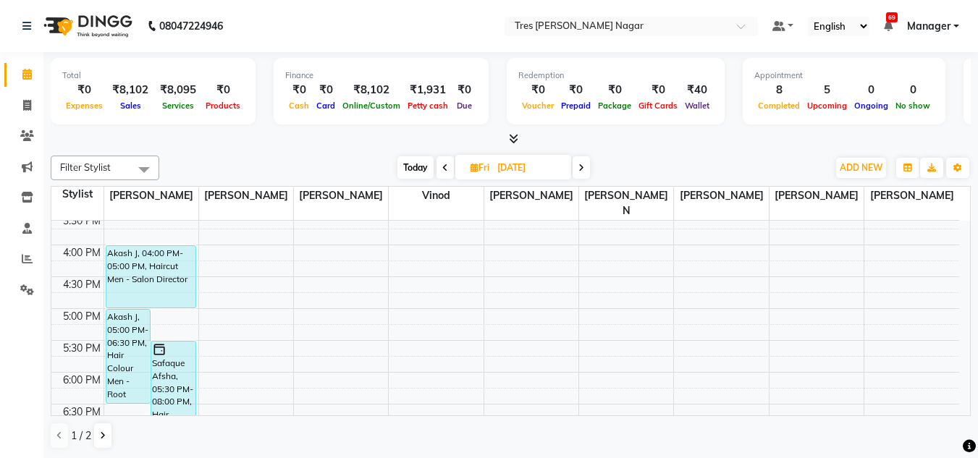
scroll to position [473, 0]
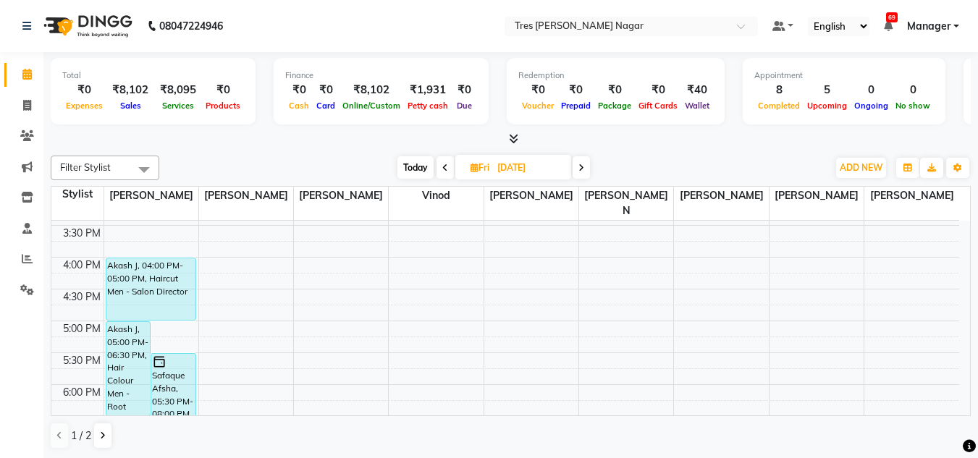
click at [413, 151] on div "Filter Stylist Select All [PERSON_NAME] [PERSON_NAME] [PERSON_NAME] [PERSON_NAM…" at bounding box center [511, 302] width 920 height 305
click at [411, 168] on span "Today" at bounding box center [415, 167] width 36 height 22
type input "[DATE]"
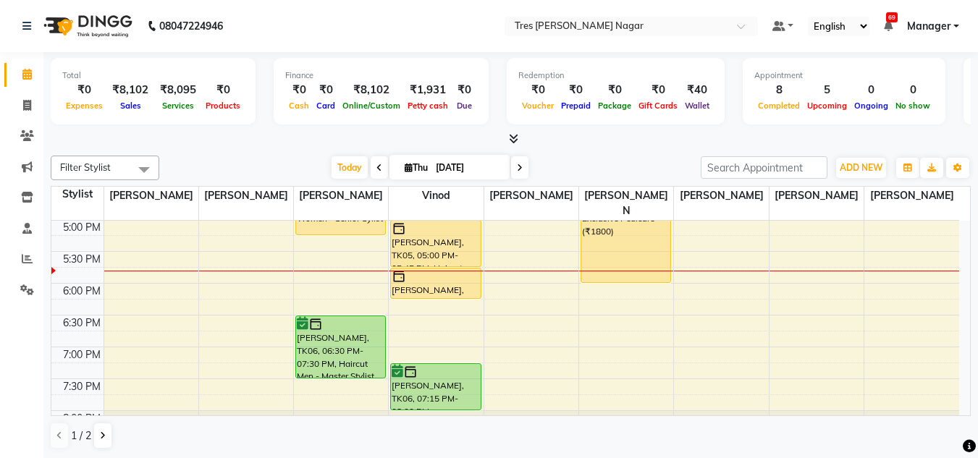
click at [620, 151] on div "Filter Stylist Select All [PERSON_NAME] [PERSON_NAME] [PERSON_NAME] [PERSON_NAM…" at bounding box center [511, 302] width 920 height 305
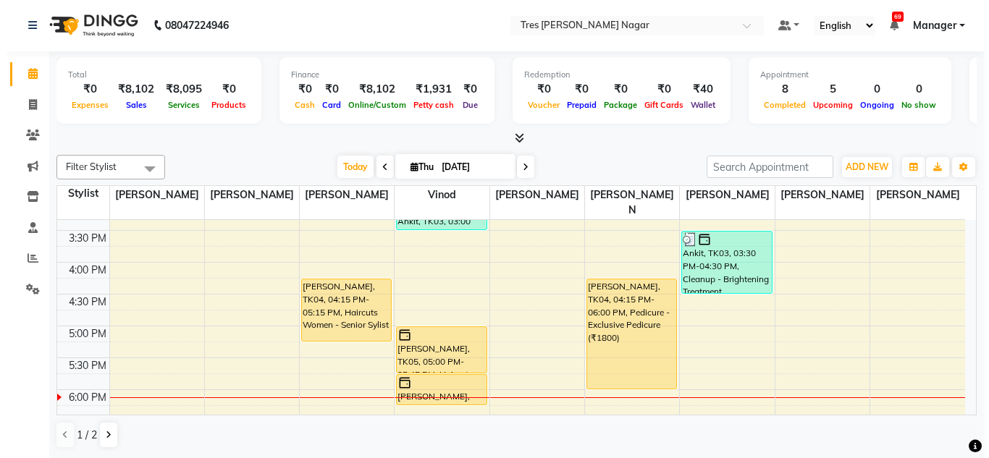
scroll to position [502, 0]
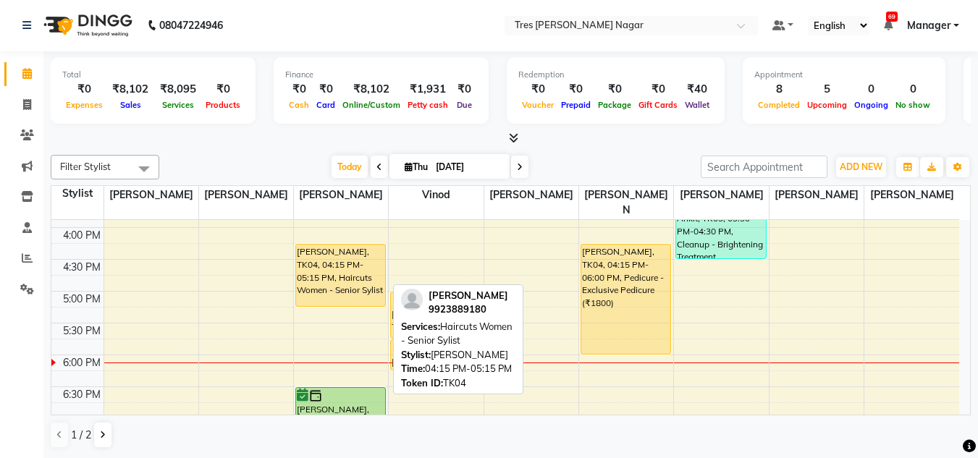
click at [304, 257] on div "[PERSON_NAME], TK04, 04:15 PM-05:15 PM, Haircuts Women - Senior Sylist" at bounding box center [340, 276] width 89 height 62
click at [316, 266] on div "[PERSON_NAME], TK04, 04:15 PM-05:15 PM, Haircuts Women - Senior Sylist" at bounding box center [340, 276] width 89 height 62
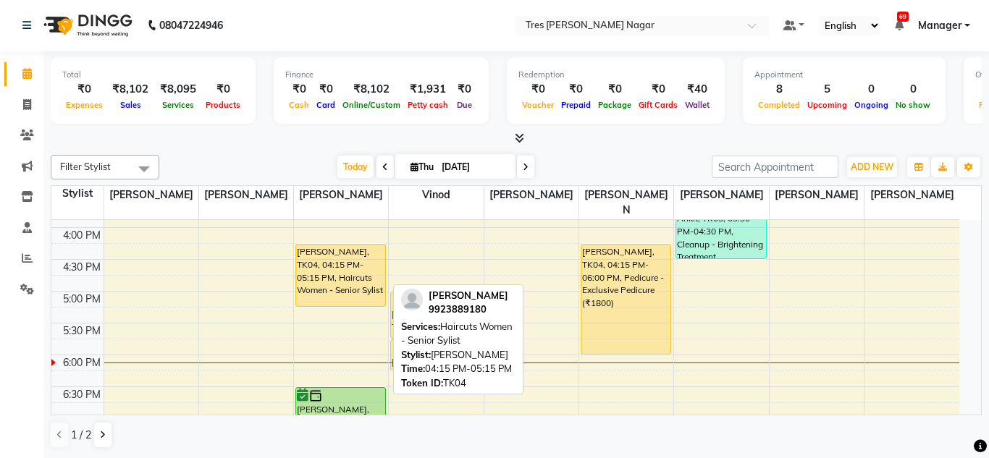
select select "1"
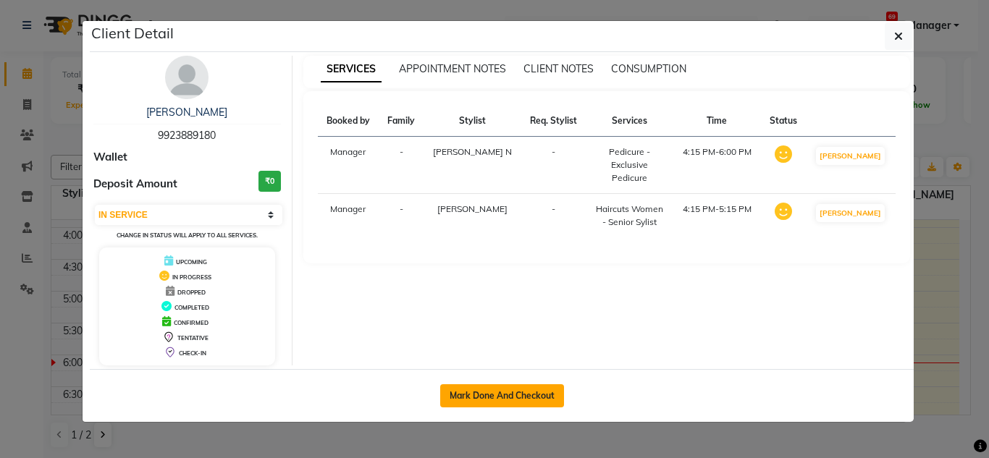
click at [496, 392] on button "Mark Done And Checkout" at bounding box center [502, 395] width 124 height 23
select select "service"
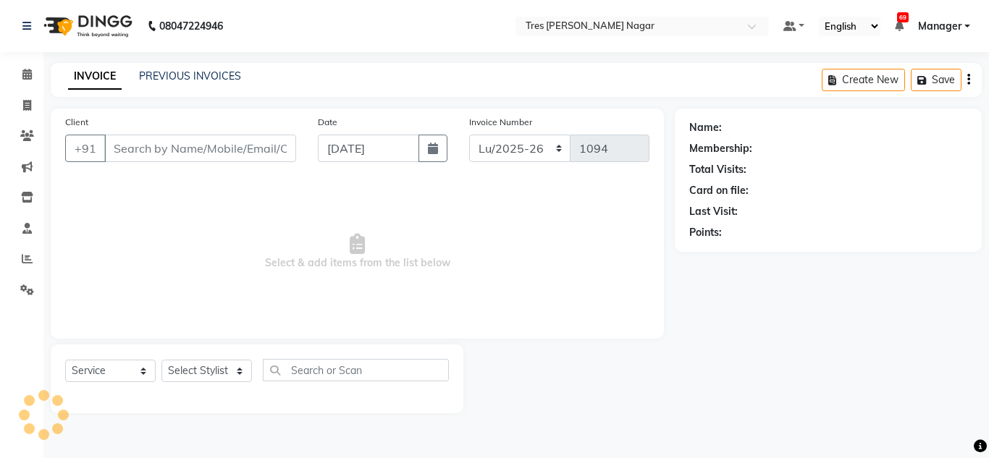
type input "9923889180"
select select "84648"
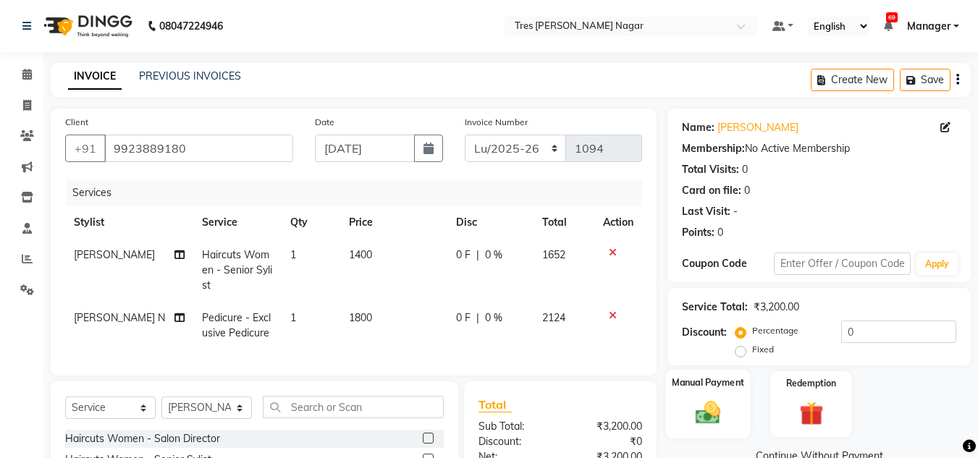
scroll to position [154, 0]
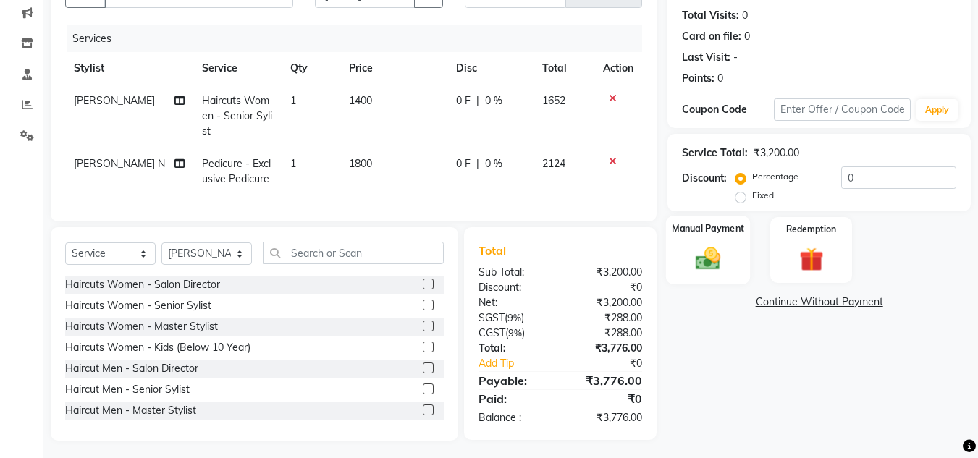
click at [723, 222] on label "Manual Payment" at bounding box center [708, 228] width 72 height 14
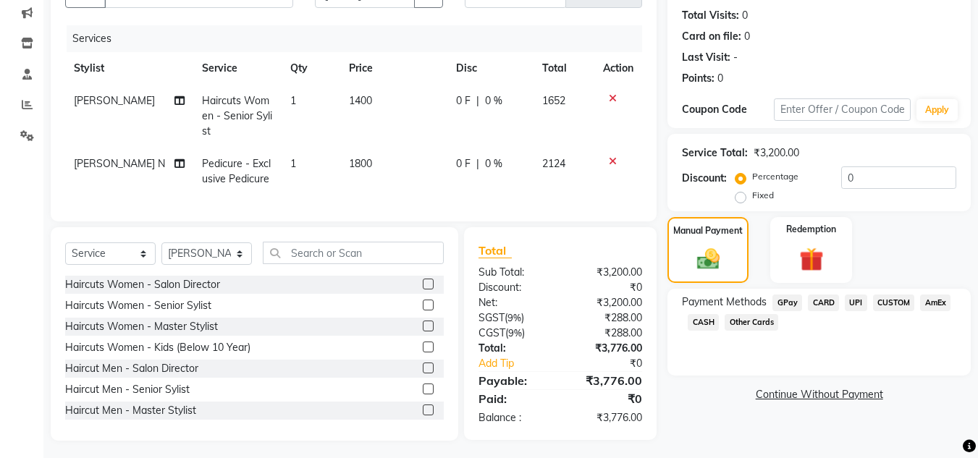
click at [909, 298] on span "CUSTOM" at bounding box center [894, 303] width 42 height 17
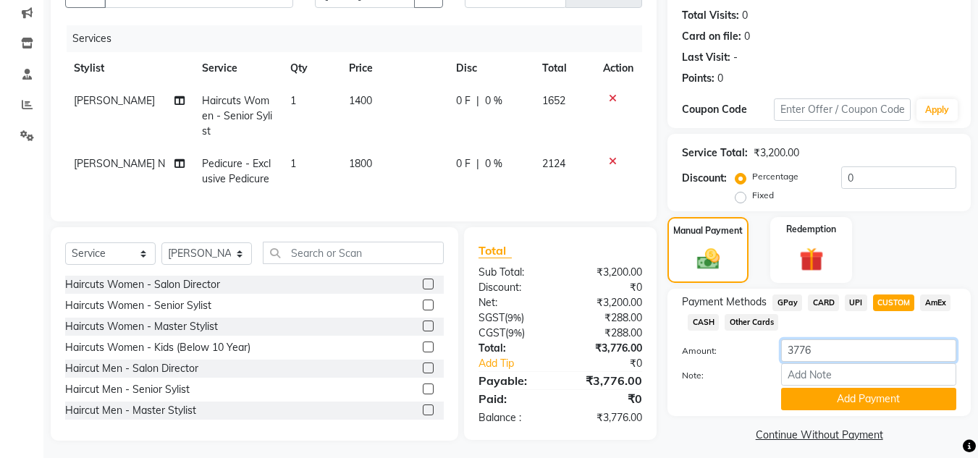
click at [819, 355] on input "3776" at bounding box center [868, 350] width 175 height 22
type input "3800"
click at [801, 402] on button "Add Payment" at bounding box center [868, 399] width 175 height 22
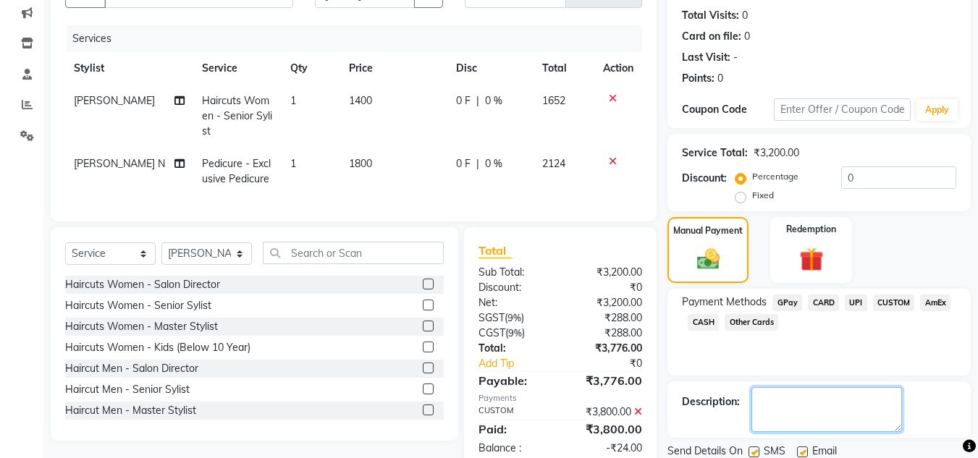
click at [801, 405] on textarea at bounding box center [826, 409] width 151 height 45
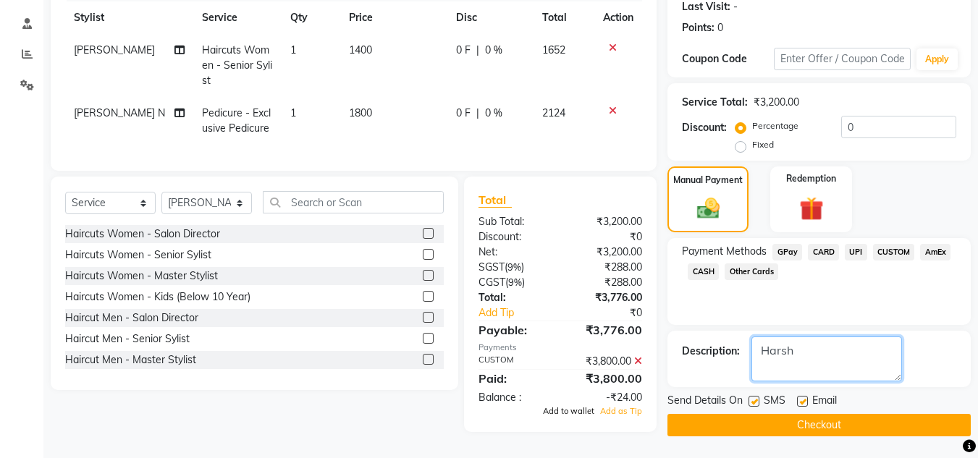
type textarea "Harsh"
click at [578, 406] on span "Add to wallet" at bounding box center [568, 411] width 51 height 10
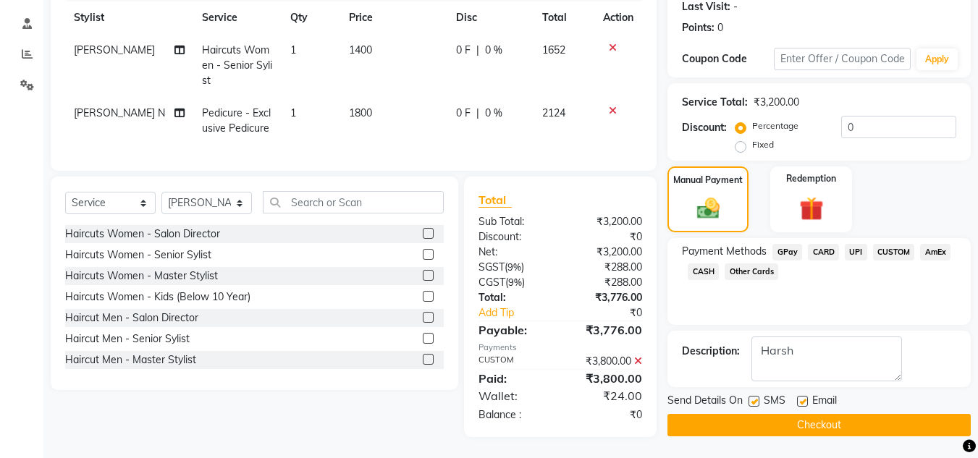
click at [764, 421] on button "Checkout" at bounding box center [818, 425] width 303 height 22
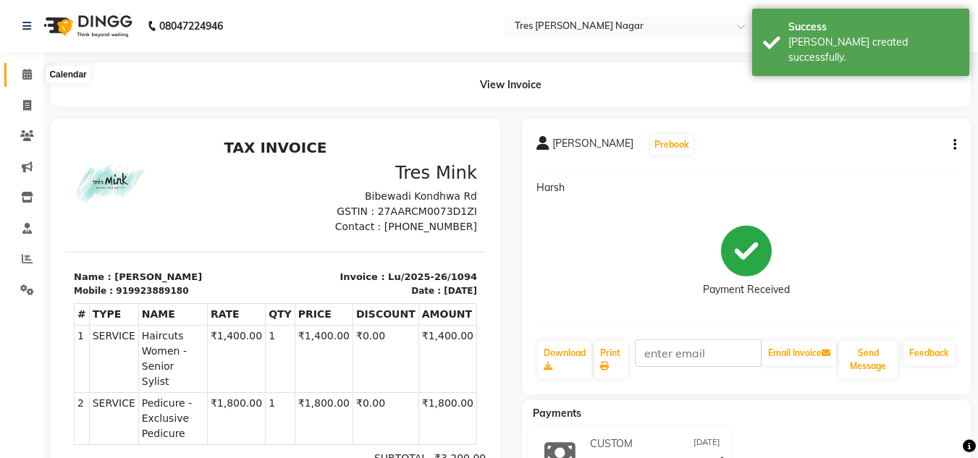
click at [19, 78] on span at bounding box center [26, 75] width 25 height 17
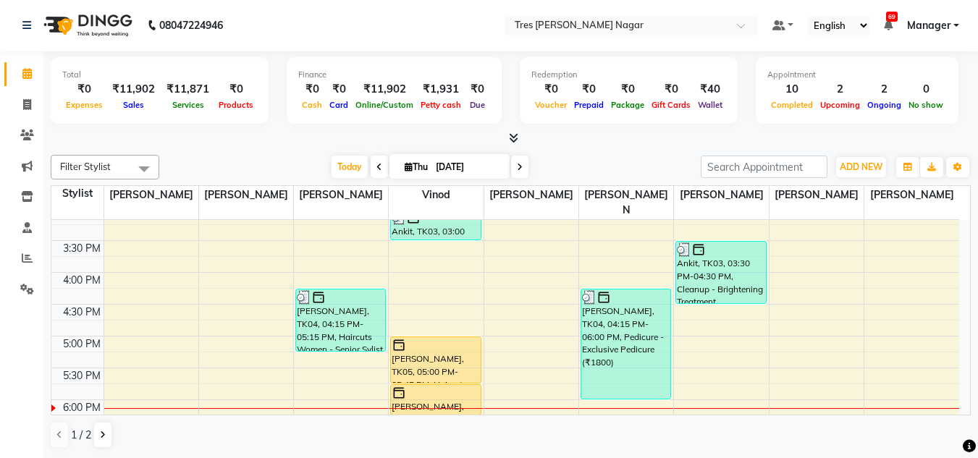
scroll to position [457, 0]
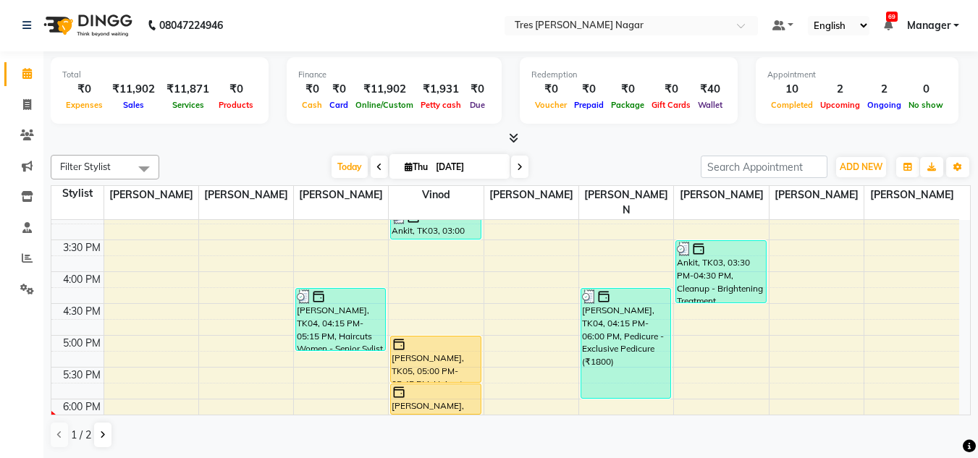
click at [422, 162] on span "Thu" at bounding box center [416, 166] width 30 height 11
select select "9"
select select "2025"
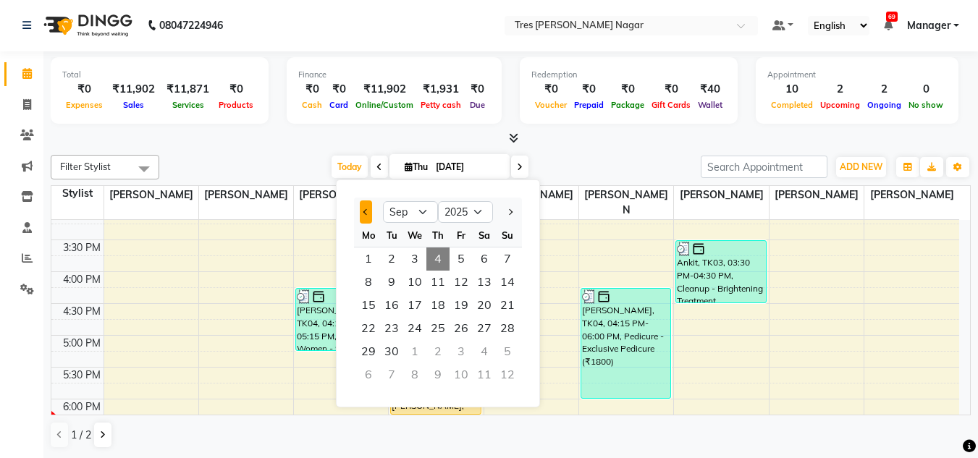
click at [369, 213] on button "Previous month" at bounding box center [366, 211] width 12 height 23
select select "8"
click at [457, 259] on span "1" at bounding box center [460, 259] width 23 height 23
type input "[DATE]"
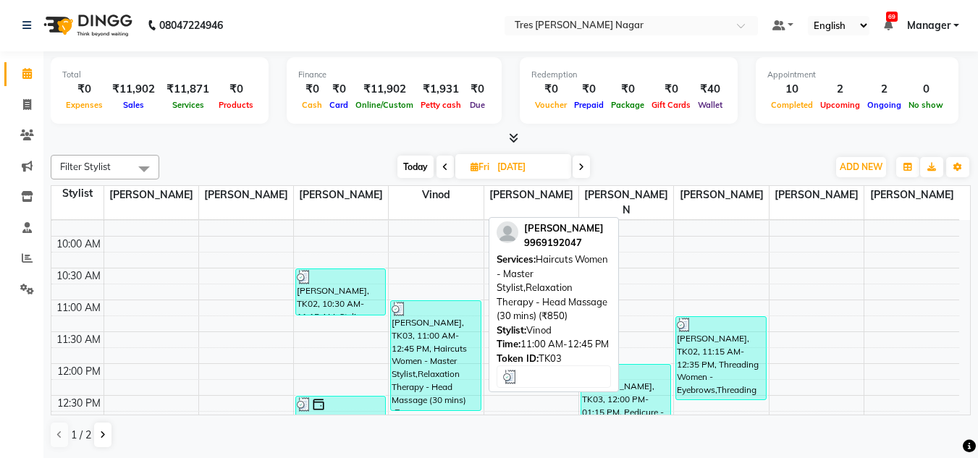
scroll to position [183, 0]
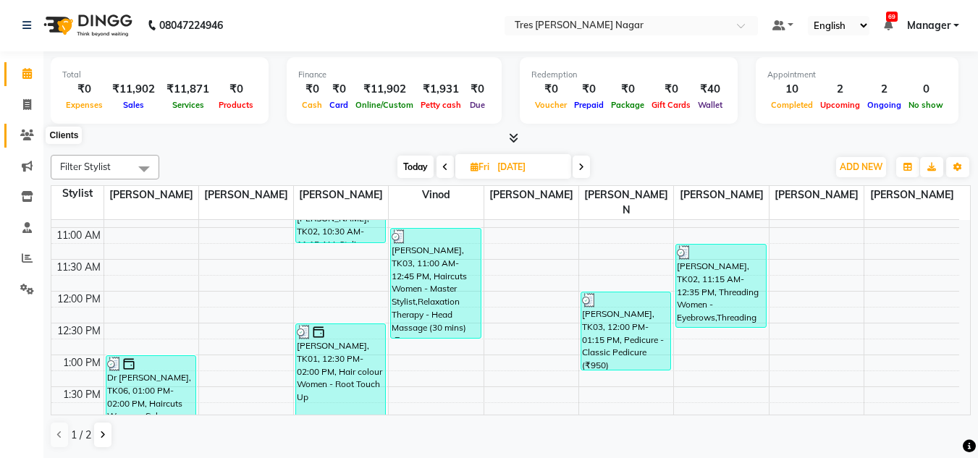
click at [25, 127] on span at bounding box center [26, 135] width 25 height 17
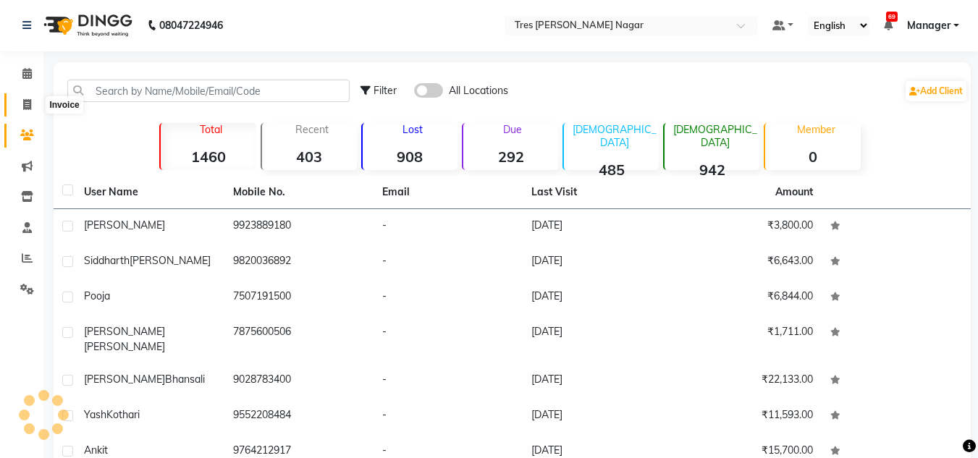
click at [23, 102] on icon at bounding box center [27, 104] width 8 height 11
select select "service"
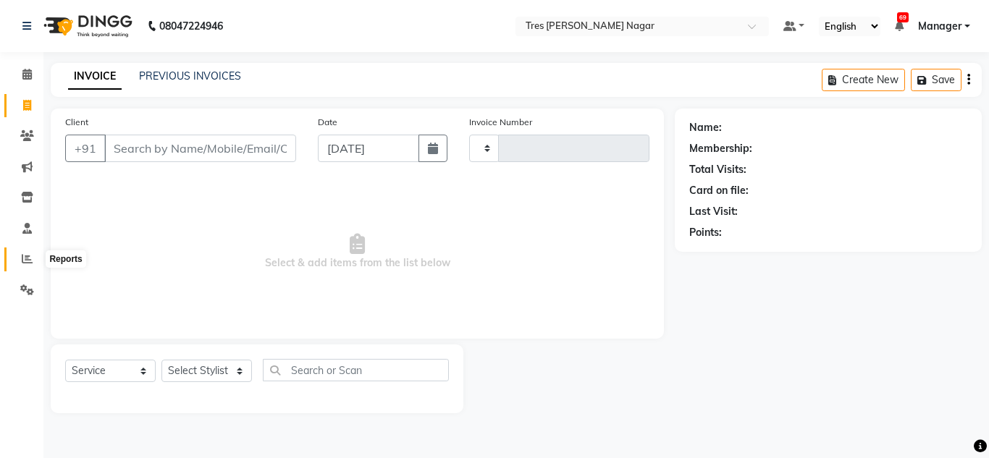
click at [29, 257] on icon at bounding box center [27, 258] width 11 height 11
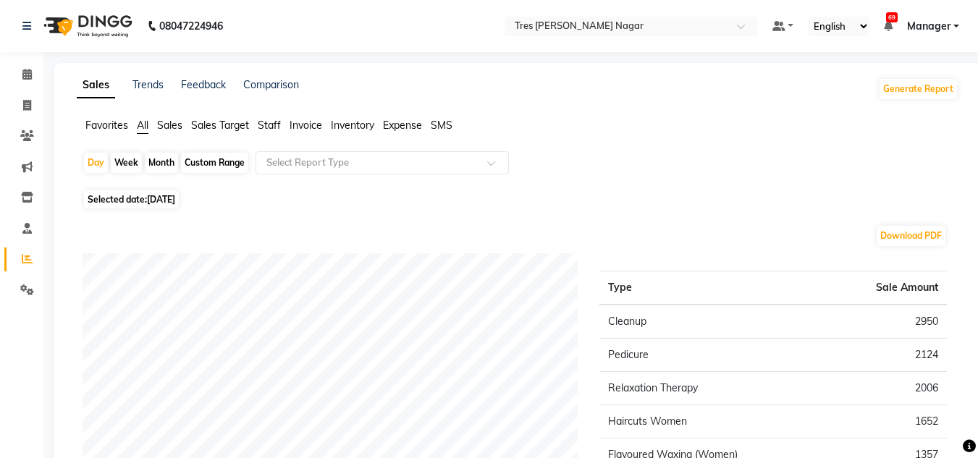
click at [150, 198] on span "[DATE]" at bounding box center [161, 199] width 28 height 11
select select "9"
select select "2025"
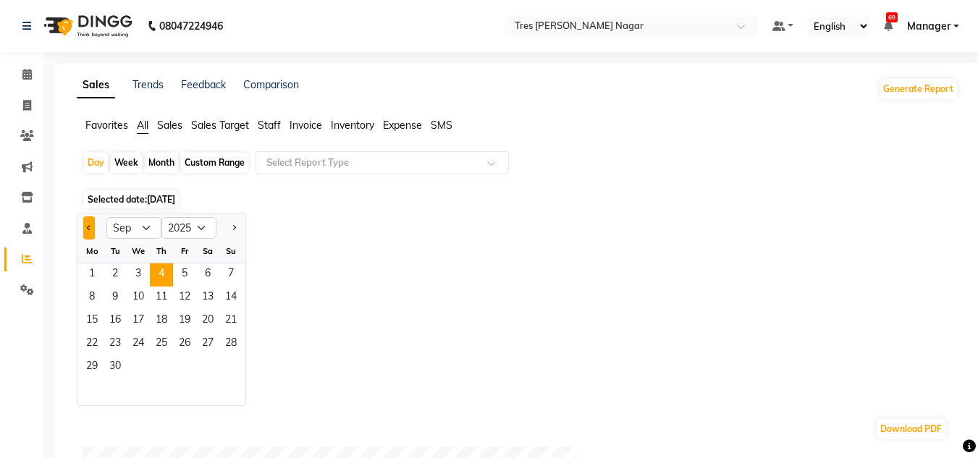
click at [88, 227] on span "Previous month" at bounding box center [89, 226] width 5 height 5
select select "8"
click at [178, 271] on span "1" at bounding box center [184, 274] width 23 height 23
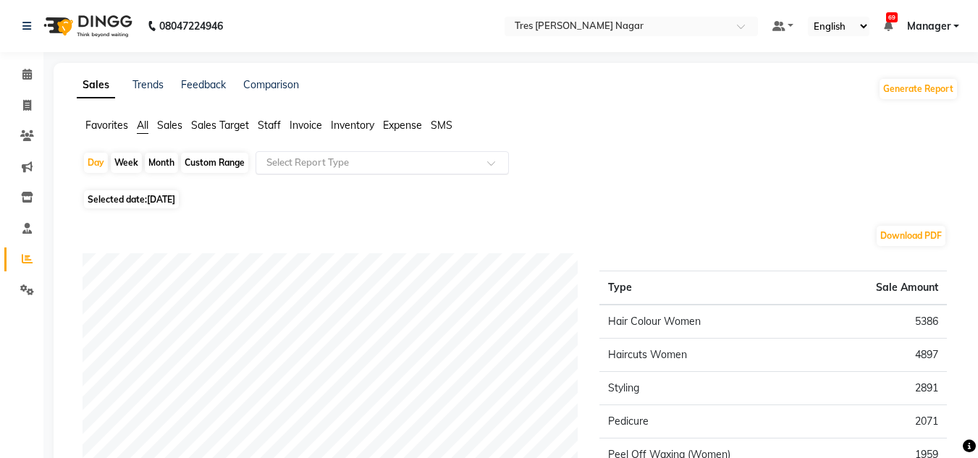
click at [352, 162] on input "text" at bounding box center [367, 163] width 208 height 14
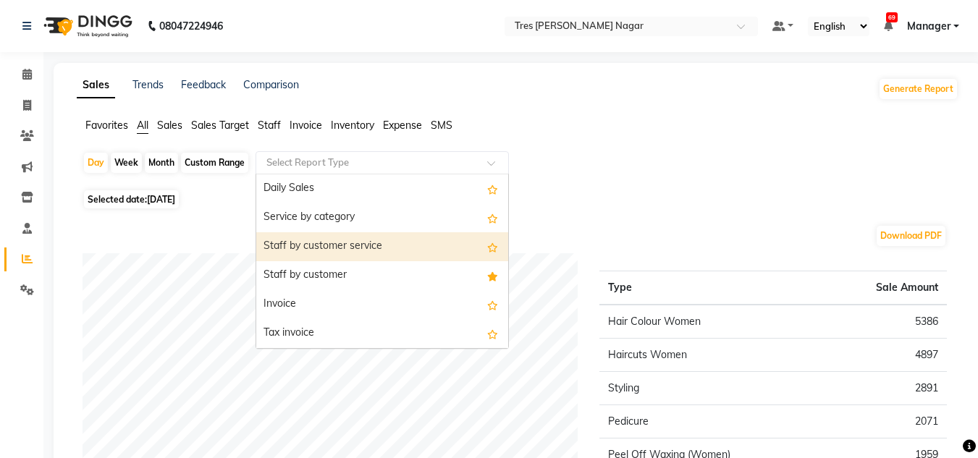
click at [368, 248] on div "Staff by customer service" at bounding box center [382, 246] width 252 height 29
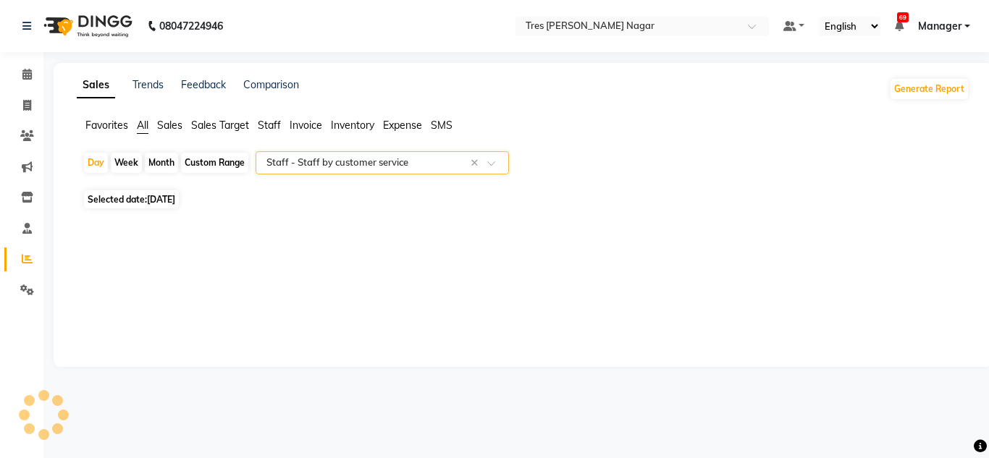
select select "filtered_report"
select select "csv"
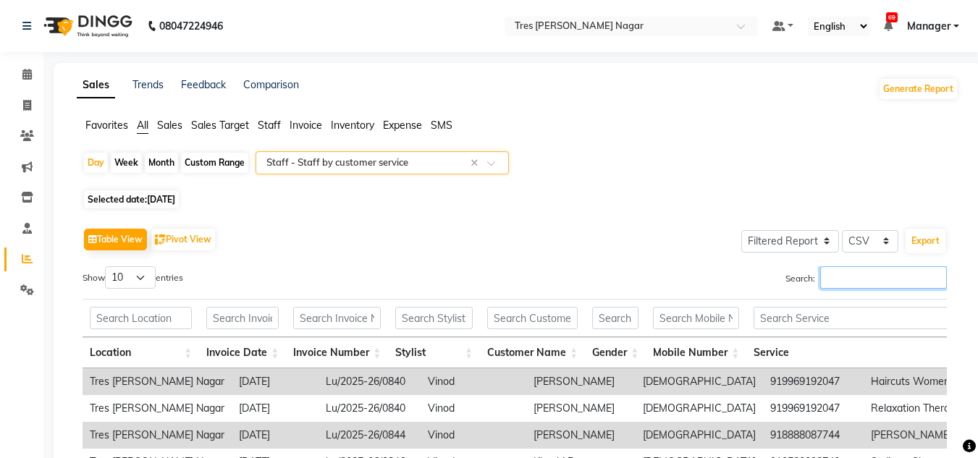
click at [844, 283] on input "Search:" at bounding box center [883, 277] width 127 height 22
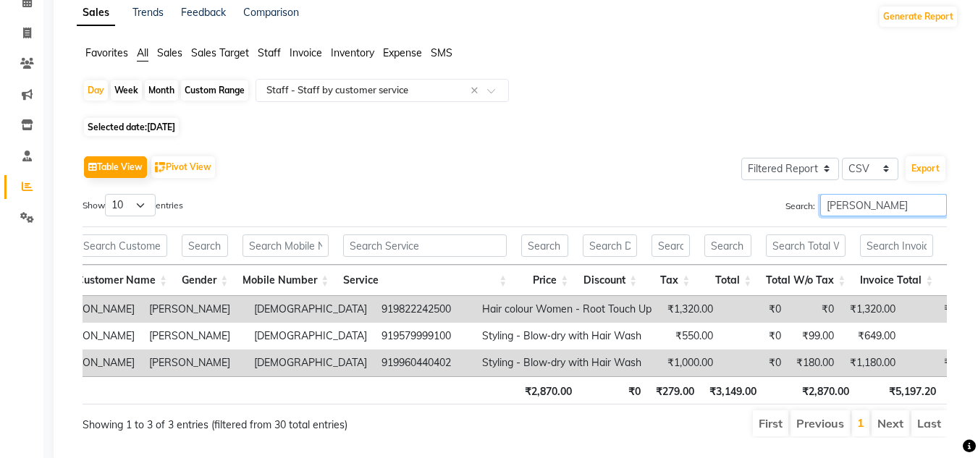
scroll to position [0, 379]
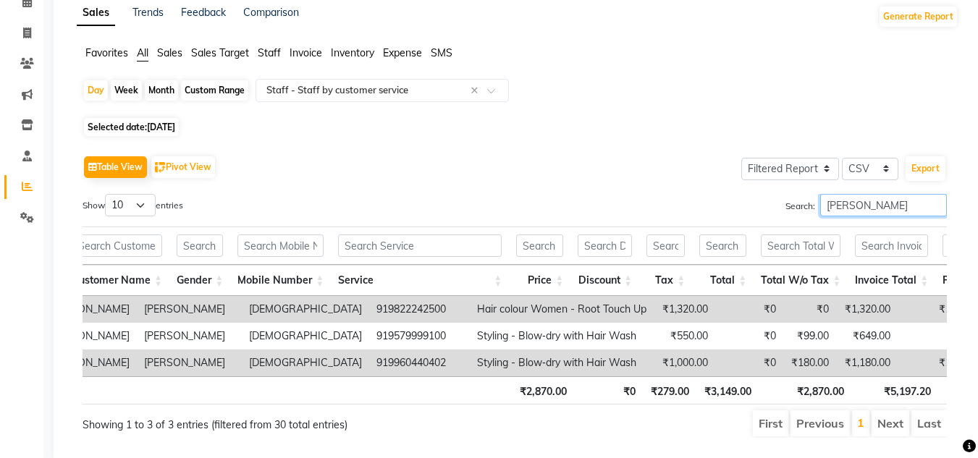
type input "[PERSON_NAME]"
